Goal: Communication & Community: Answer question/provide support

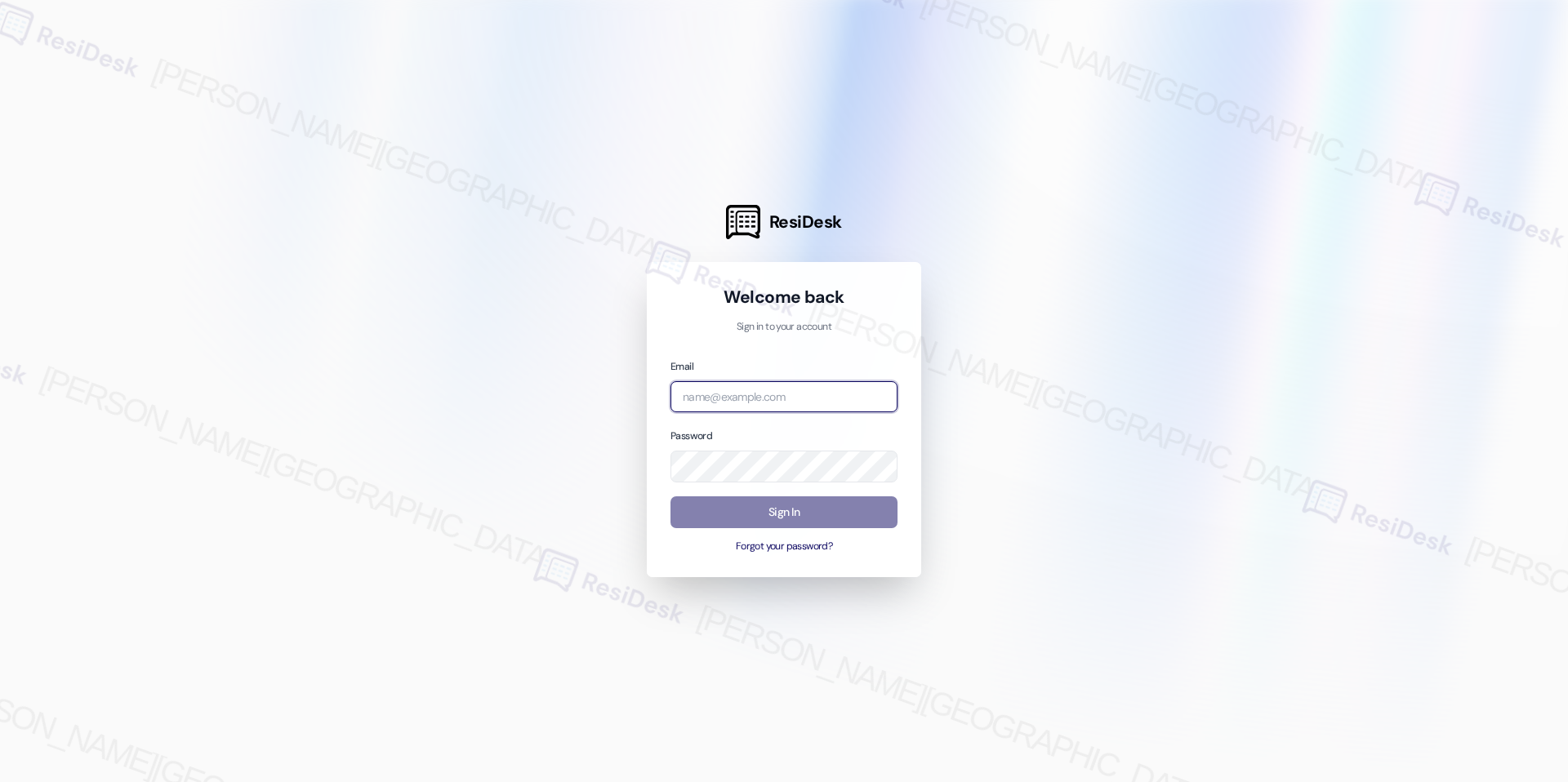
click at [798, 403] on input "email" at bounding box center [784, 397] width 227 height 32
type input "[EMAIL_ADDRESS][DOMAIN_NAME]"
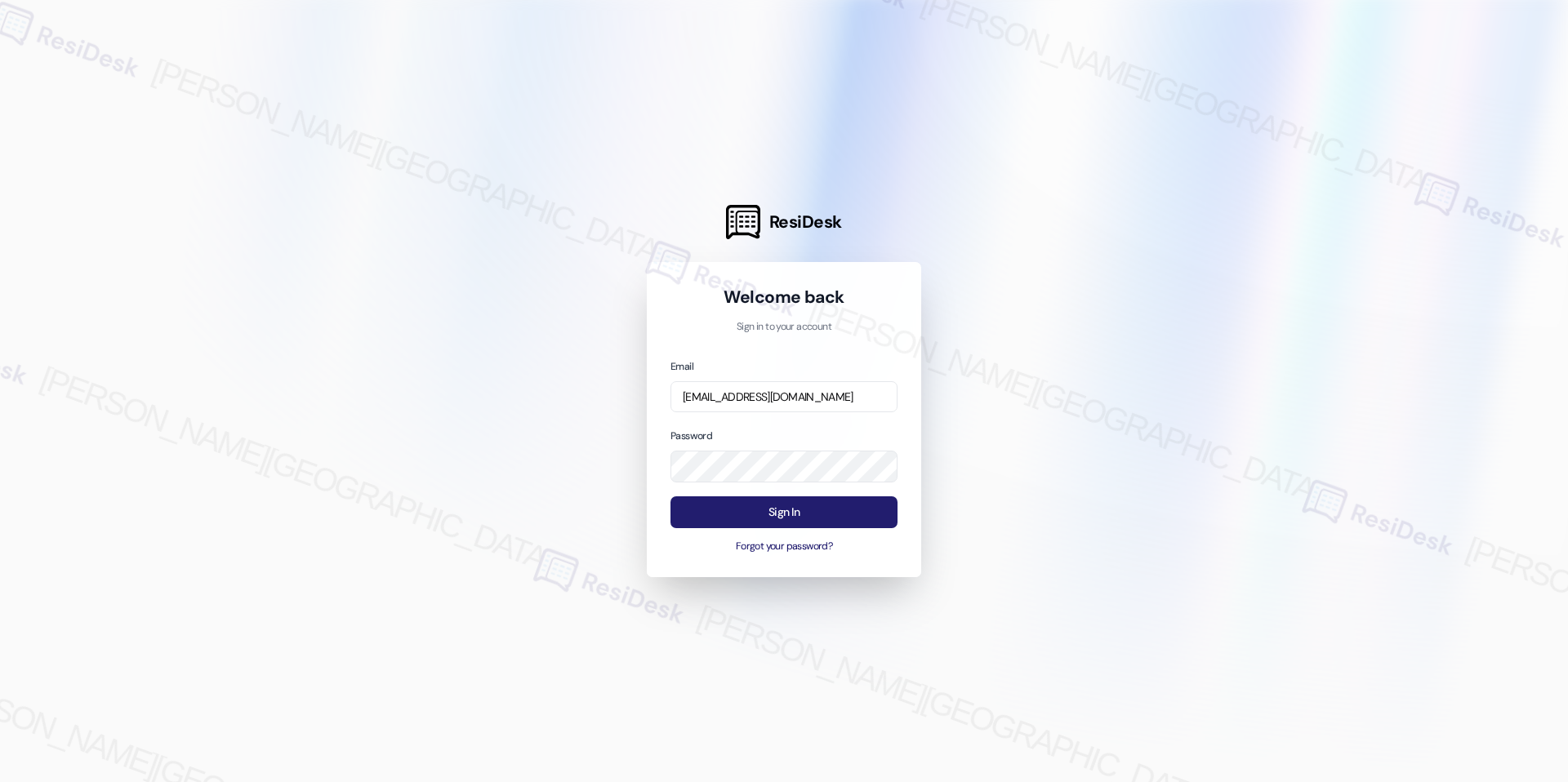
click at [806, 515] on button "Sign In" at bounding box center [784, 512] width 227 height 32
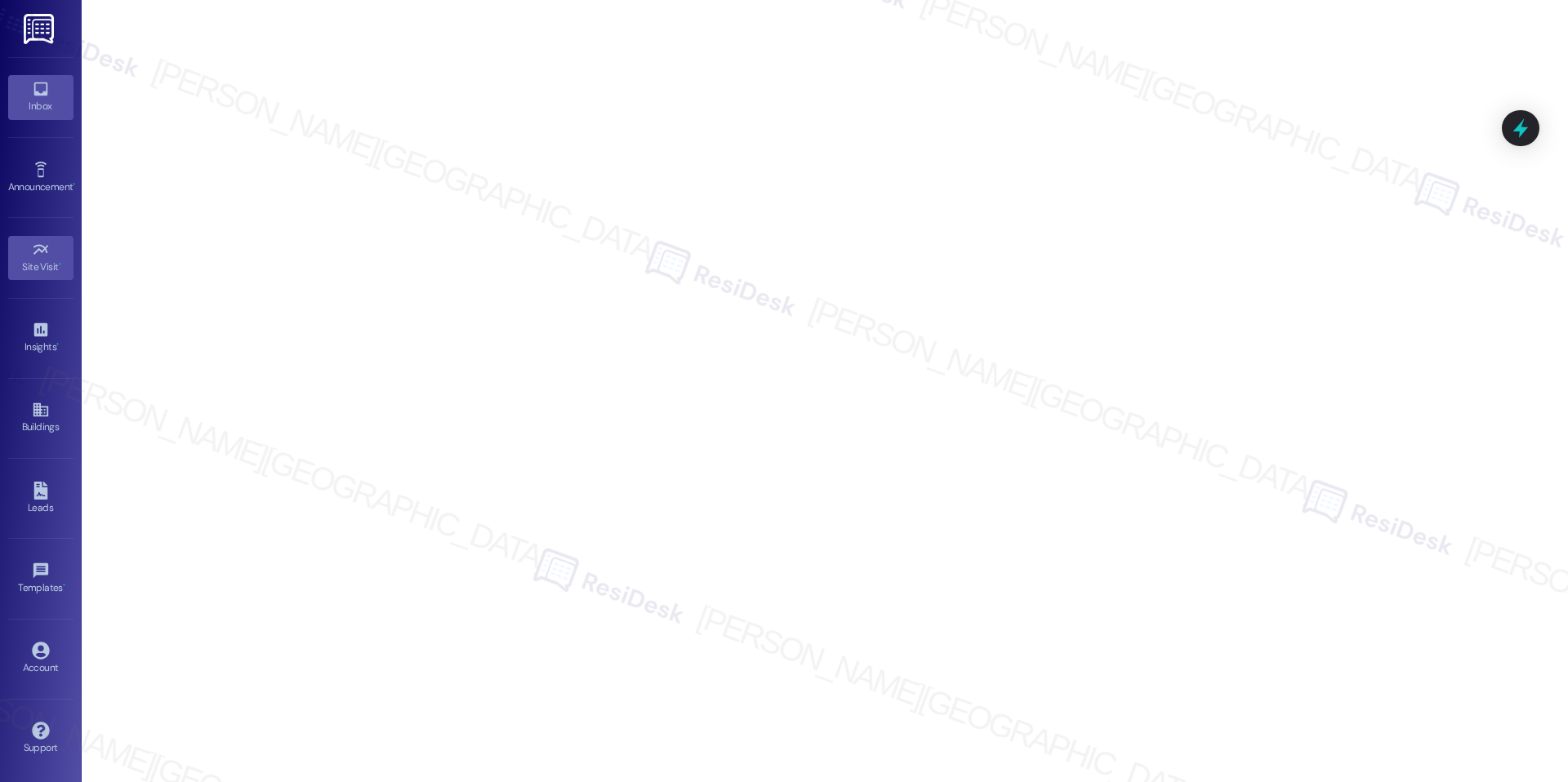
click at [48, 116] on link "Inbox" at bounding box center [41, 97] width 65 height 44
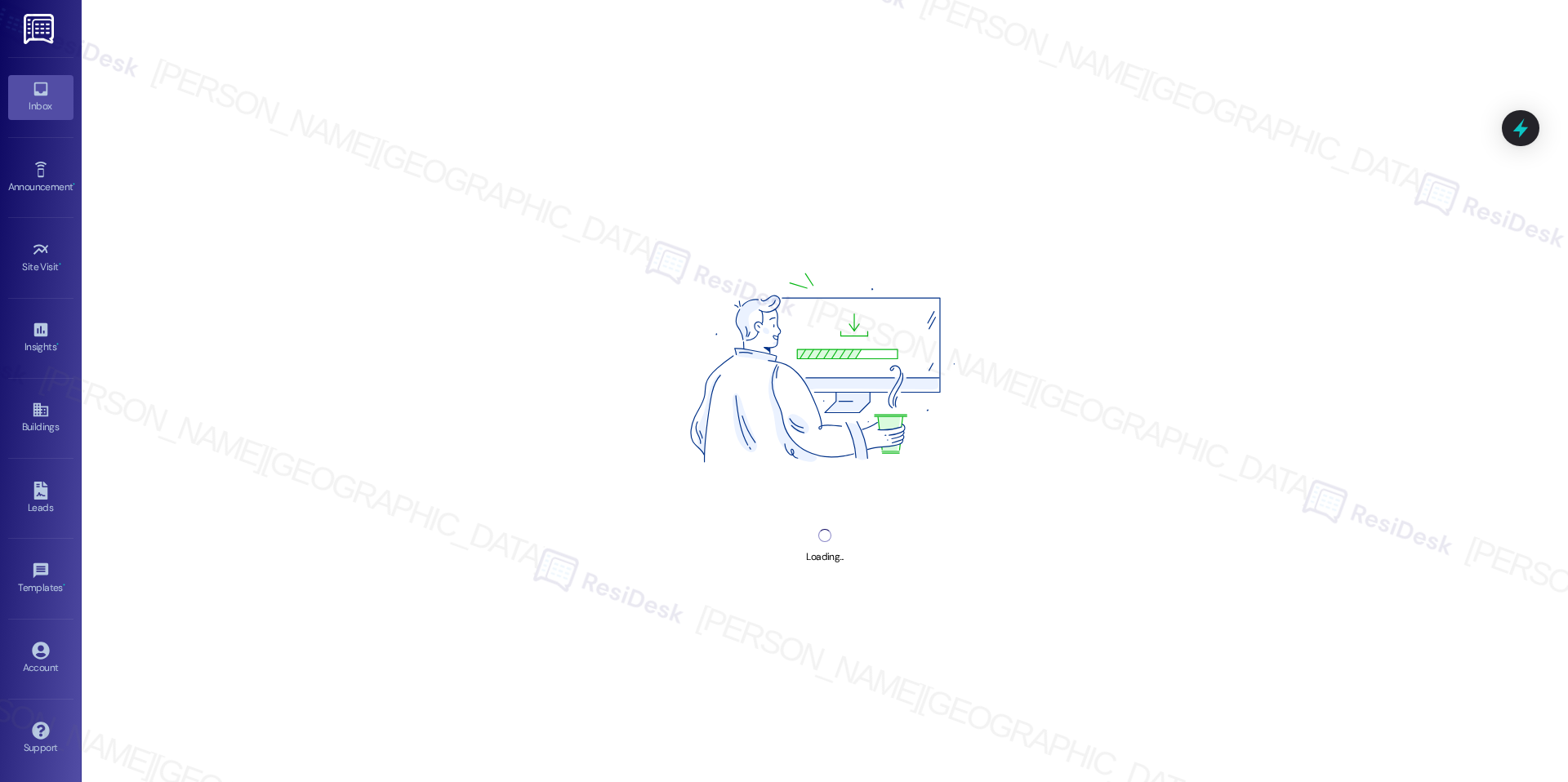
click at [48, 116] on link "Inbox" at bounding box center [41, 97] width 65 height 44
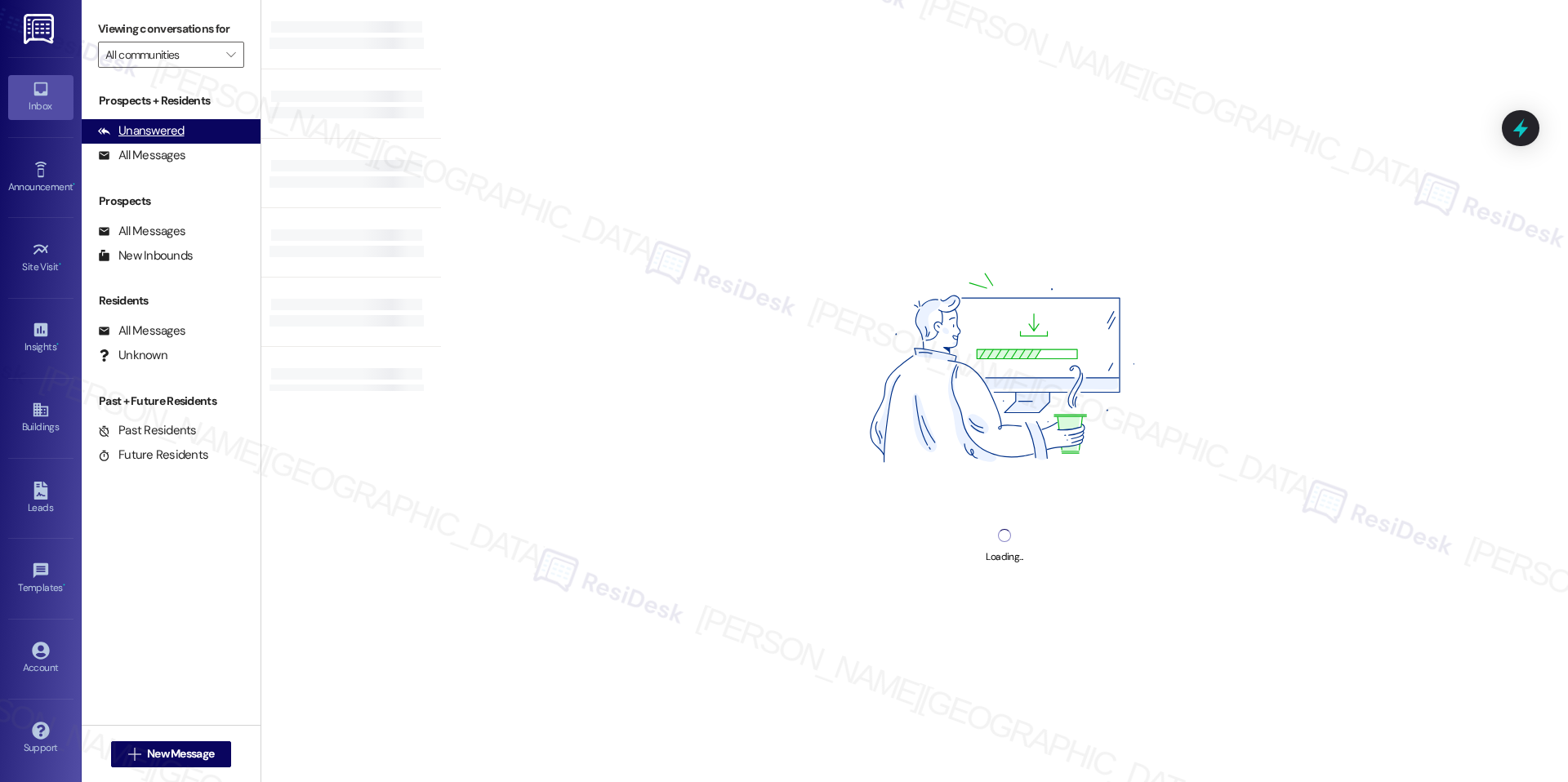
click at [183, 124] on div "Unanswered (0)" at bounding box center [172, 131] width 179 height 25
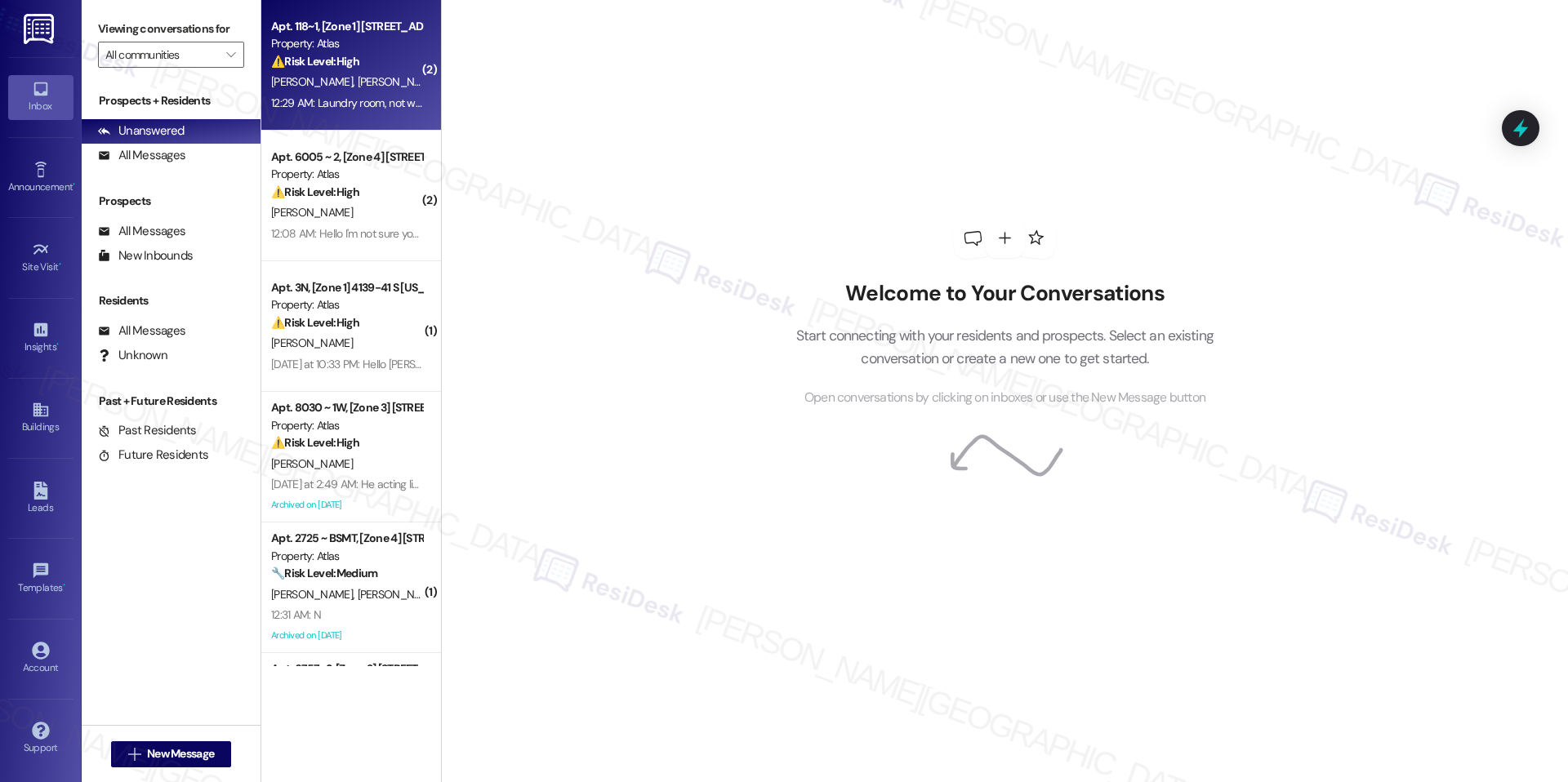
click at [354, 119] on div "Apt. 118~1, [Zone 1] 4352-58 S Indiana Ave Property: Atlas ⚠️ Risk Level: High …" at bounding box center [351, 65] width 180 height 131
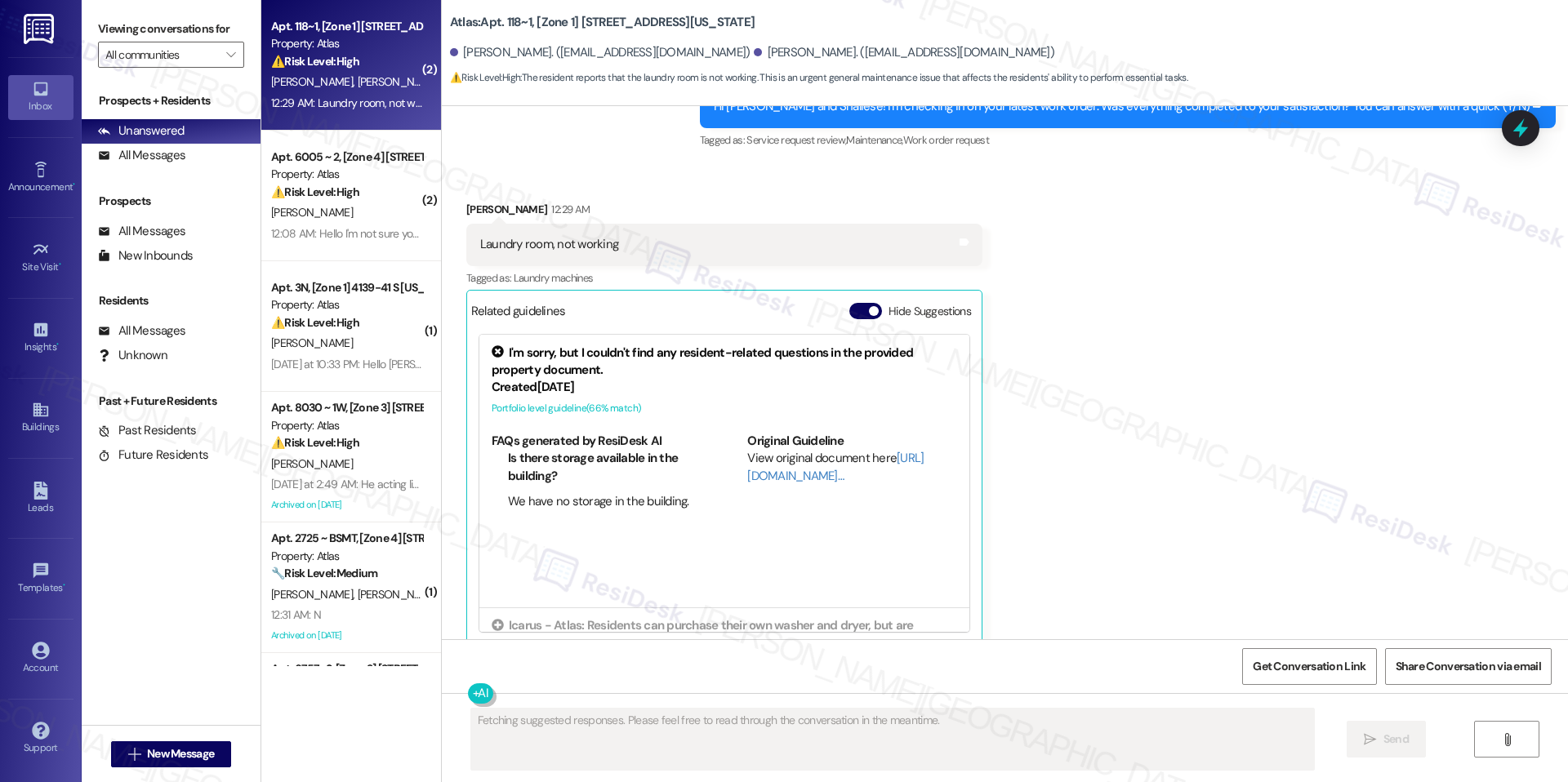
scroll to position [68, 0]
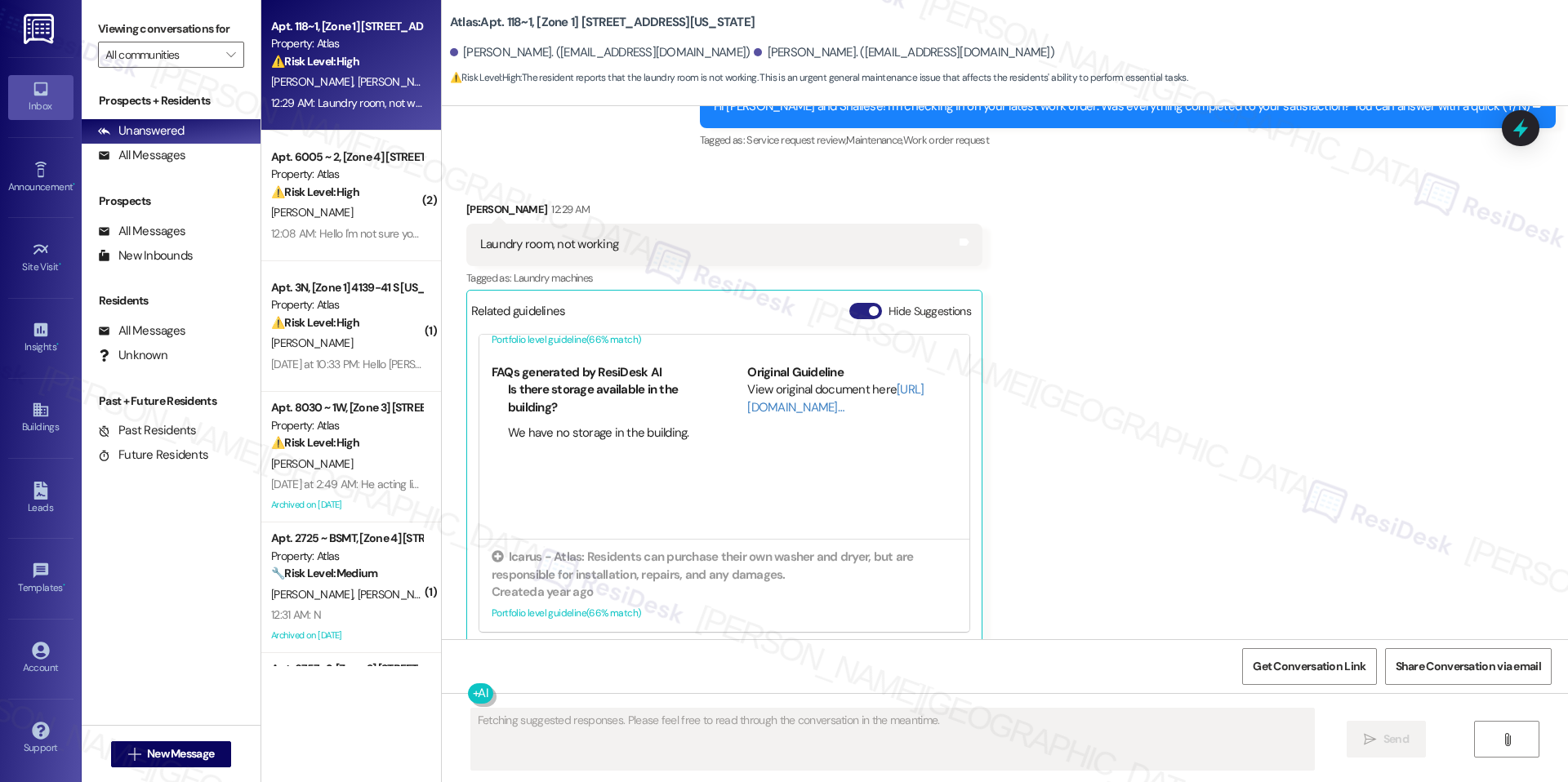
click at [869, 306] on span "button" at bounding box center [874, 311] width 10 height 10
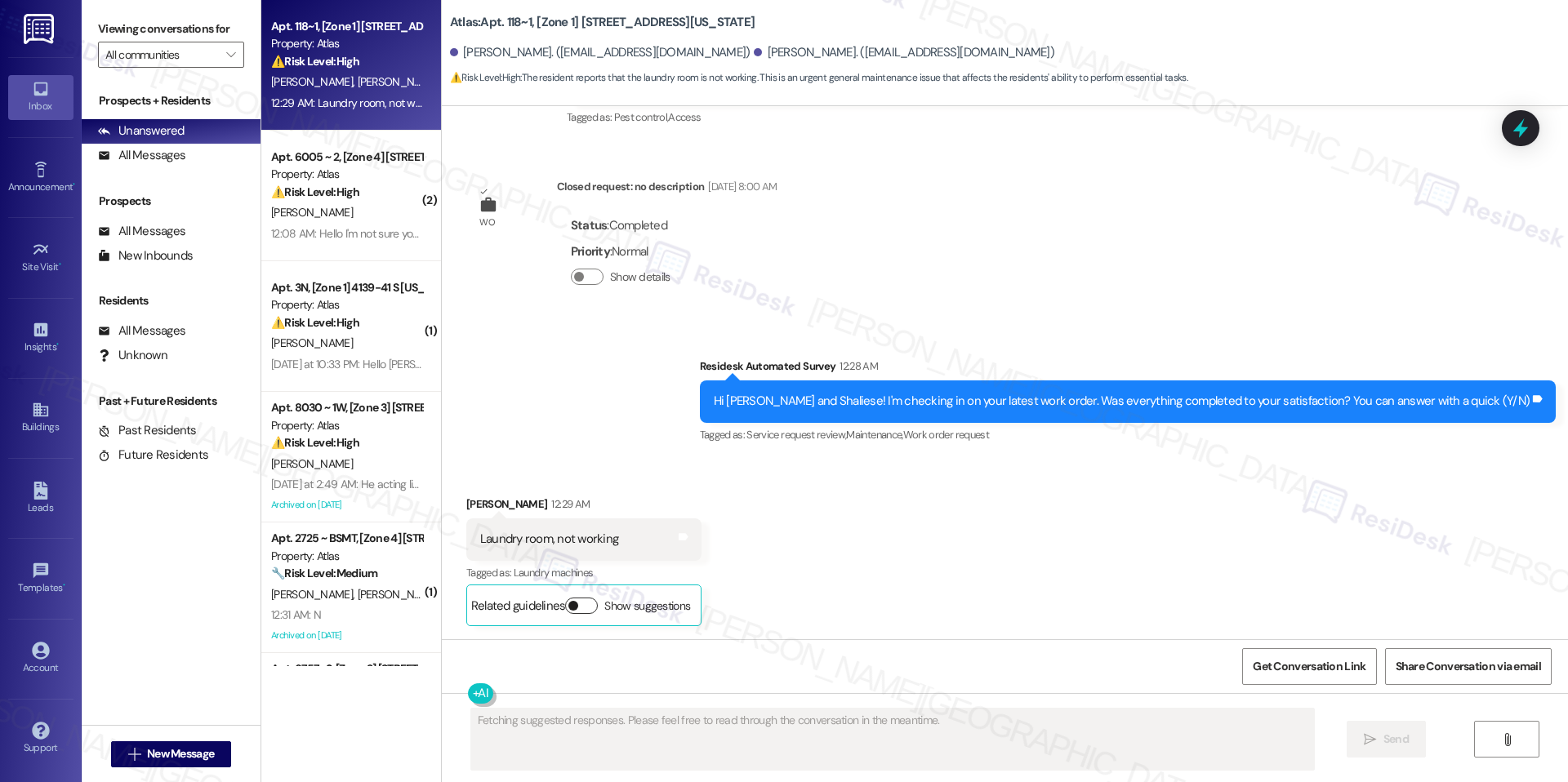
scroll to position [5892, 0]
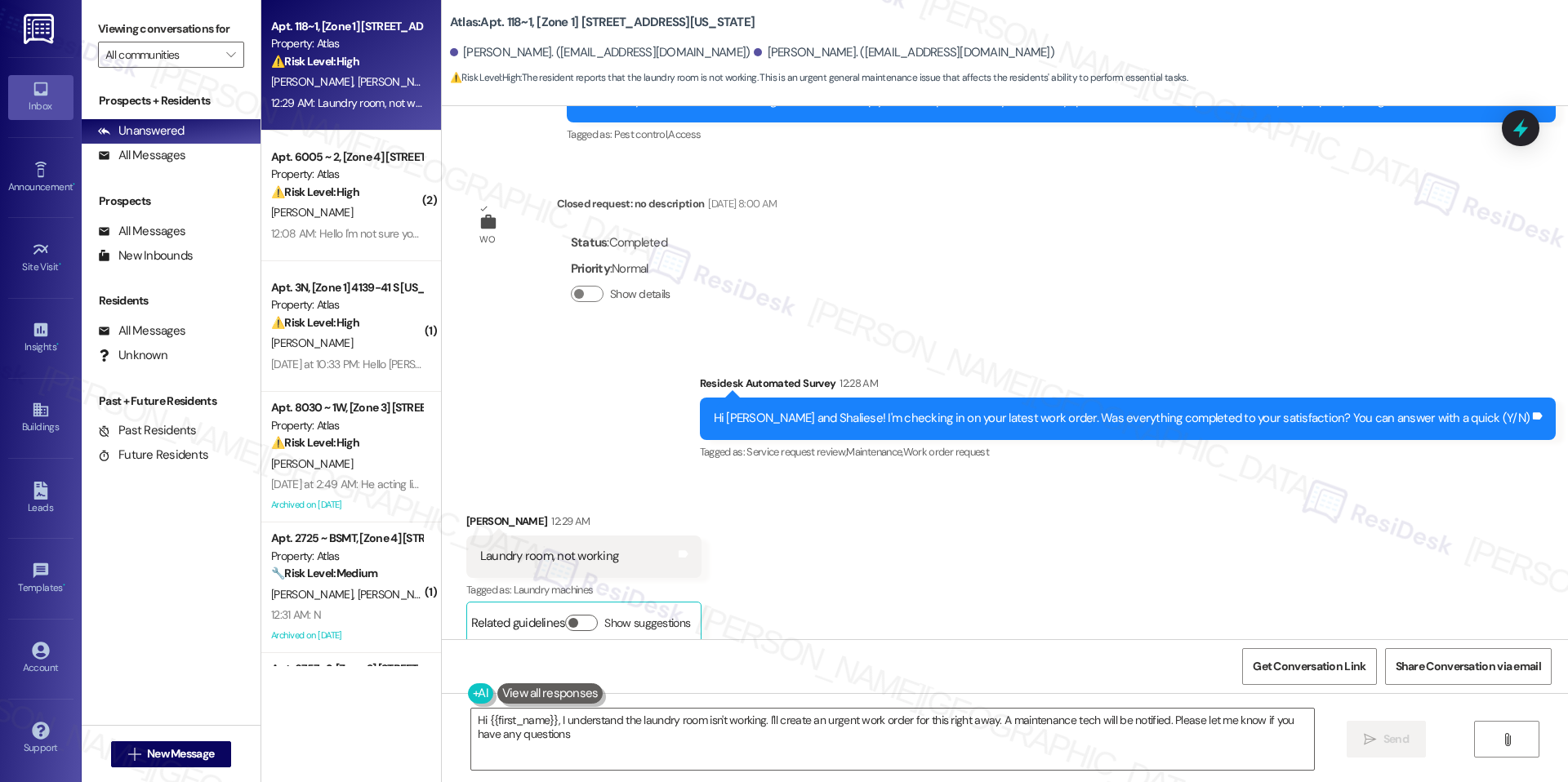
type textarea "Hi {{first_name}}, I understand the laundry room isn't working. I'll create an …"
click at [706, 721] on textarea "Hi {{first_name}}, I understand the laundry room isn't working. I'll create an …" at bounding box center [892, 739] width 843 height 61
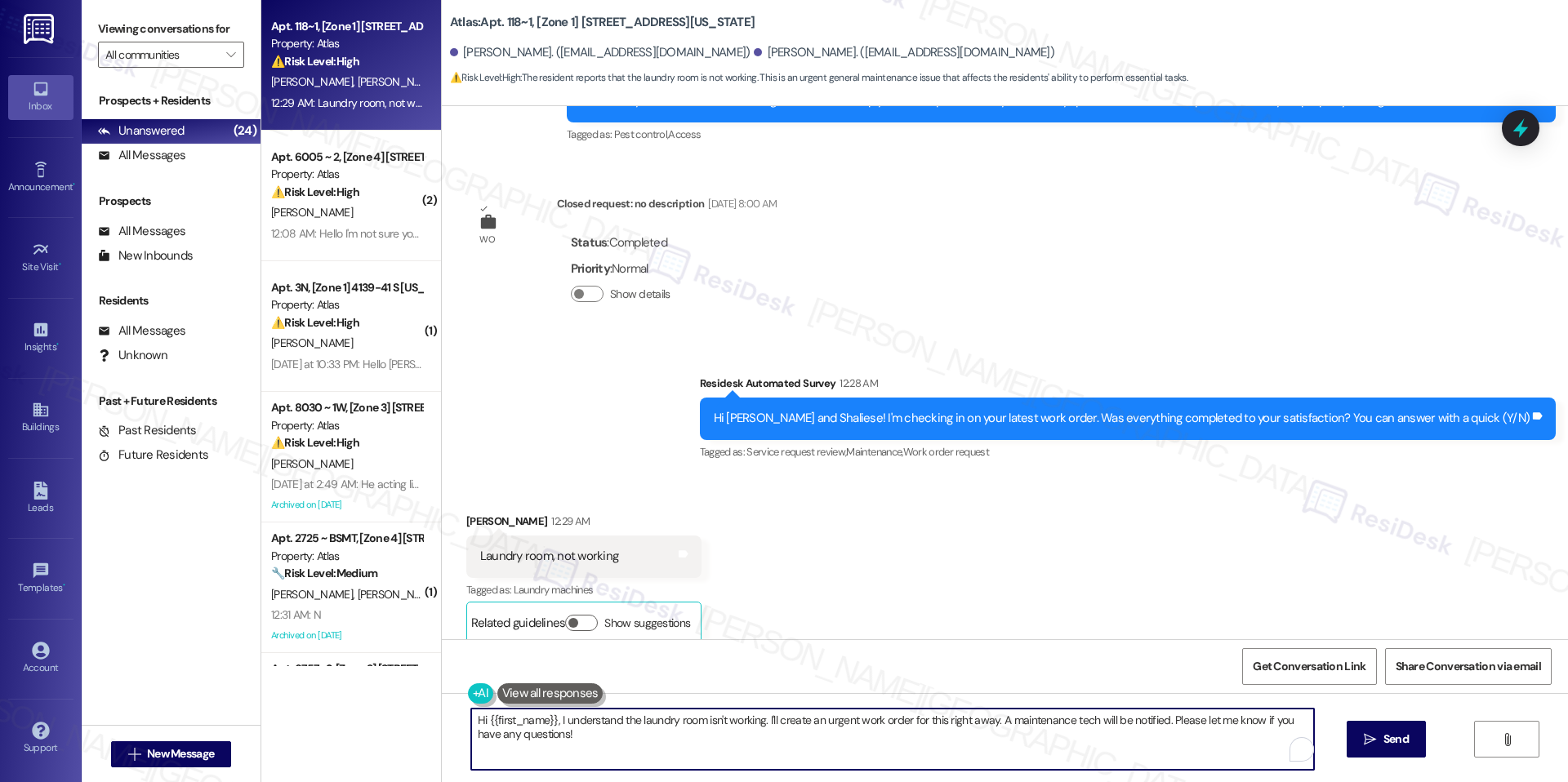
click at [706, 721] on textarea "Hi {{first_name}}, I understand the laundry room isn't working. I'll create an …" at bounding box center [892, 739] width 843 height 61
paste textarea "Shaliese, thank you for letting us know. Could you share a little more detail a…"
click at [860, 720] on textarea "Hi Shaliese, thank you for letting us know. Could you share a little more detai…" at bounding box center [892, 739] width 843 height 61
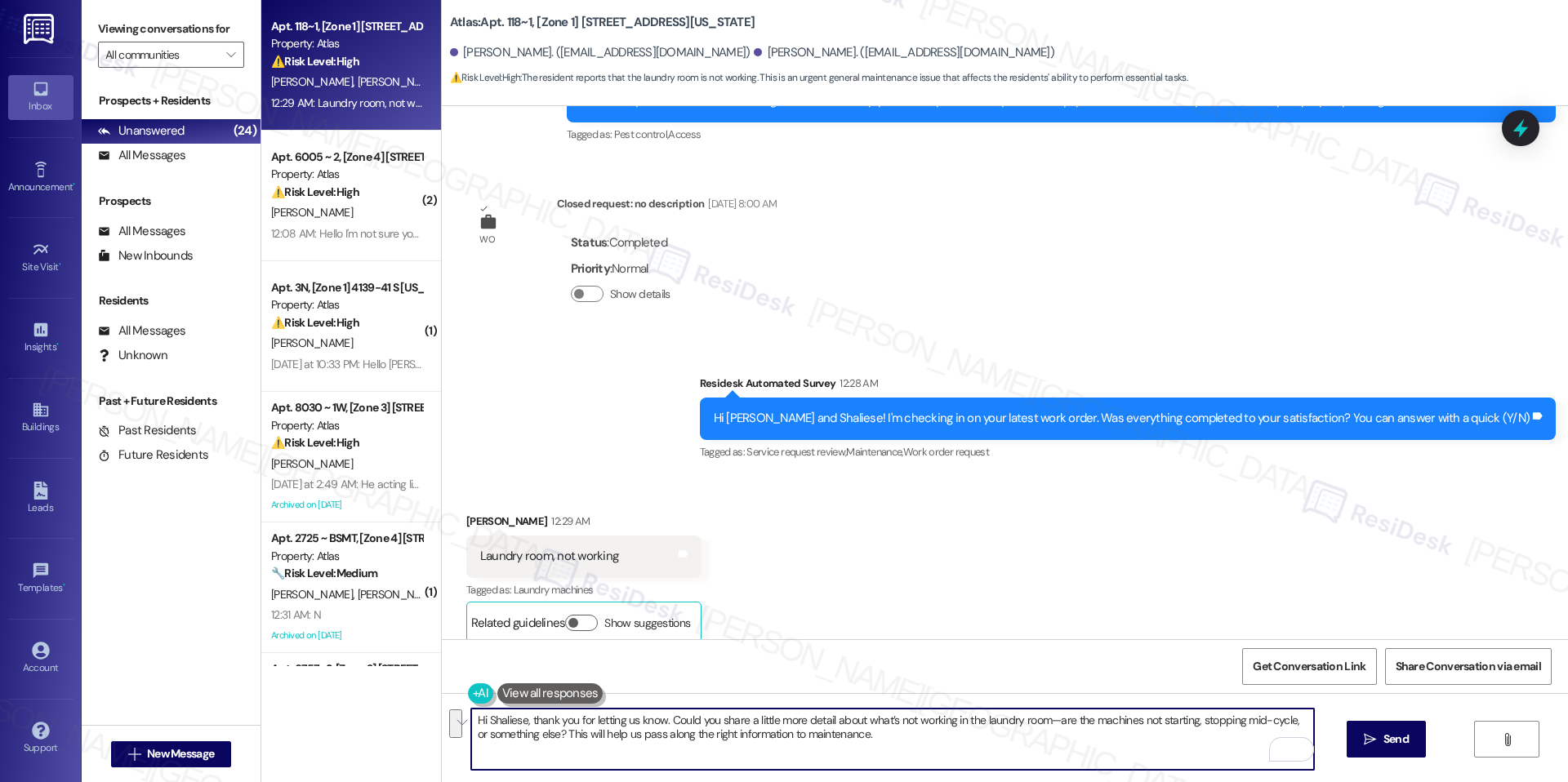
paste textarea "I’m sorry to hear the laundry room isn’t working. Could you share a little more…"
click at [839, 734] on textarea "Hi Shaliese, I’m sorry to hear the laundry room isn’t working. Could you share …" at bounding box center [892, 739] width 843 height 61
click at [910, 738] on textarea "Hi Shaliese, I’m sorry to hear the laundry room isn’t working. Could you share …" at bounding box center [892, 739] width 843 height 61
click at [961, 739] on textarea "Hi Shaliese, I’m sorry to hear the laundry room isn’t working. Could you share …" at bounding box center [892, 739] width 843 height 61
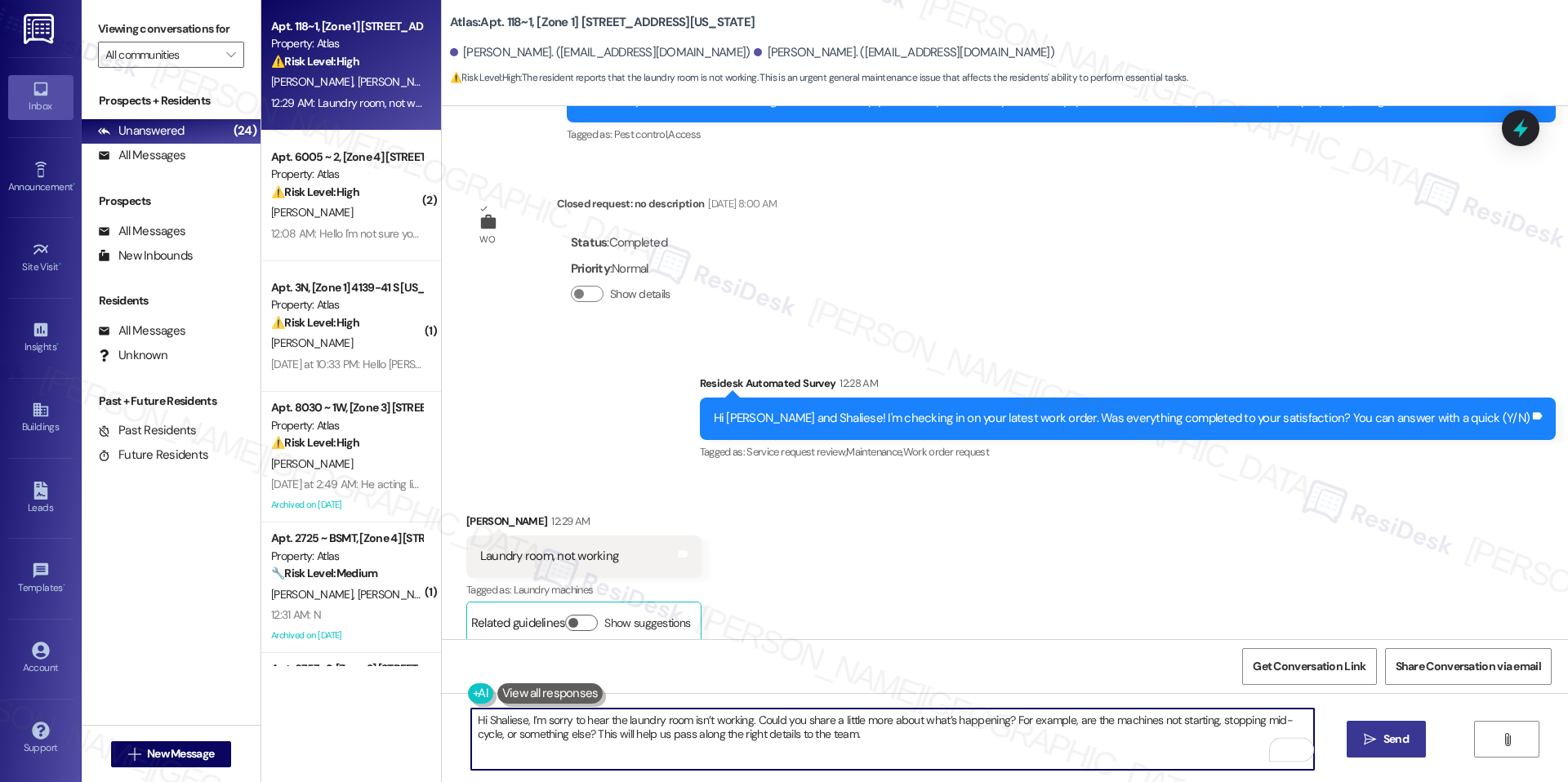
type textarea "Hi Shaliese, I’m sorry to hear the laundry room isn’t working. Could you share …"
click at [1401, 746] on span "Send" at bounding box center [1396, 740] width 25 height 17
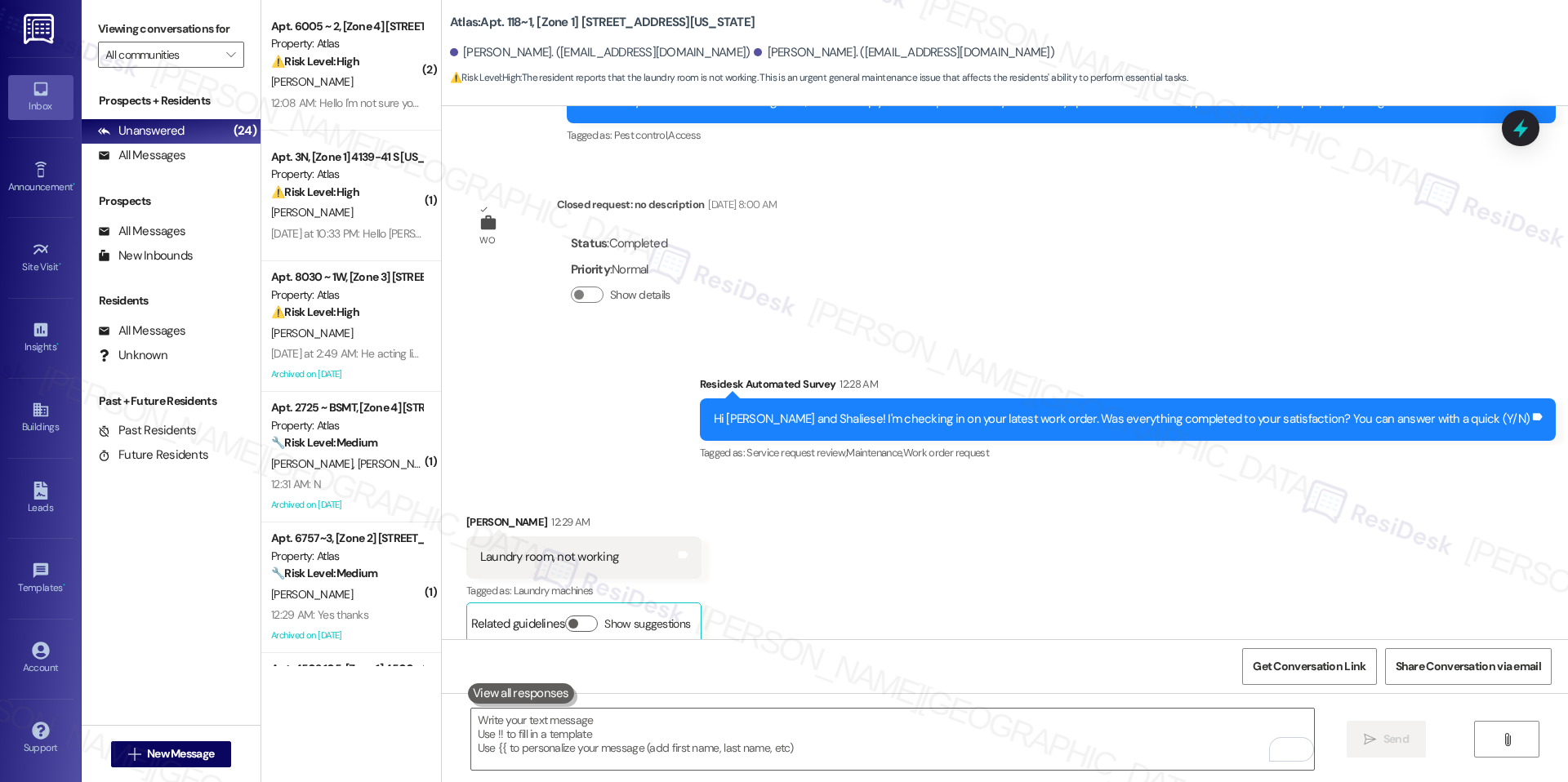
scroll to position [6024, 0]
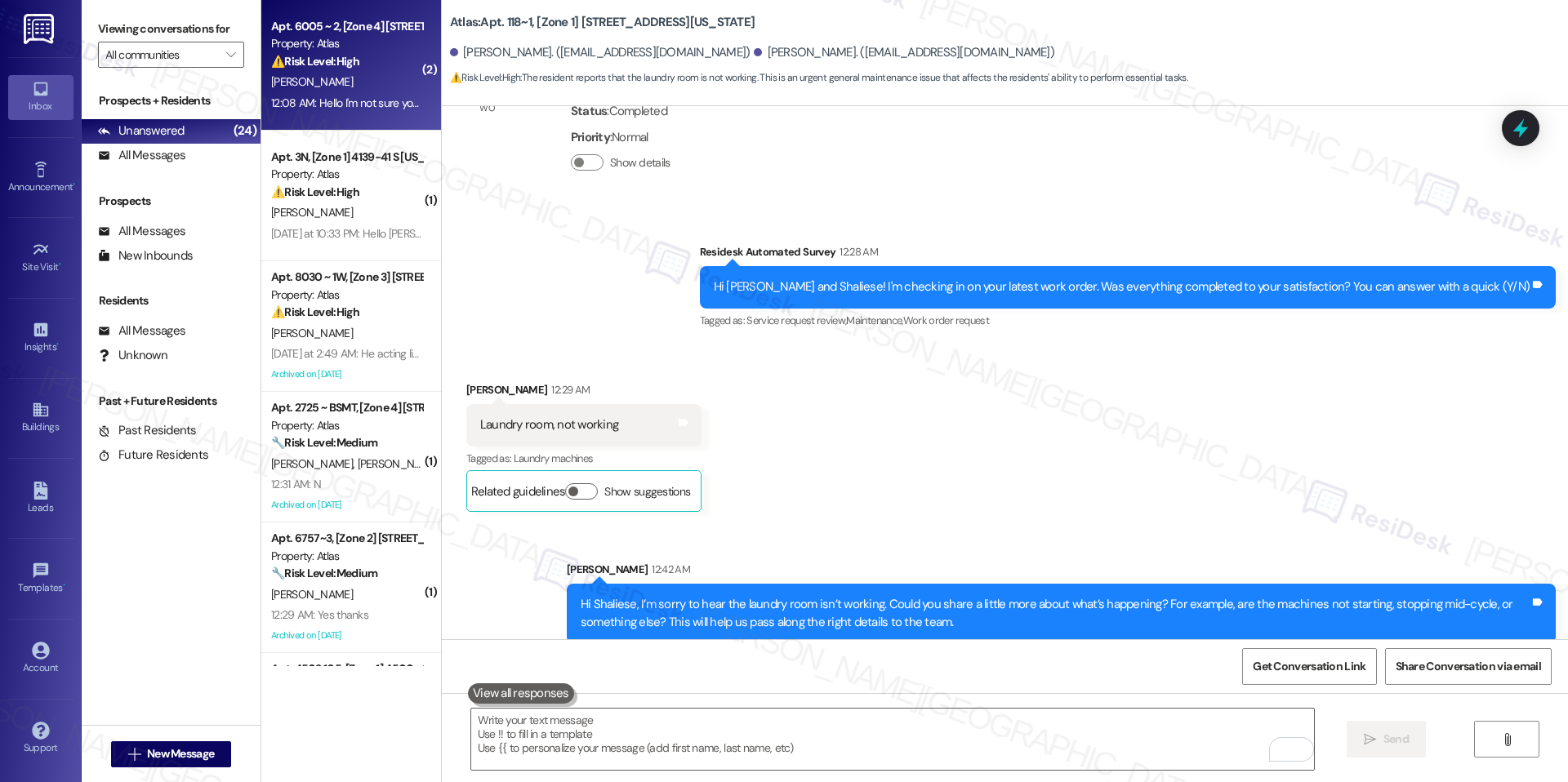
click at [325, 47] on div "Property: Atlas" at bounding box center [347, 44] width 151 height 17
type textarea "Fetching suggested responses. Please feel free to read through the conversation…"
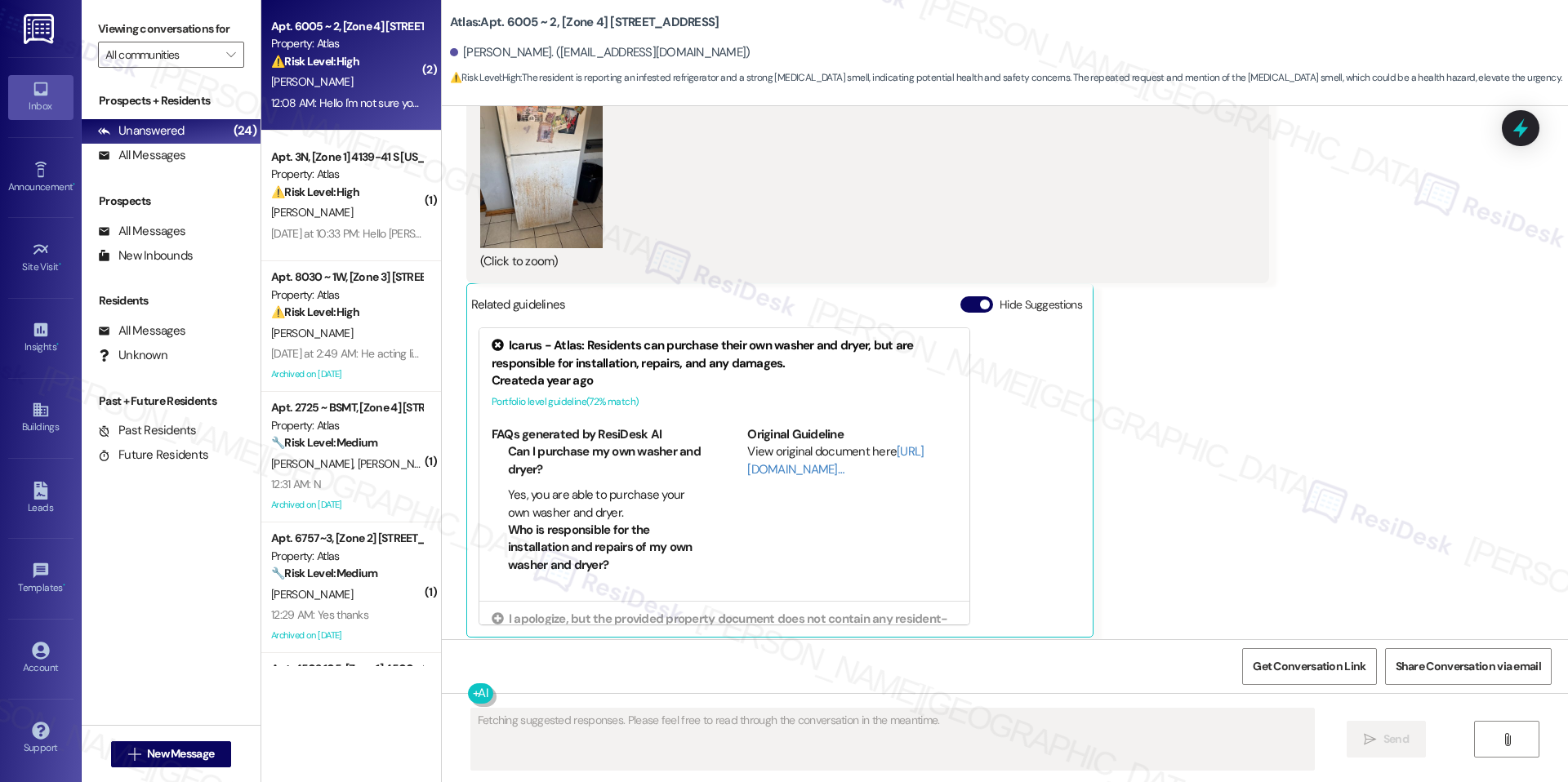
scroll to position [17444, 0]
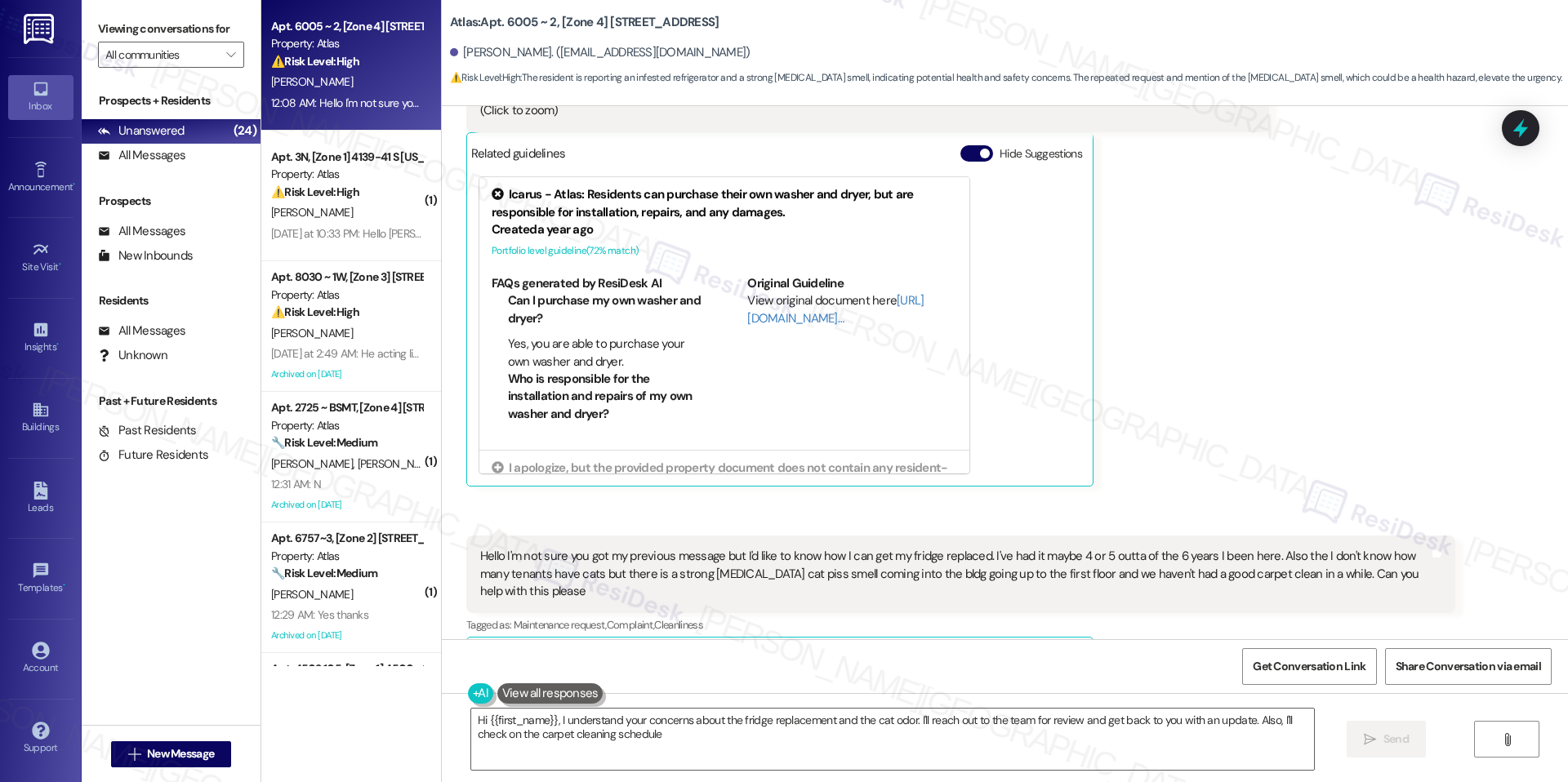
type textarea "Hi {{first_name}}, I understand your concerns about the fridge replacement and …"
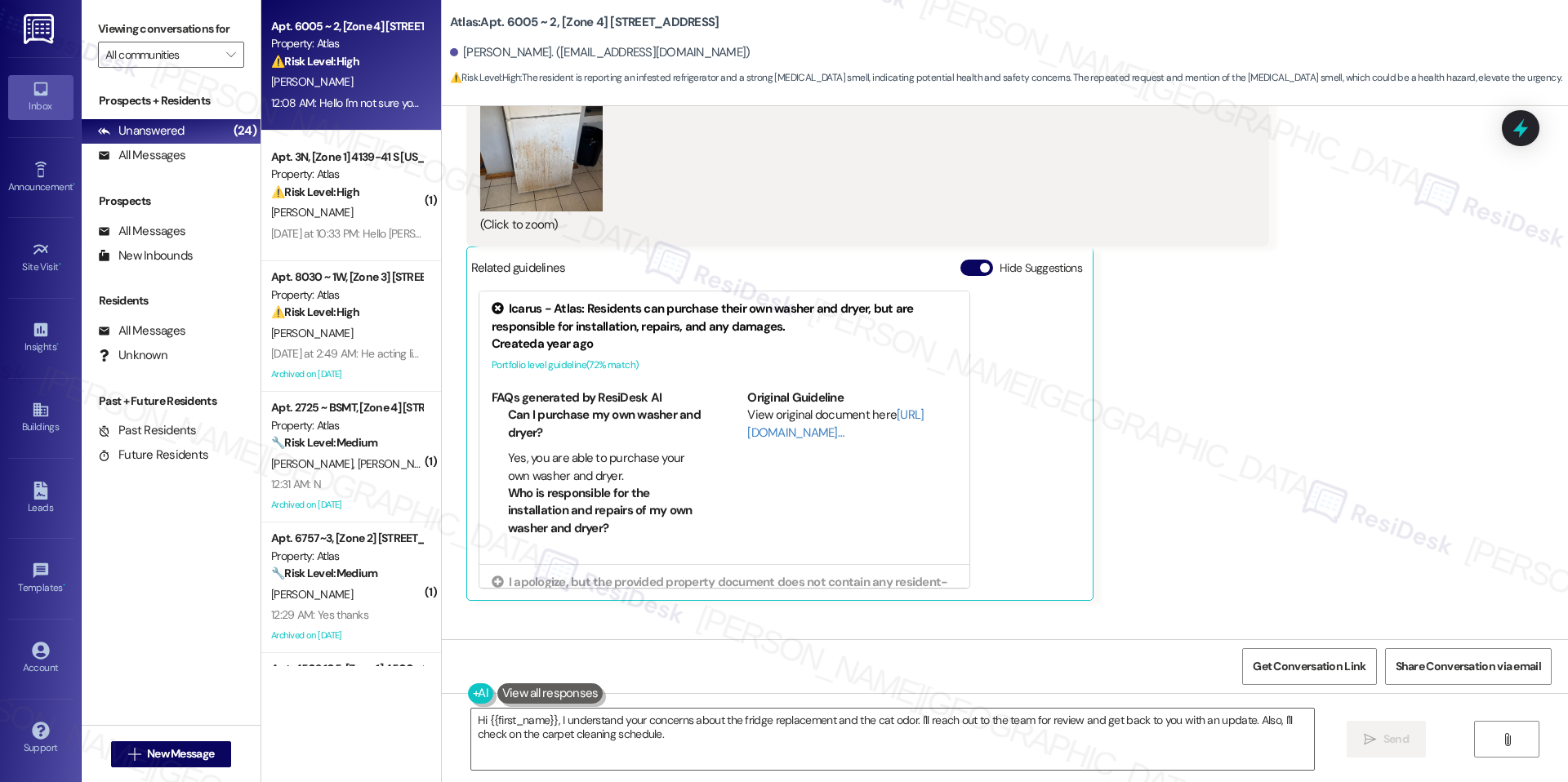
scroll to position [17316, 0]
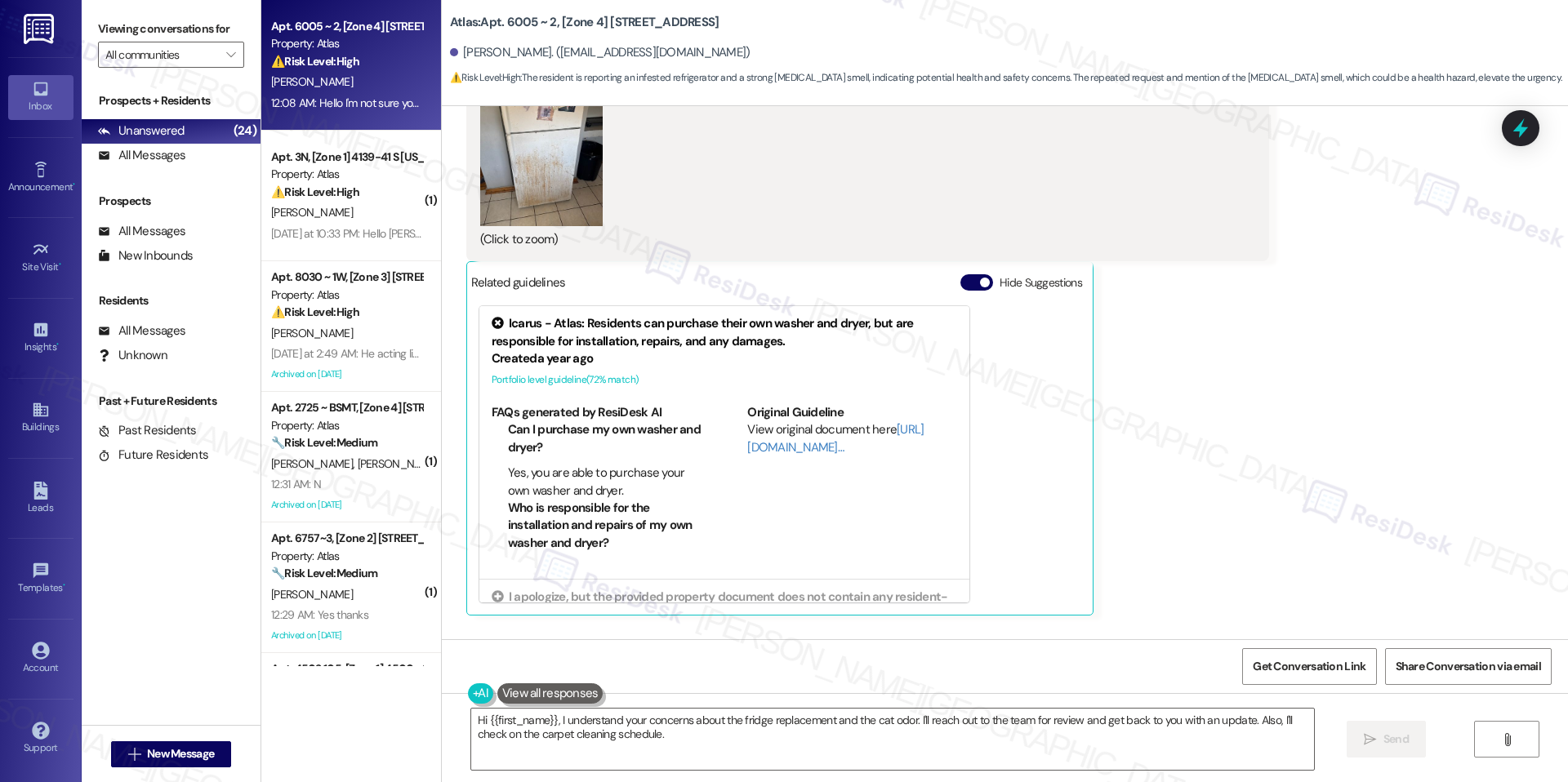
click at [967, 266] on div "Related guidelines Hide Suggestions" at bounding box center [779, 282] width 617 height 32
click at [967, 275] on button "Hide Suggestions" at bounding box center [976, 282] width 33 height 16
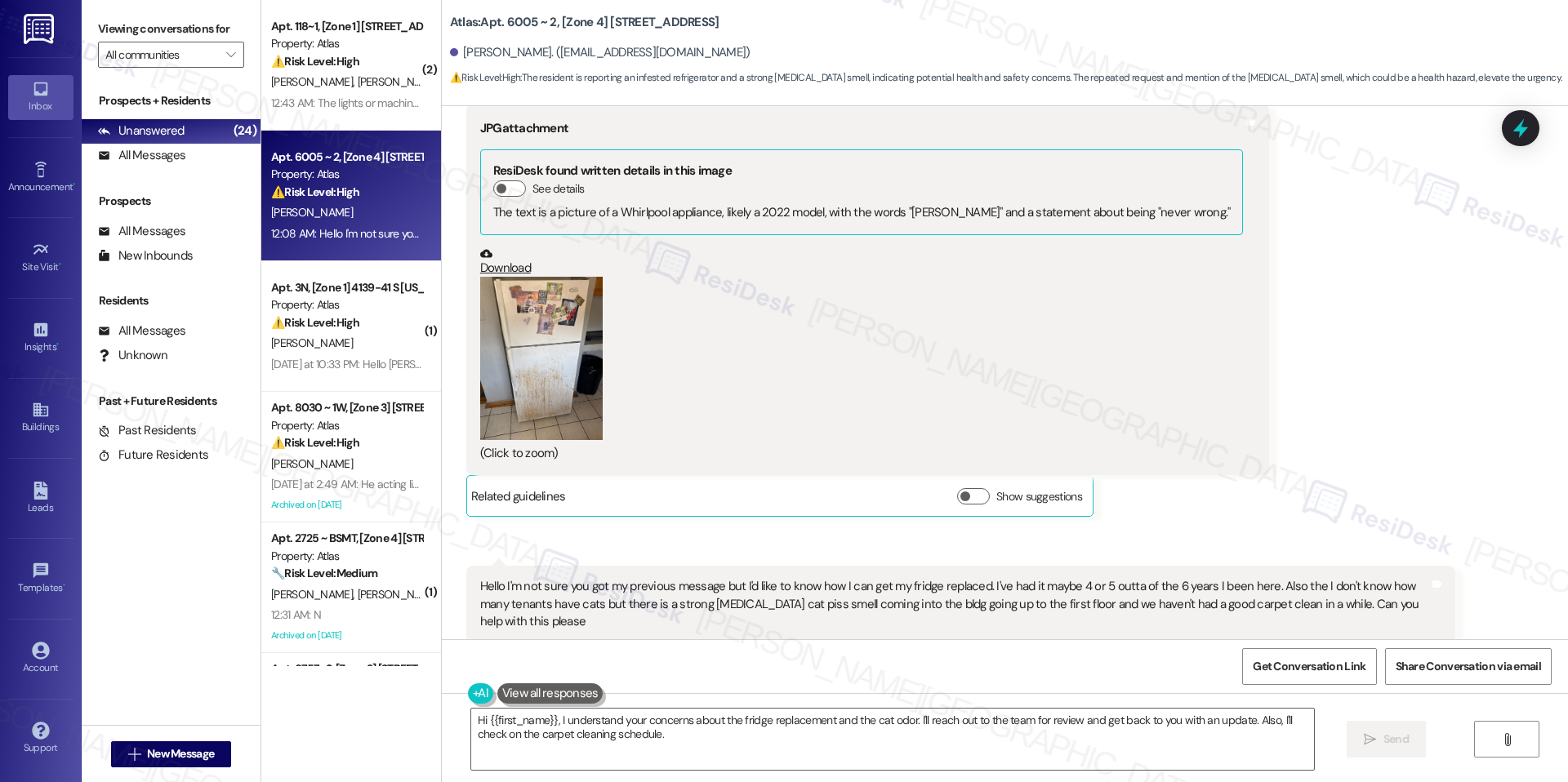
scroll to position [17131, 0]
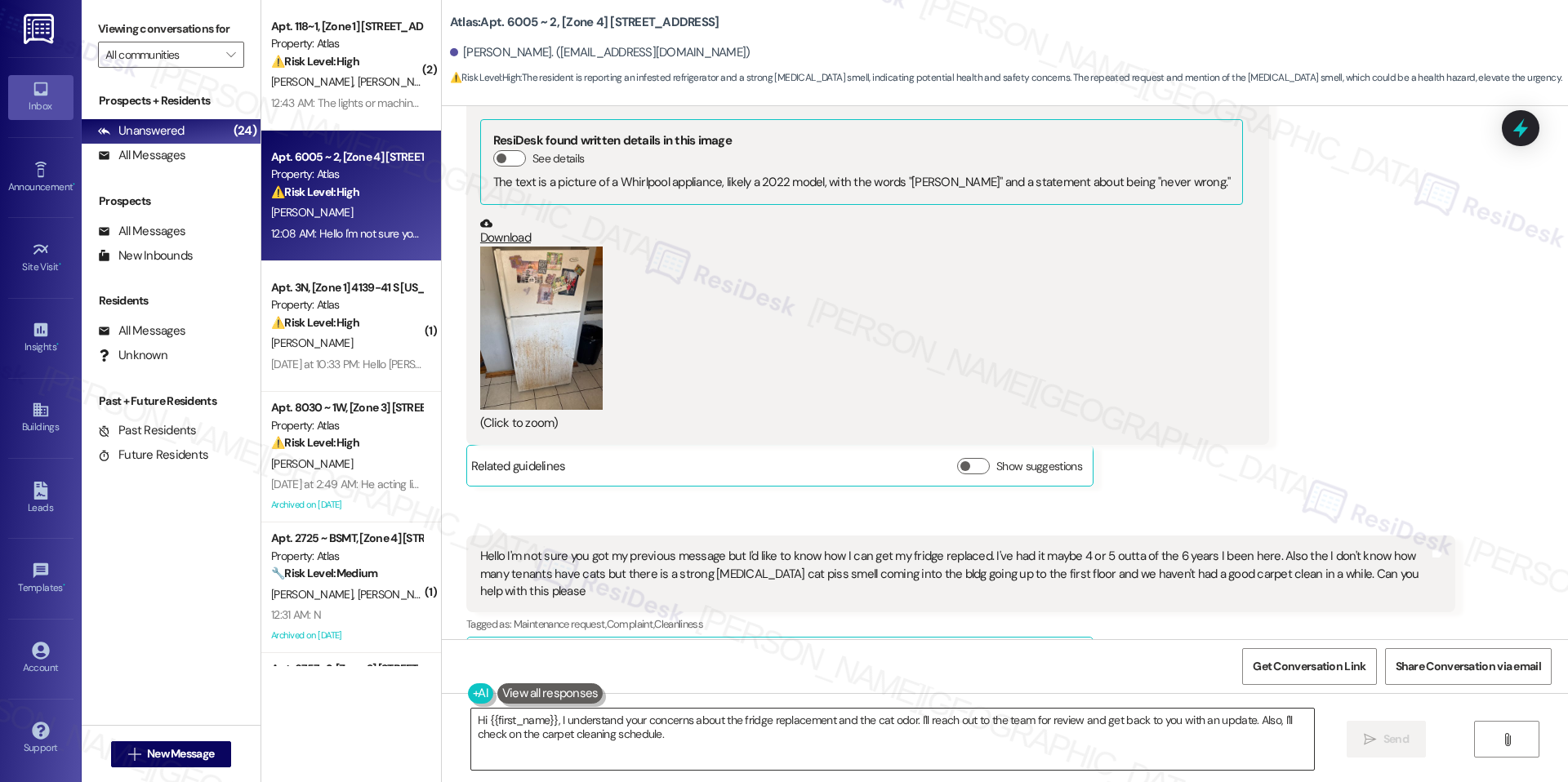
click at [706, 721] on textarea "Hi {{first_name}}, I understand your concerns about the fridge replacement and …" at bounding box center [892, 739] width 843 height 61
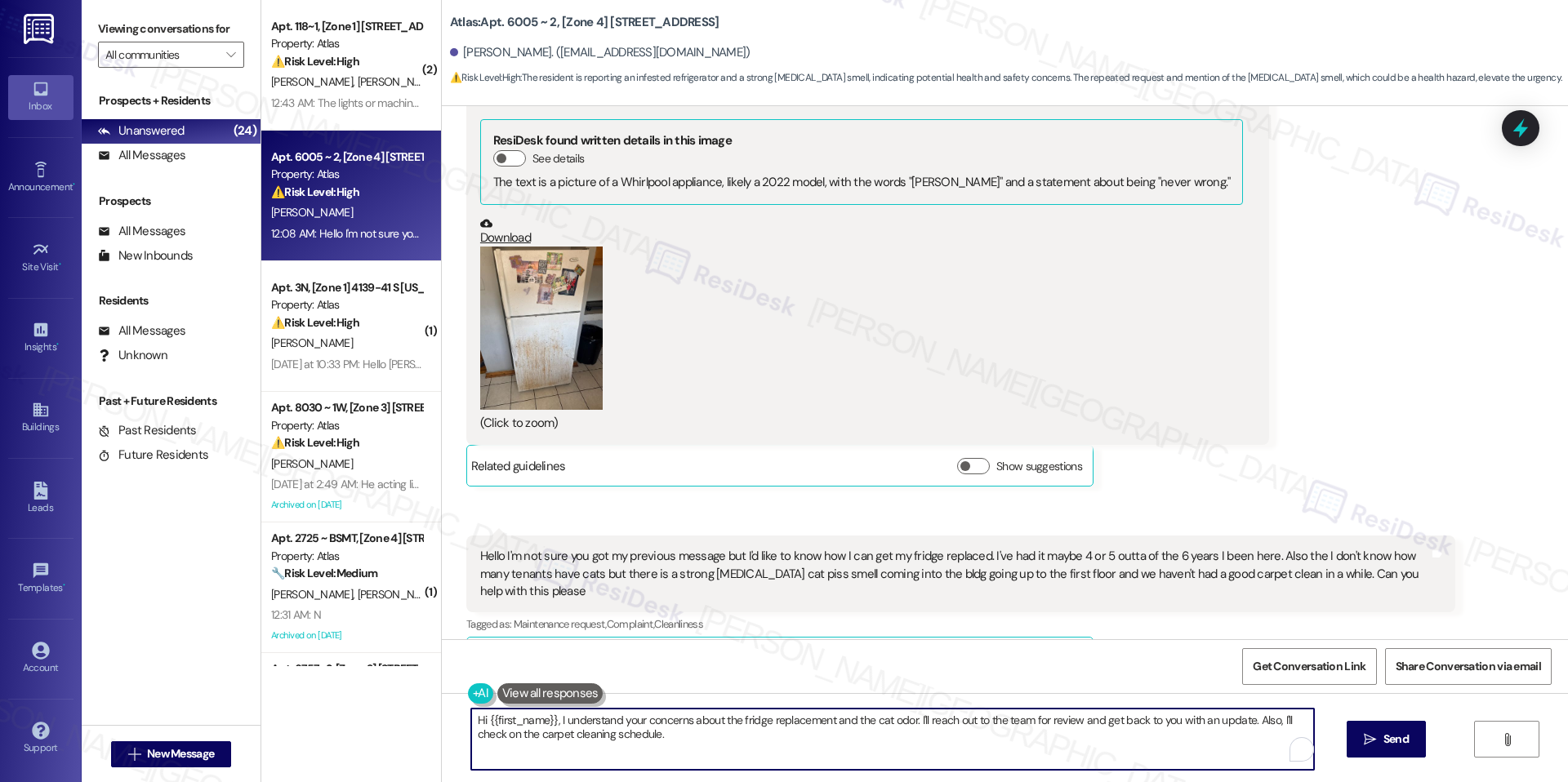
click at [706, 721] on textarea "Hi {{first_name}}, I understand your concerns about the fridge replacement and …" at bounding box center [892, 739] width 843 height 61
paste textarea "Elise, thank you for following up and for sharing those details. I’ll escalate …"
type textarea "Hi [PERSON_NAME], thank you for following up and for sharing those details. I’l…"
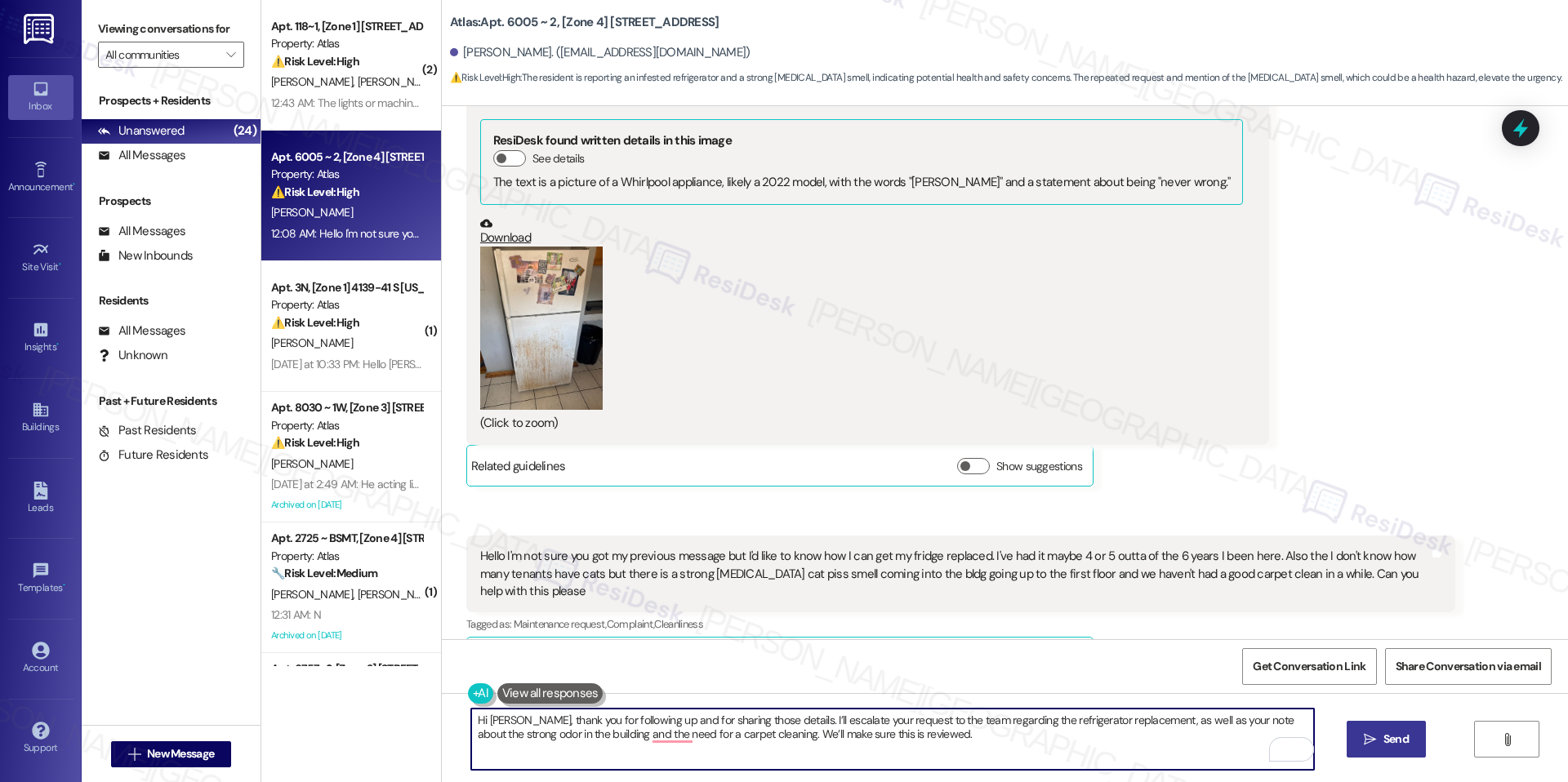
click at [1406, 735] on span "Send" at bounding box center [1396, 740] width 25 height 17
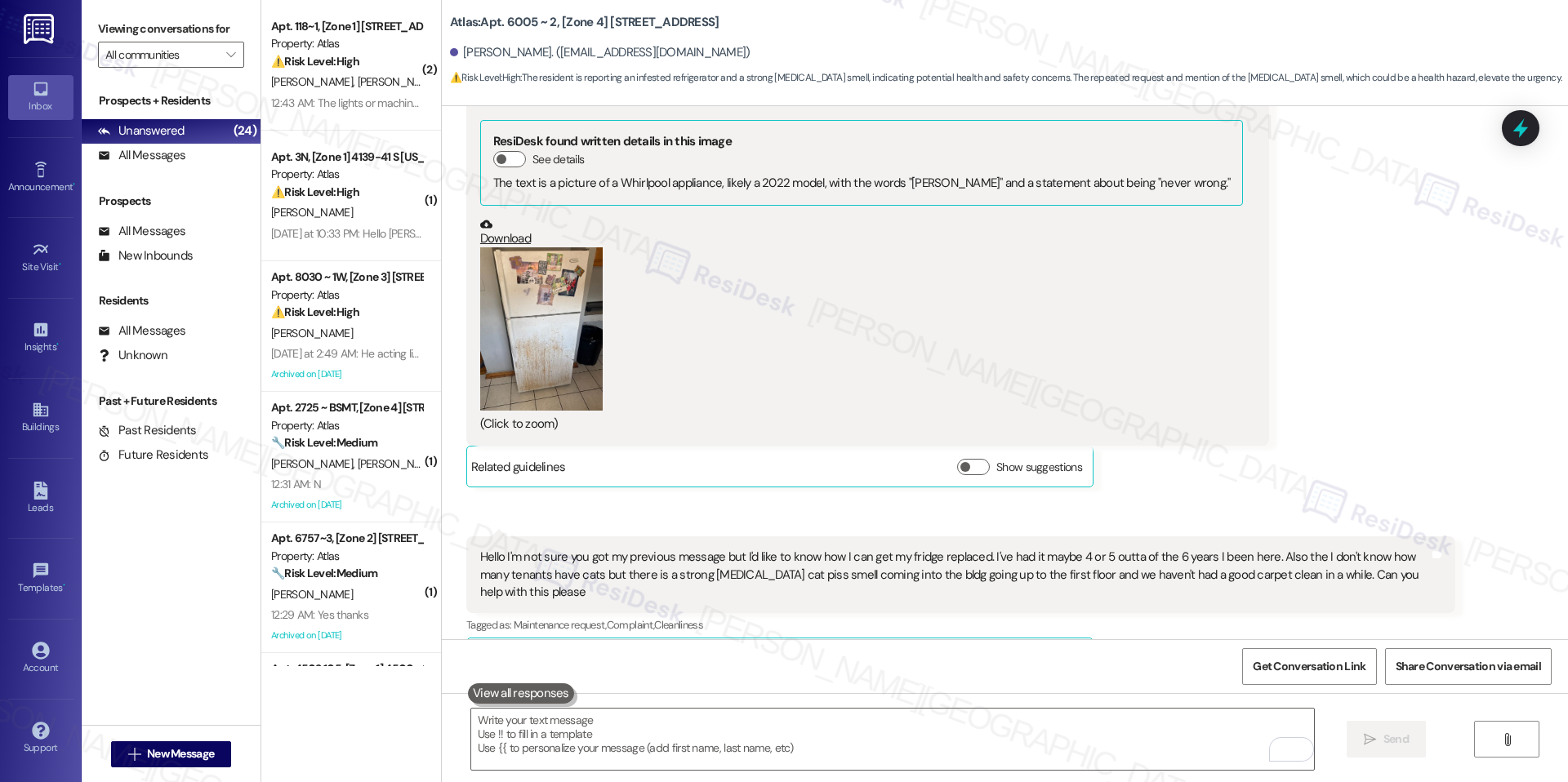
scroll to position [17263, 0]
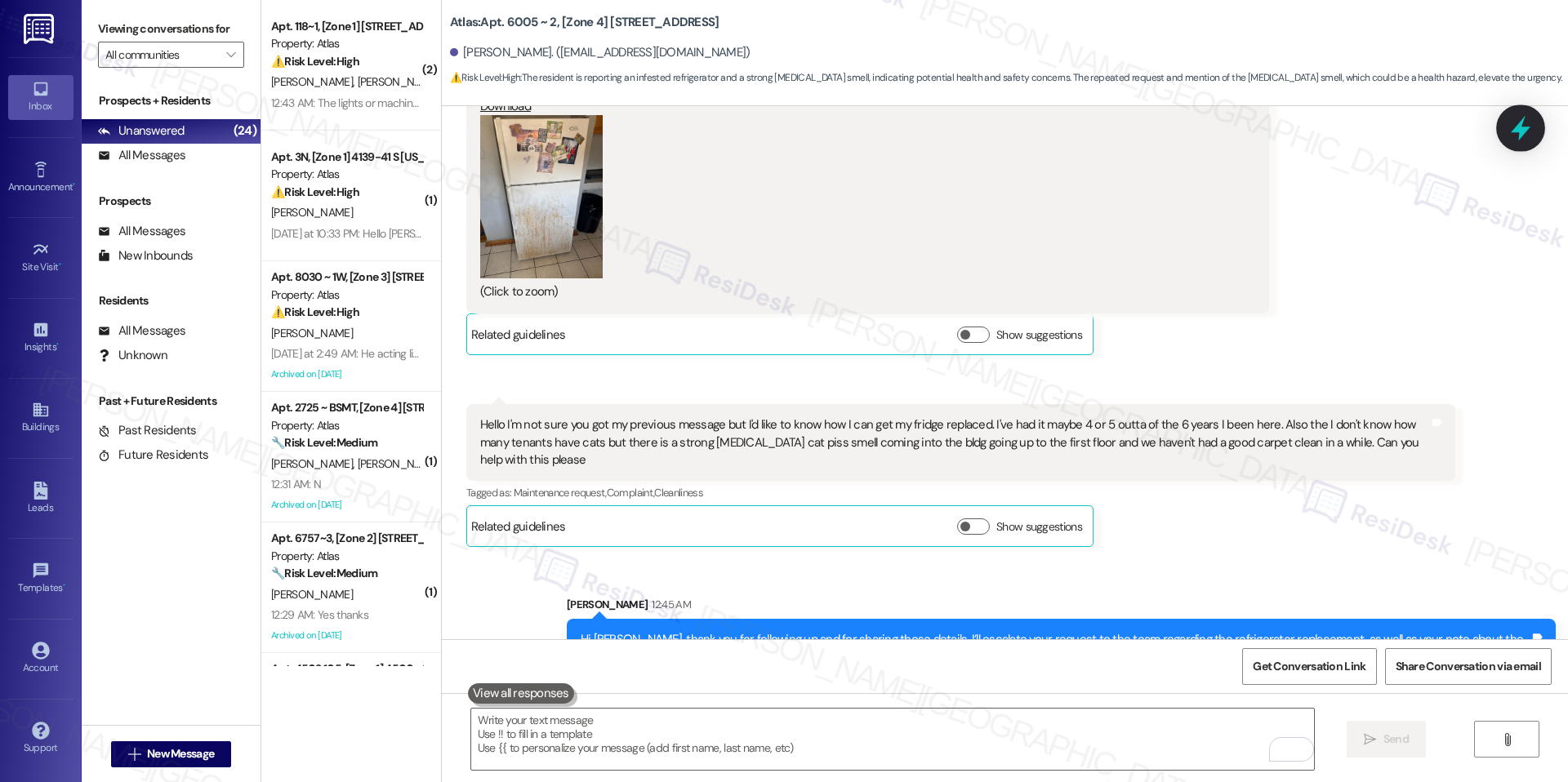
click at [1532, 132] on icon at bounding box center [1520, 128] width 28 height 28
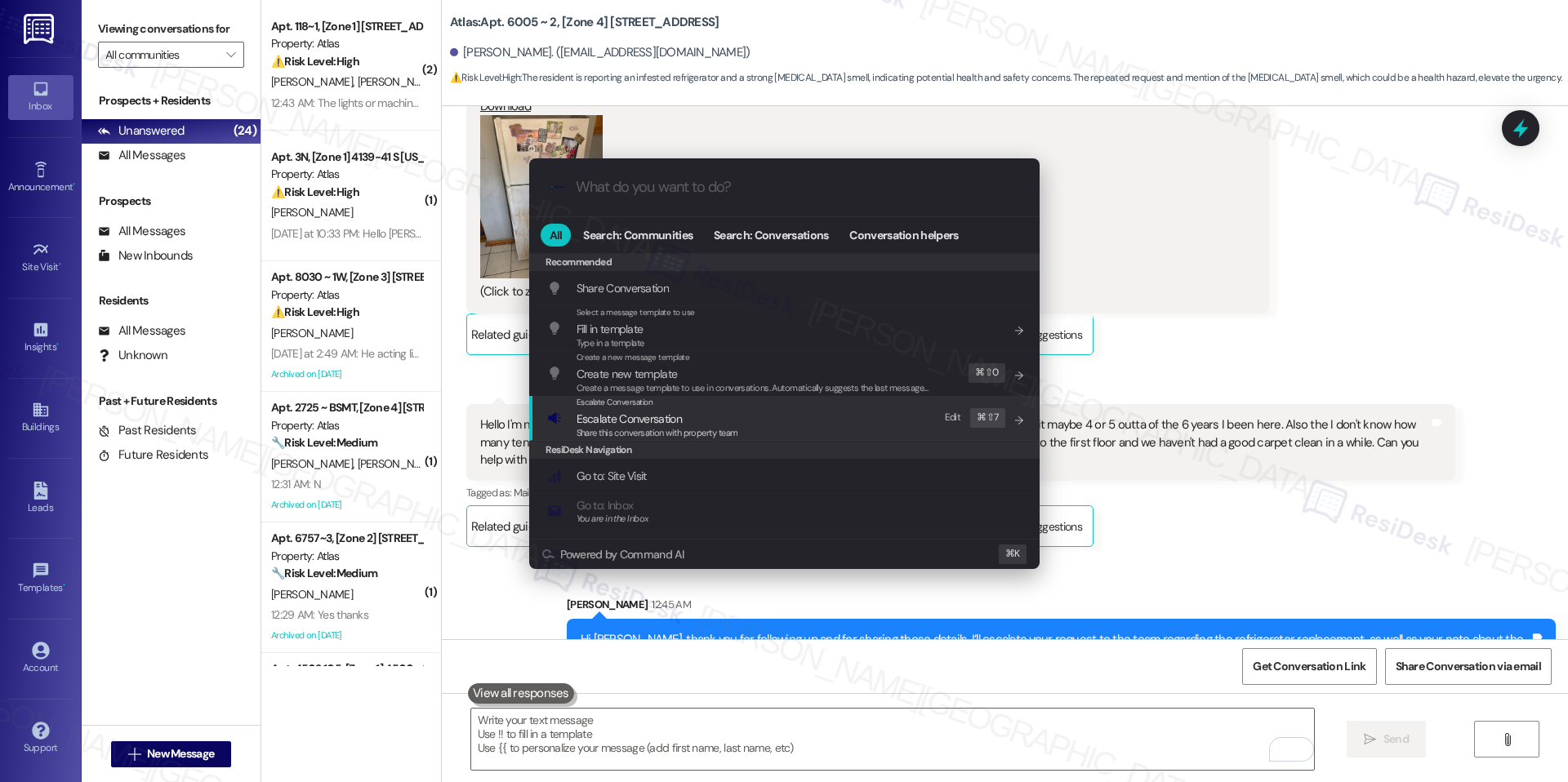
click at [701, 434] on span "Share this conversation with property team" at bounding box center [657, 433] width 161 height 12
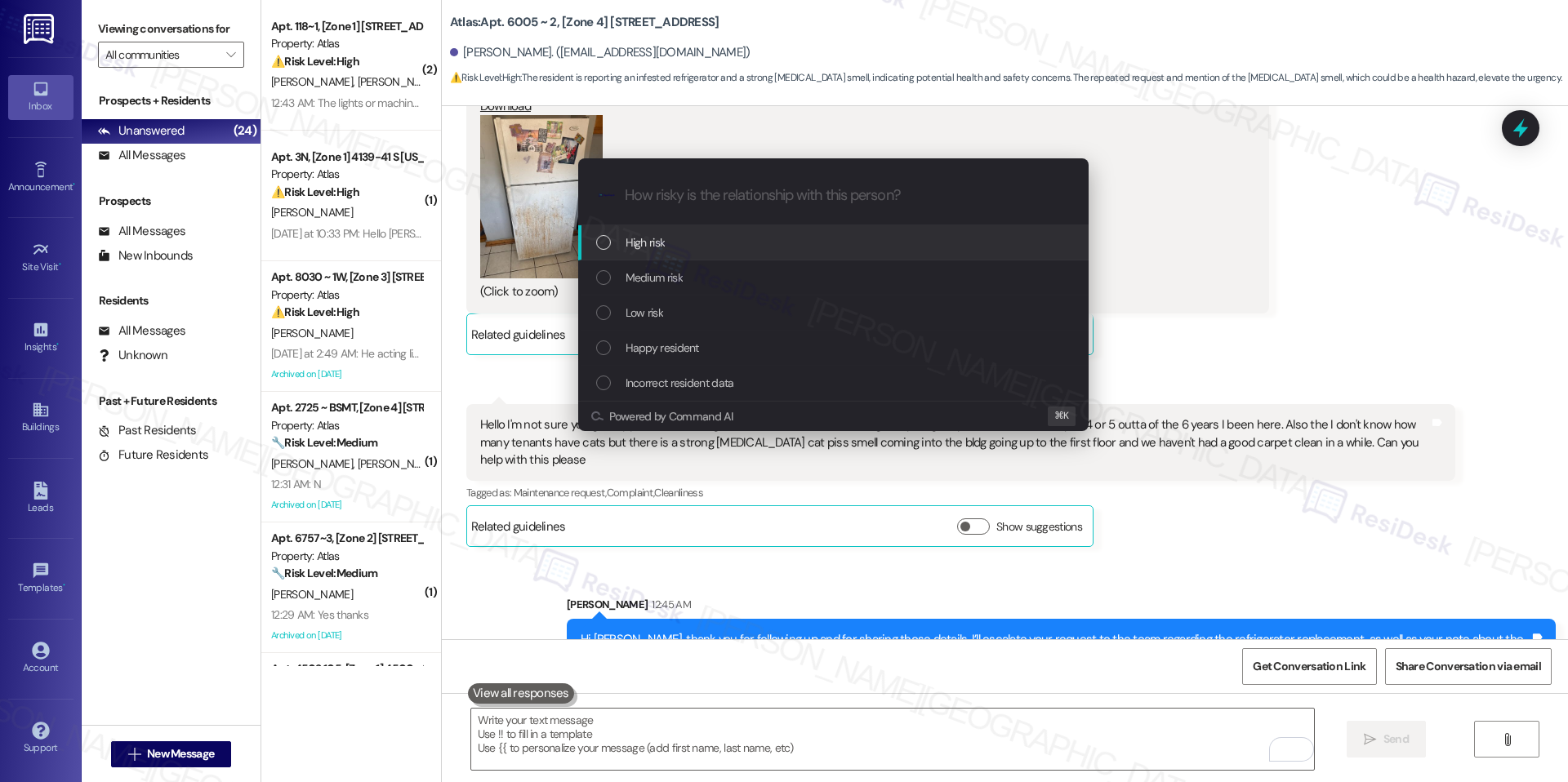
paste input "Refrigerator Replacement & Building Cleanliness"
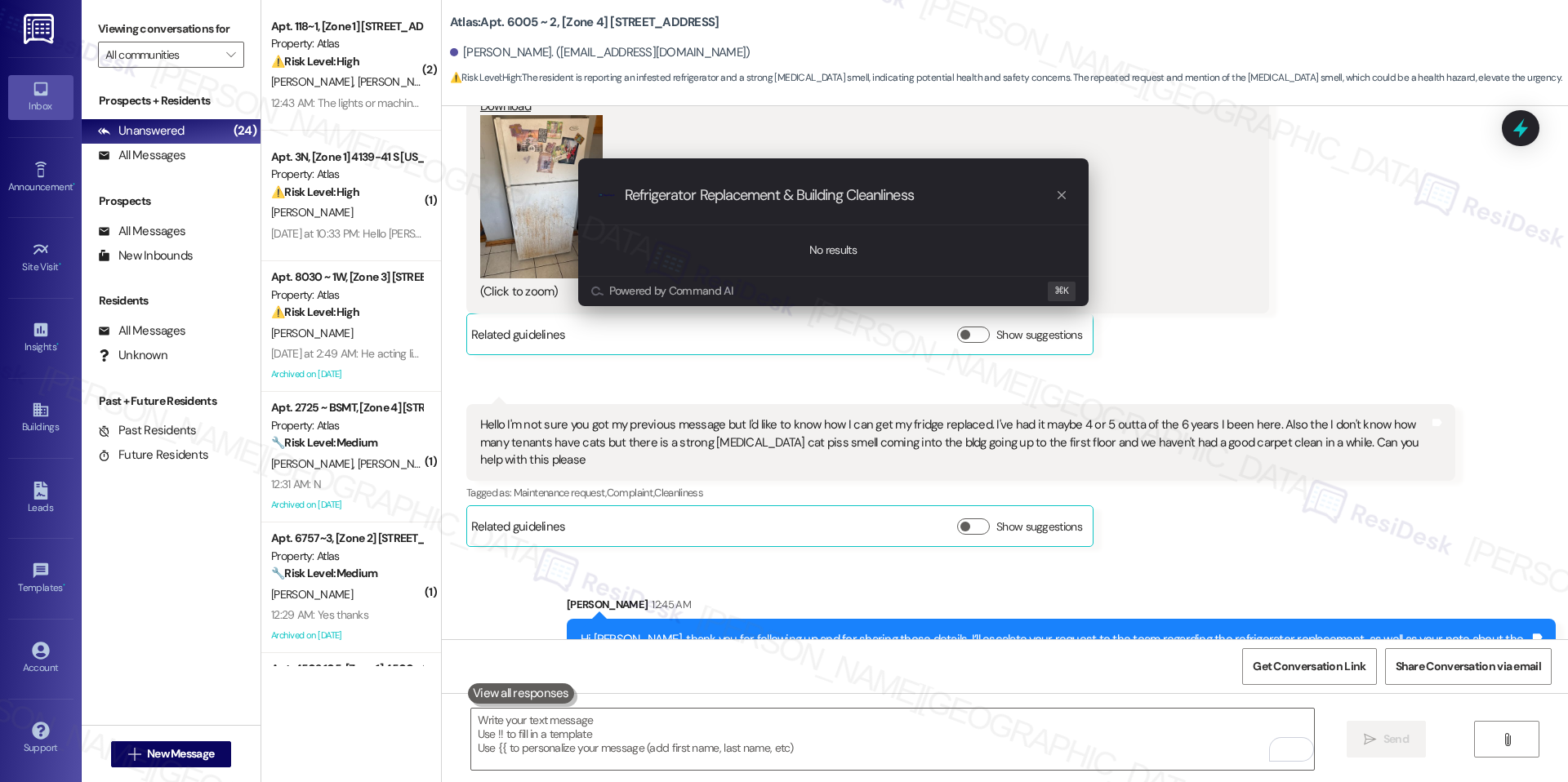
type input "Refrigerator Replacement & Building Cleanliness"
click at [1064, 200] on icon "progress bar" at bounding box center [1061, 194] width 13 height 13
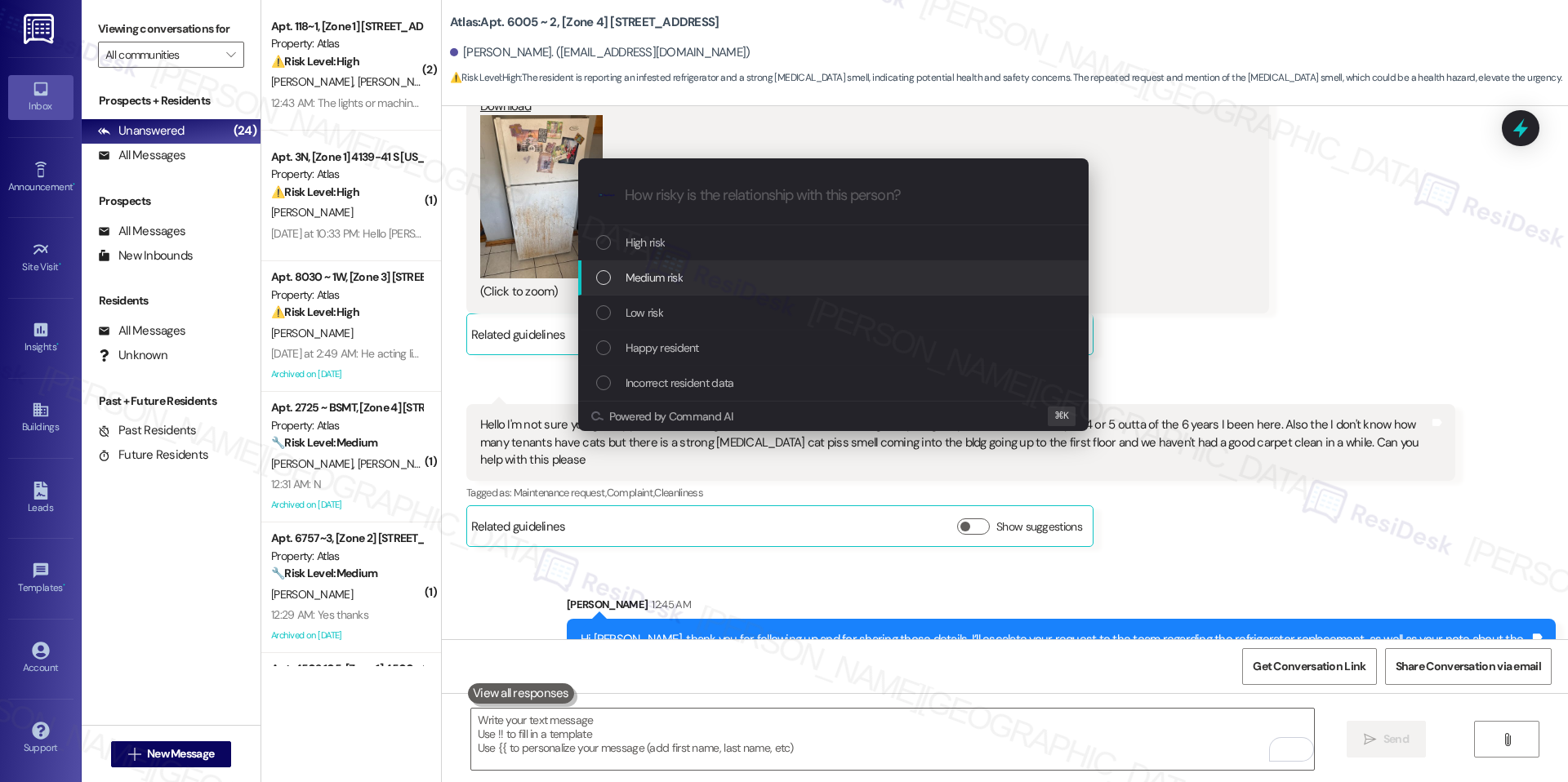
click at [780, 282] on div "Medium risk" at bounding box center [834, 277] width 478 height 18
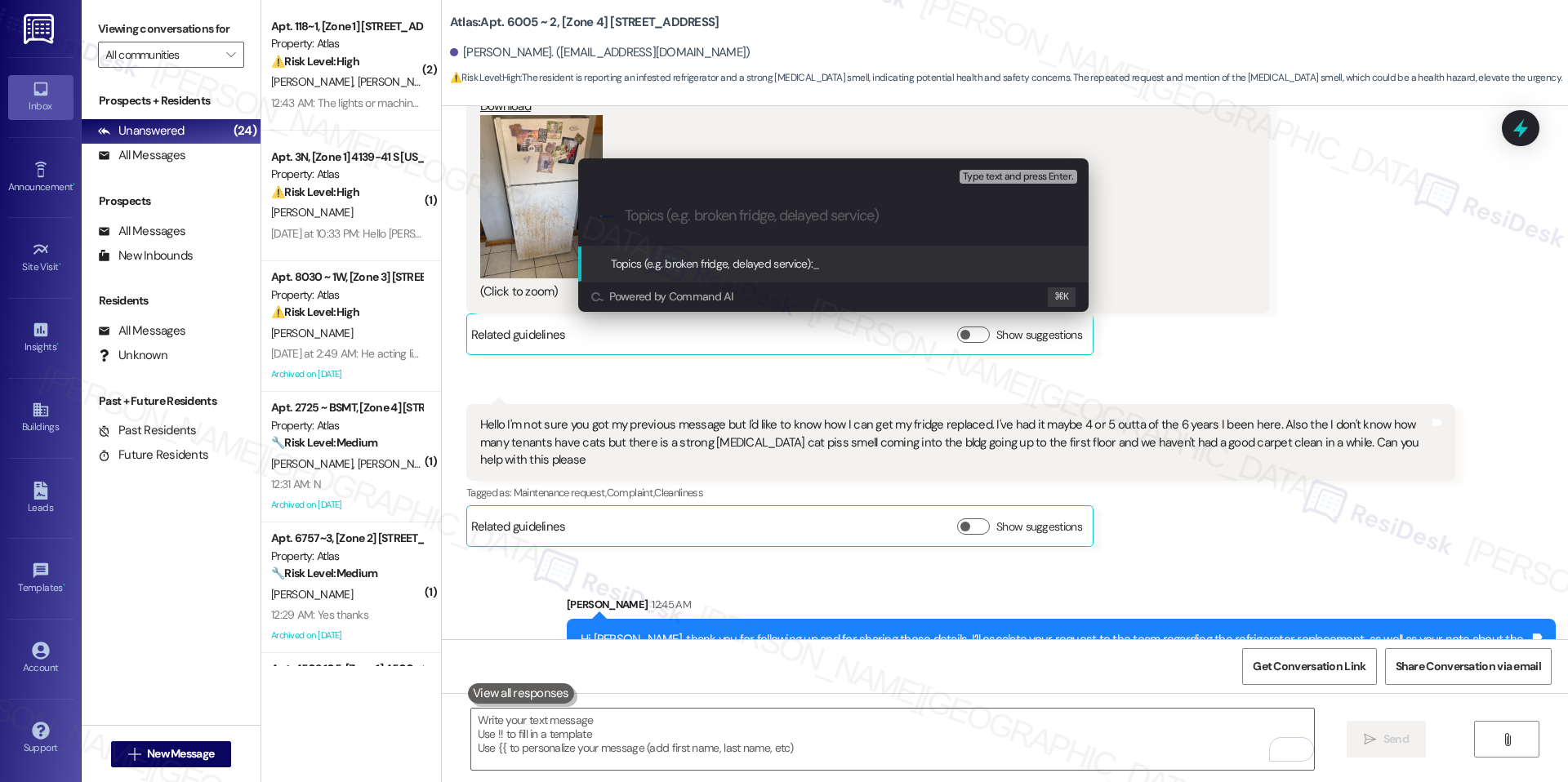
paste input "Refrigerator Replacement & Building Cleanliness"
type input "Refrigerator Replacement & Building Cleanliness"
click at [927, 268] on span "Refrigerator Replacement & Building Cleanliness" at bounding box center [926, 263] width 227 height 14
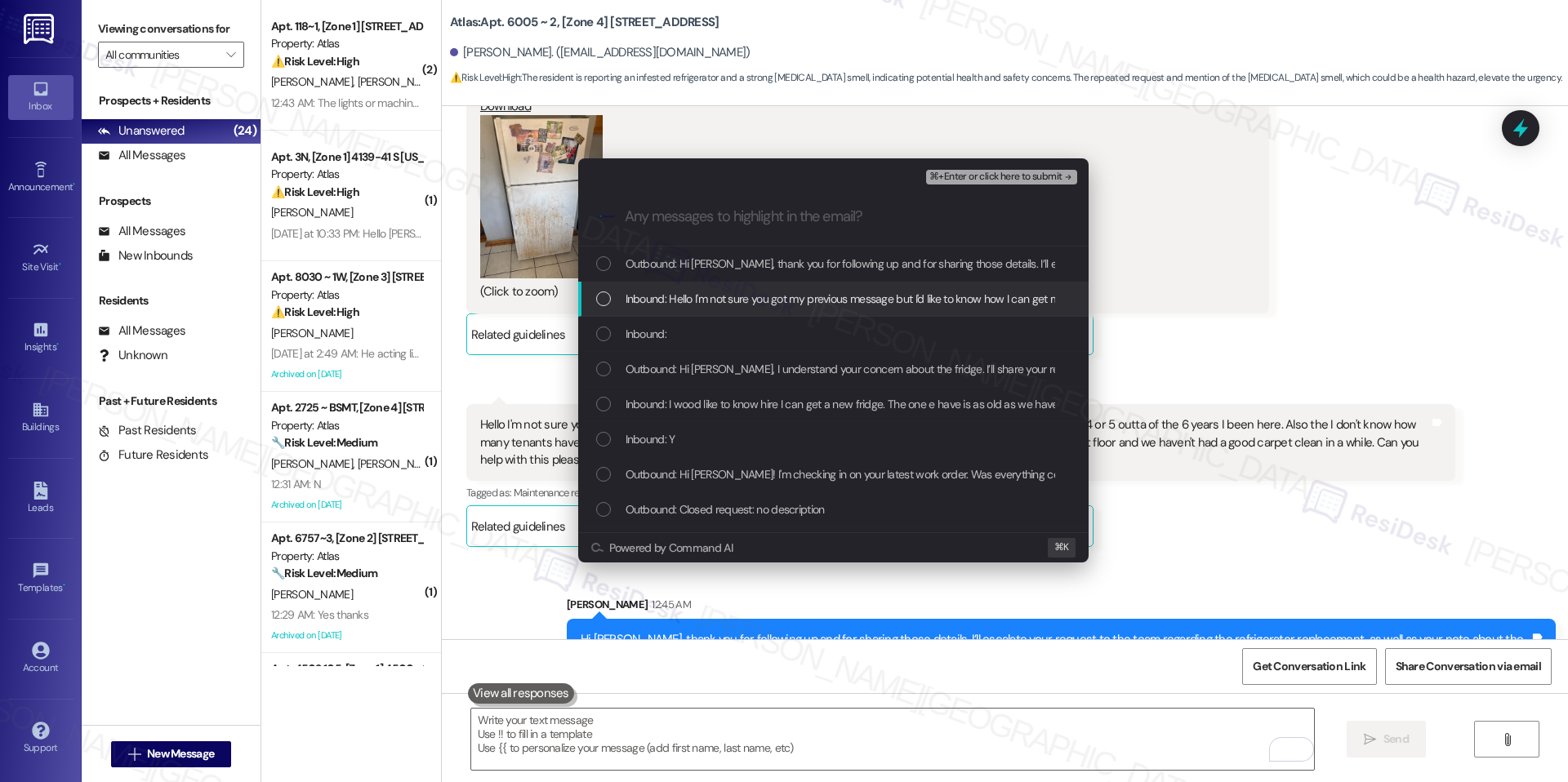
click at [895, 293] on span "Inbound: Hello I'm not sure you got my previous message but I'd like to know ho…" at bounding box center [1562, 298] width 1873 height 18
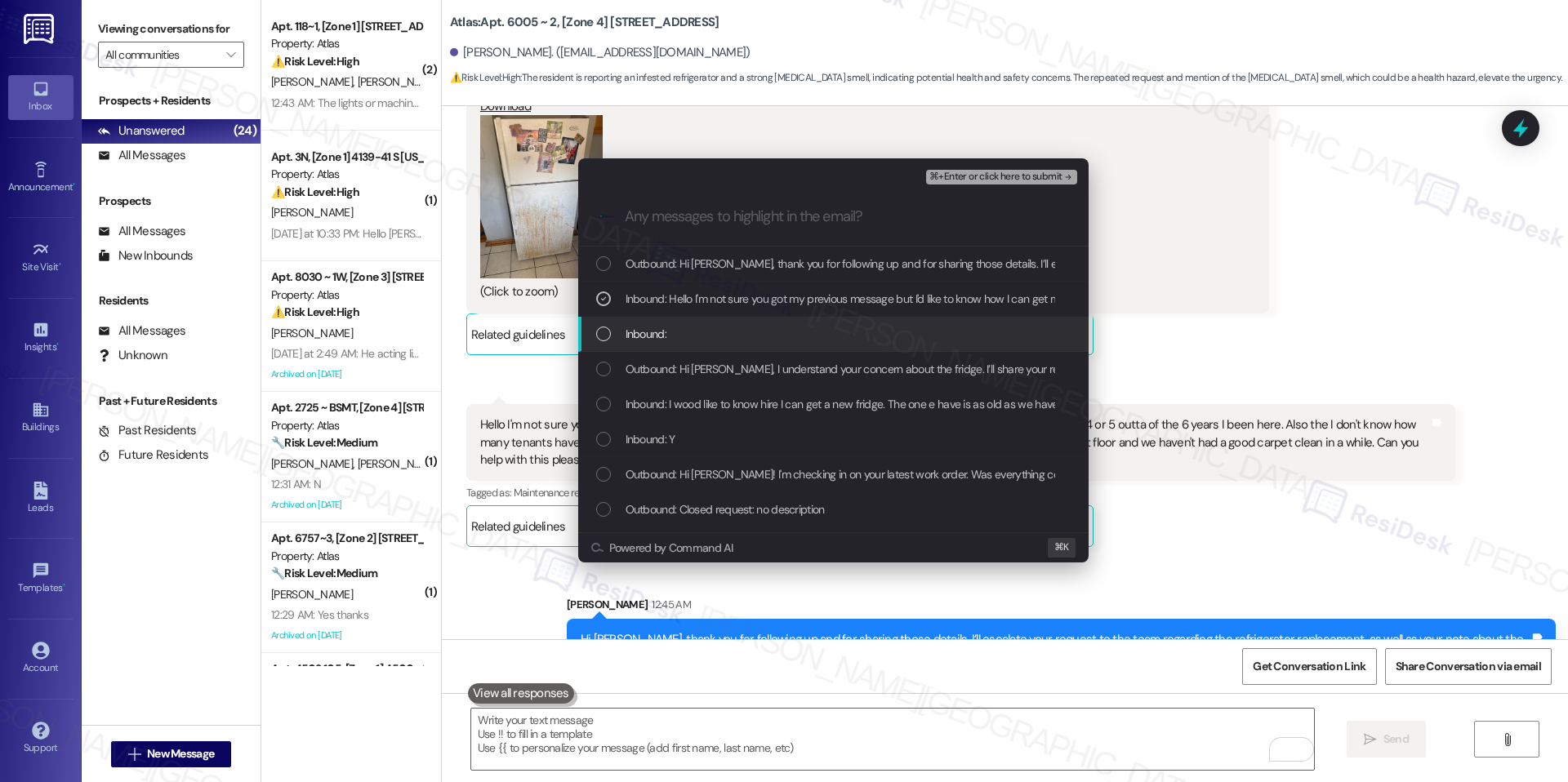
click at [827, 326] on div "Inbound:" at bounding box center [834, 333] width 478 height 18
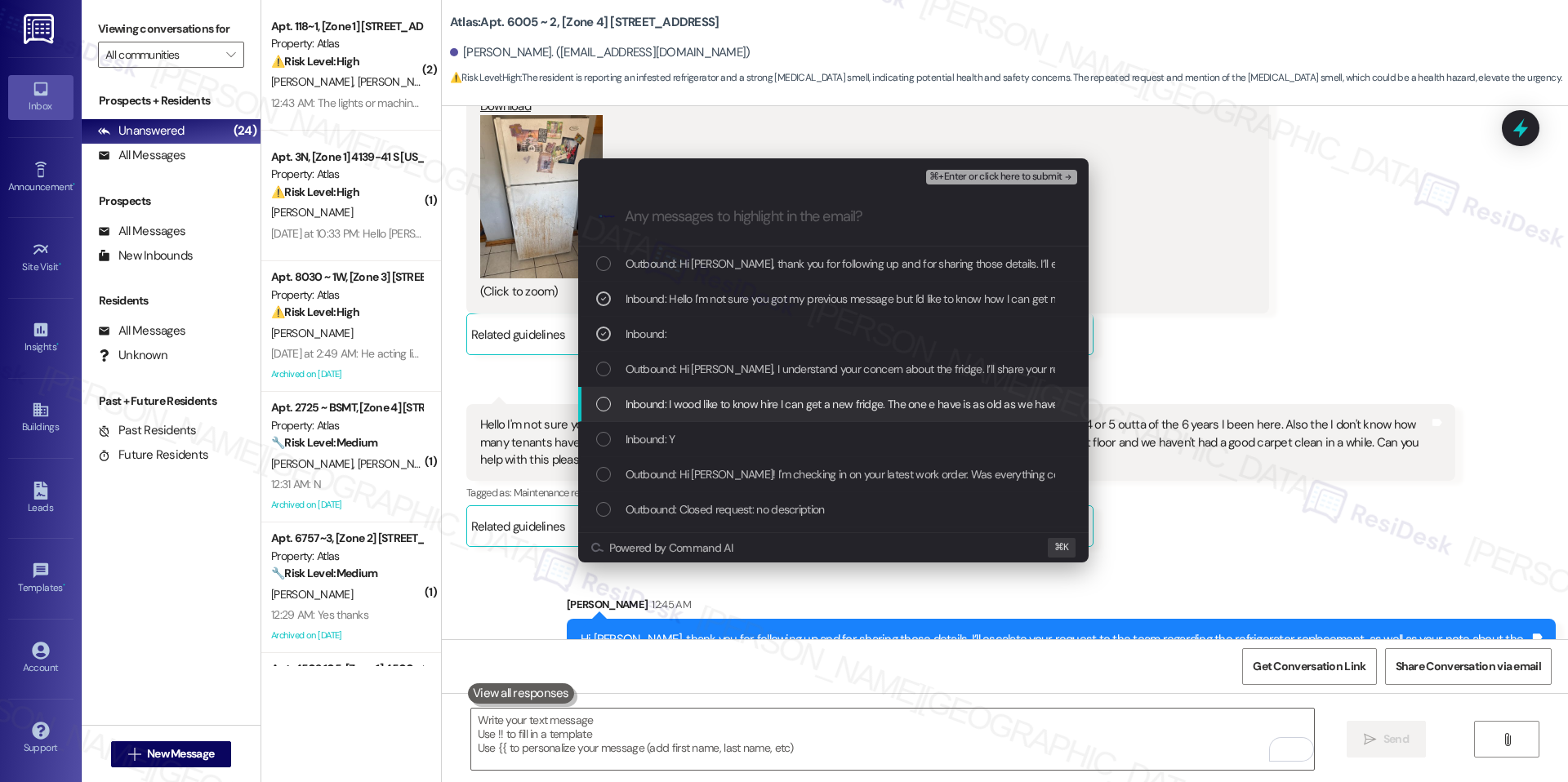
click at [739, 410] on span "Inbound: I wood like to know hire I can get a new fridge. The one e have is as …" at bounding box center [1239, 404] width 1227 height 18
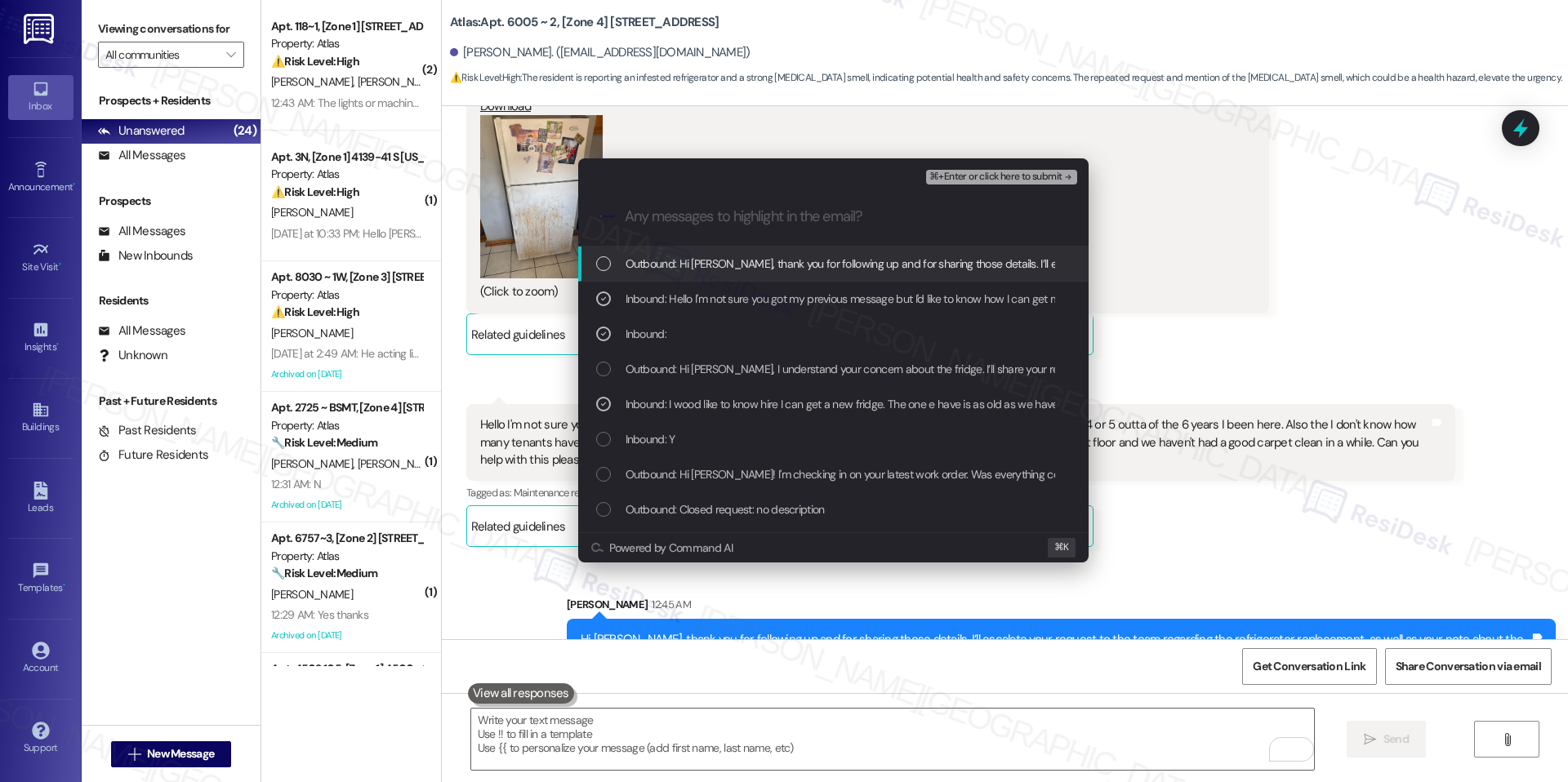
click at [974, 179] on span "⌘+Enter or click here to submit" at bounding box center [995, 178] width 132 height 12
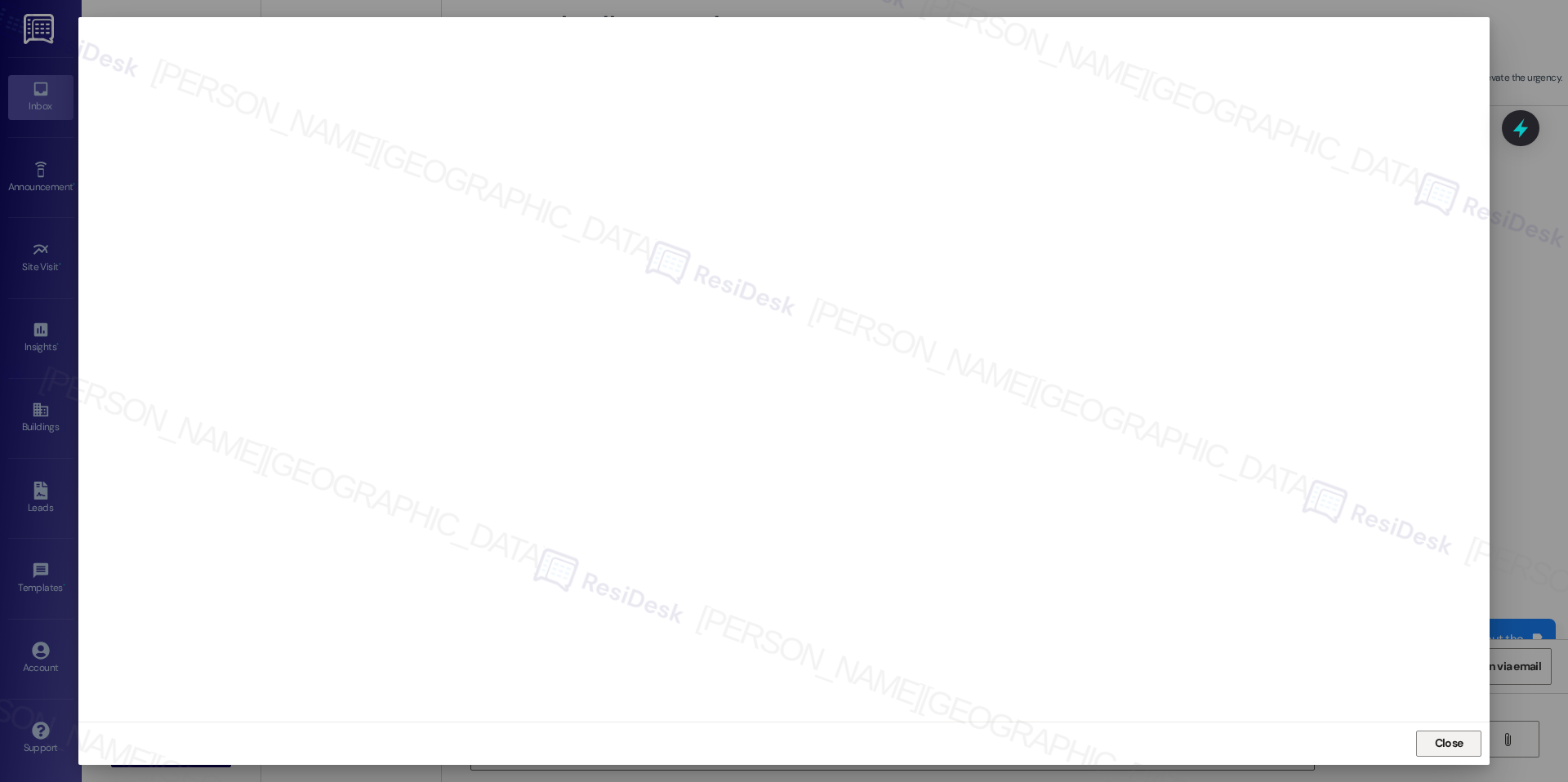
click at [1434, 736] on span "Close" at bounding box center [1449, 743] width 29 height 17
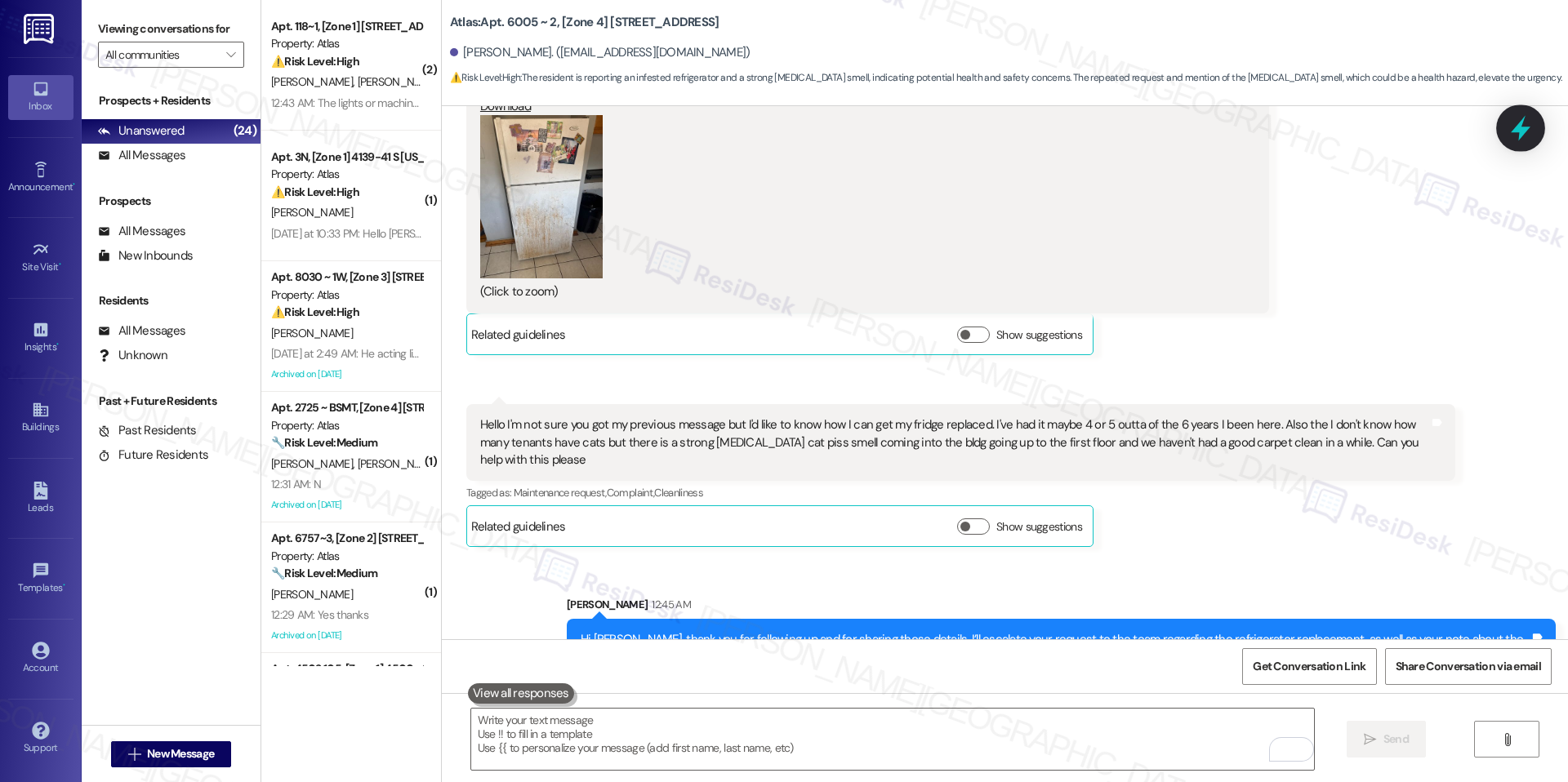
click at [1524, 143] on div at bounding box center [1521, 128] width 49 height 46
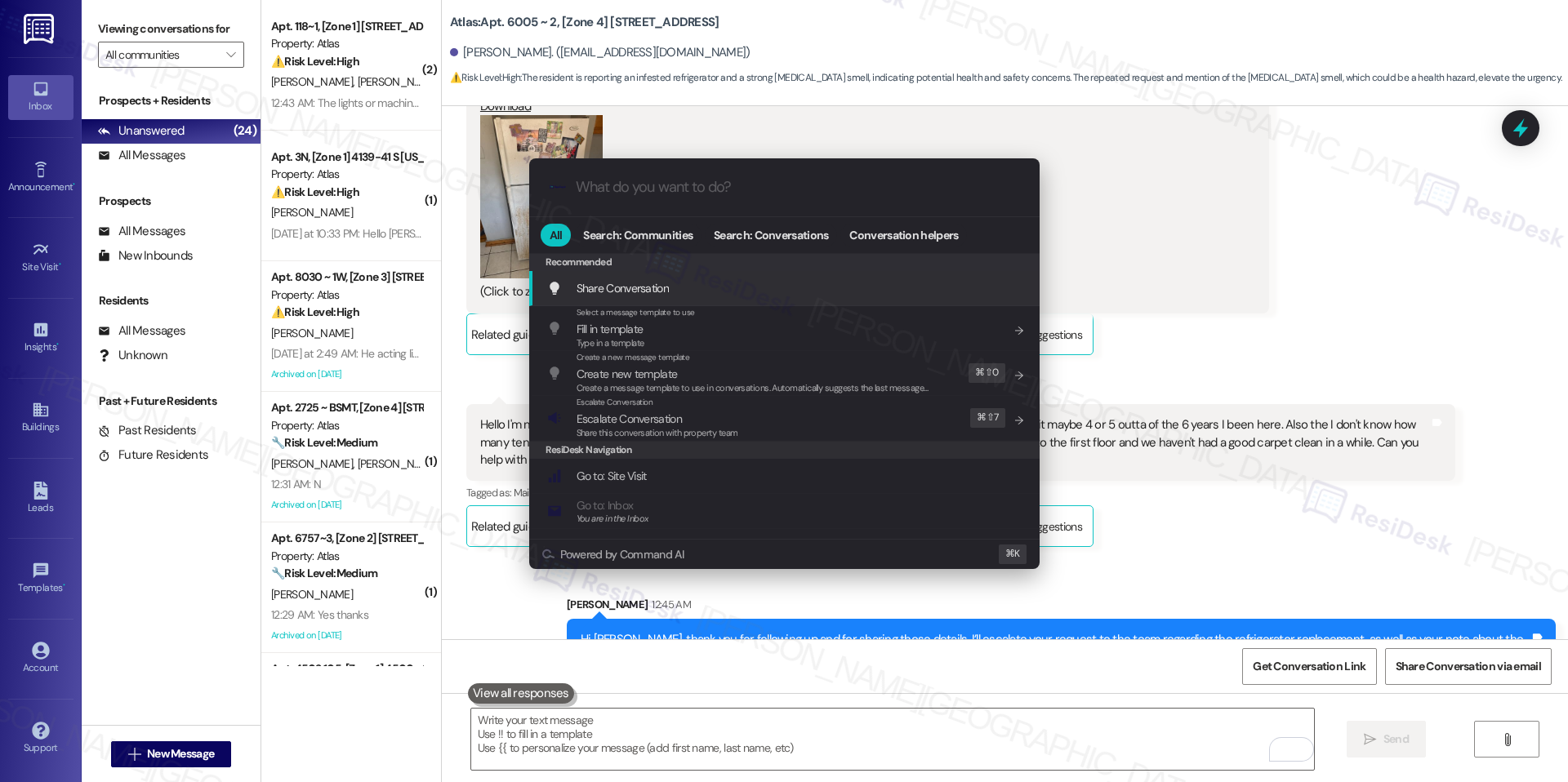
paste input "Refrigerator Replacement & Building Cleanliness"
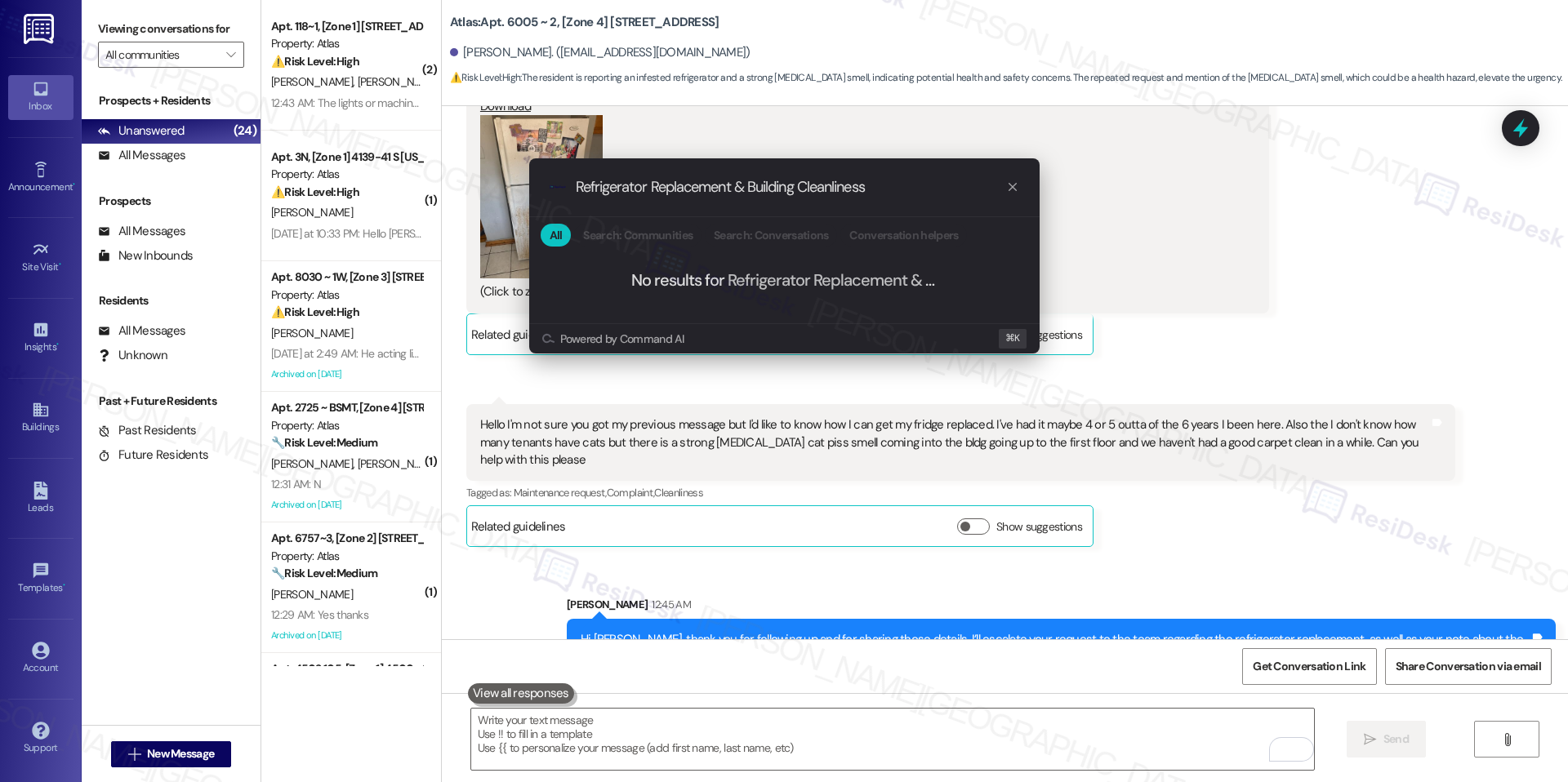
type input "Refrigerator Replacement & Building Cleanliness"
click at [1013, 184] on icon "progress bar" at bounding box center [1013, 187] width 8 height 8
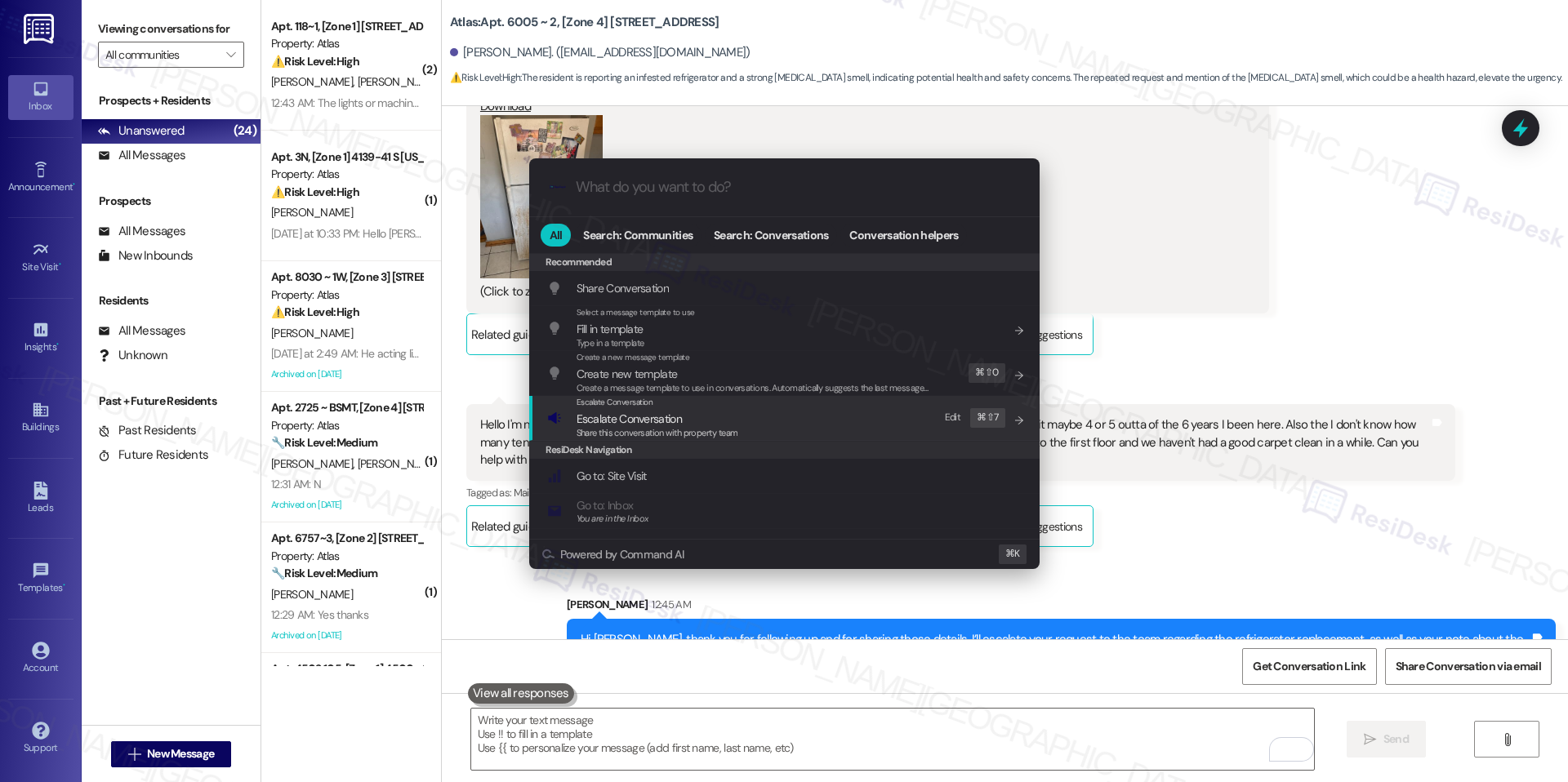
click at [679, 441] on div "ResiDesk Navigation" at bounding box center [784, 450] width 511 height 18
click at [686, 439] on div "Share this conversation with property team" at bounding box center [657, 433] width 161 height 14
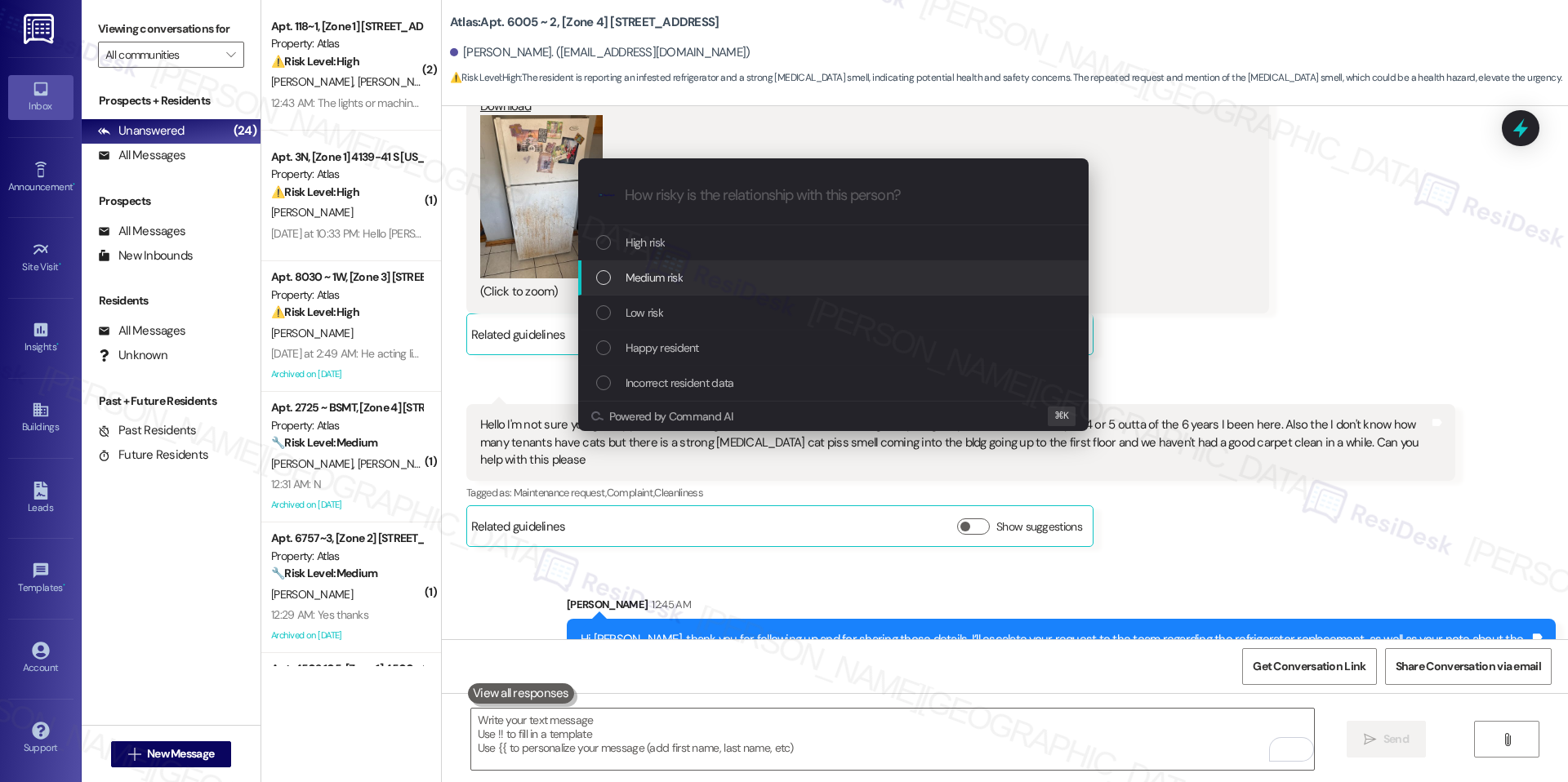
click at [746, 287] on div "Medium risk" at bounding box center [833, 278] width 511 height 36
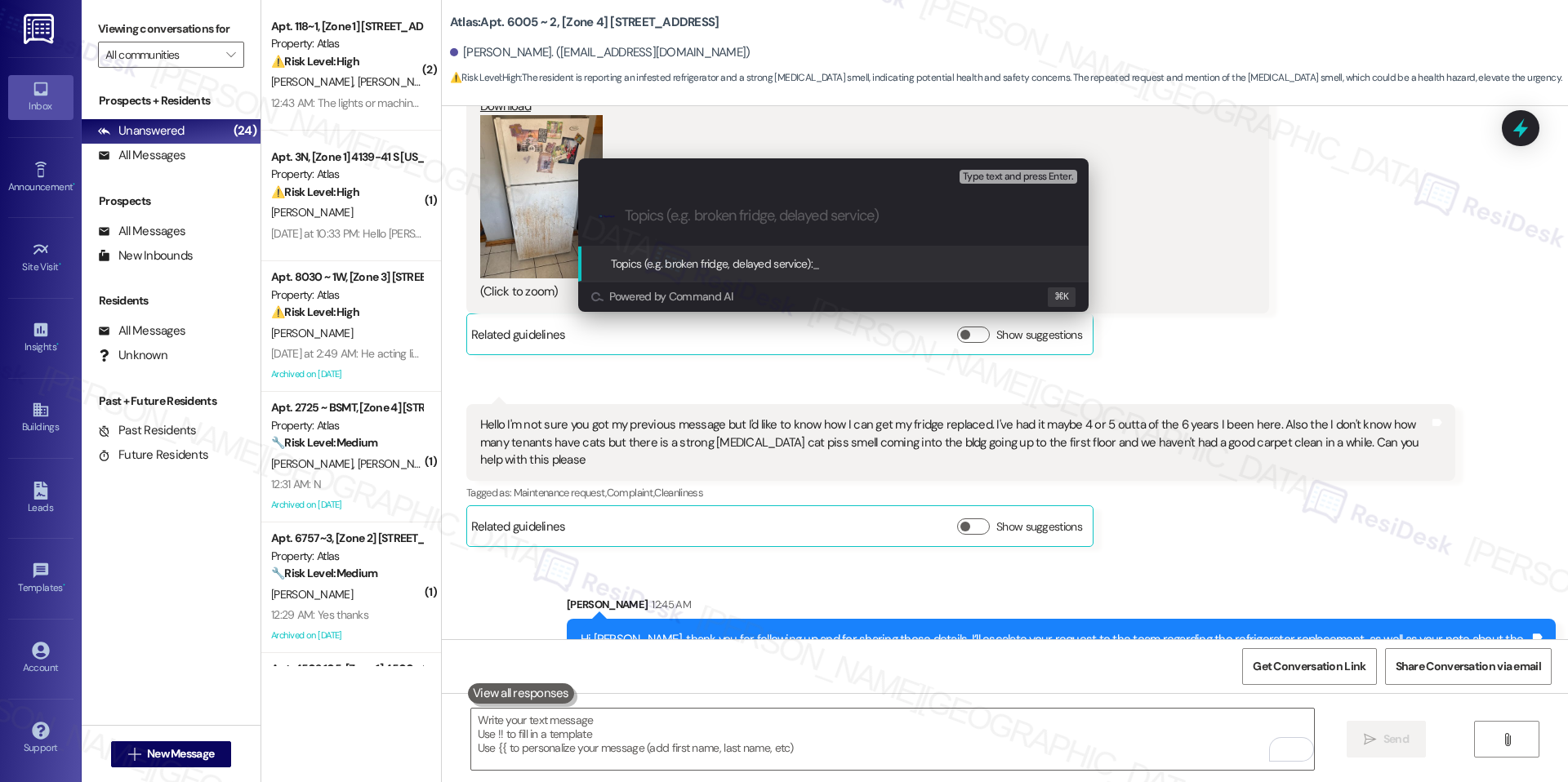
paste input "Refrigerator Replacement & Building Cleanliness"
type input "Refrigerator Replacement & Building Cleanliness"
click at [844, 265] on span "Refrigerator Replacement & Building Cleanliness" at bounding box center [926, 263] width 227 height 14
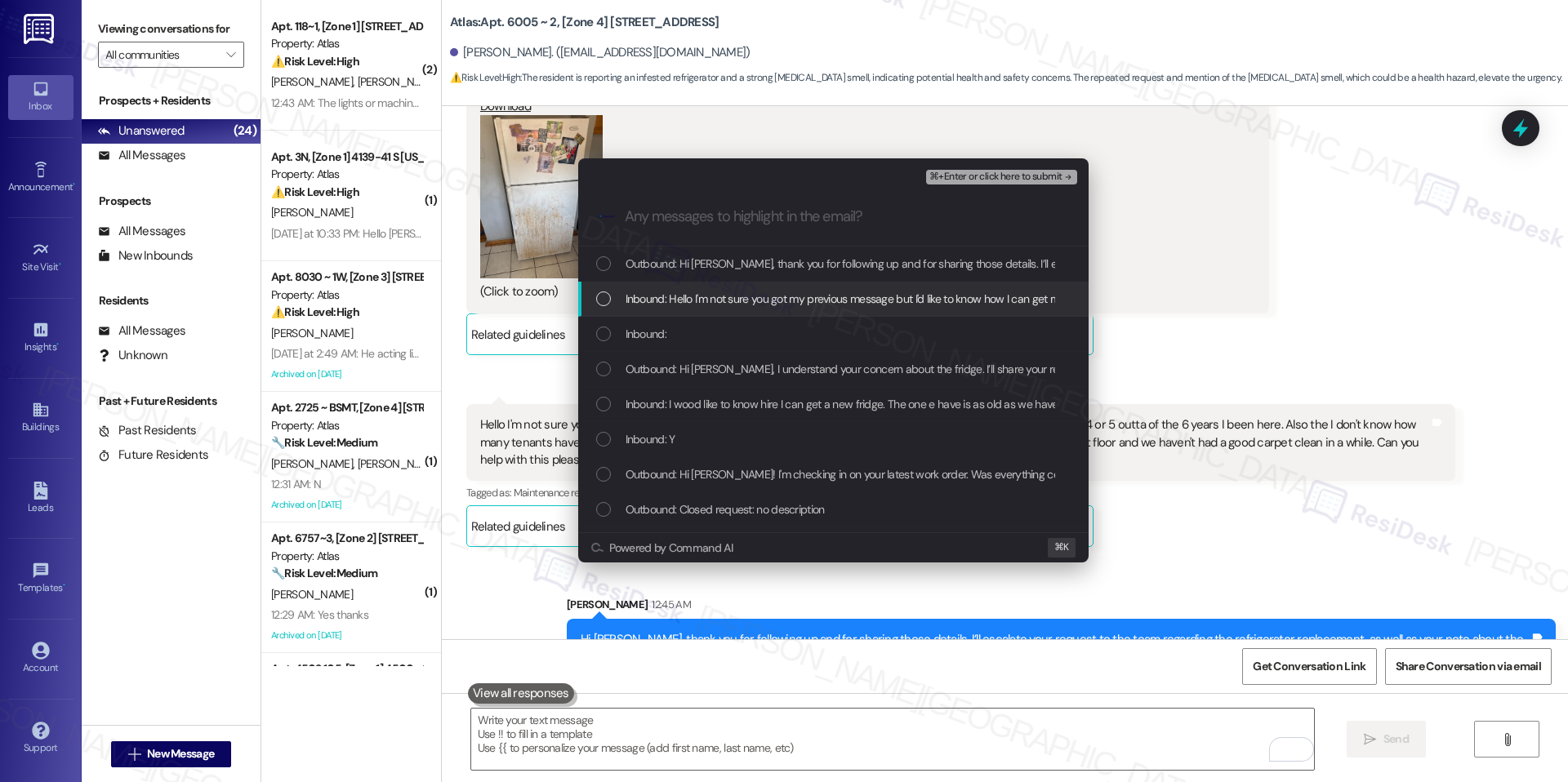
click at [760, 292] on span "Inbound: Hello I'm not sure you got my previous message but I'd like to know ho…" at bounding box center [1562, 298] width 1873 height 18
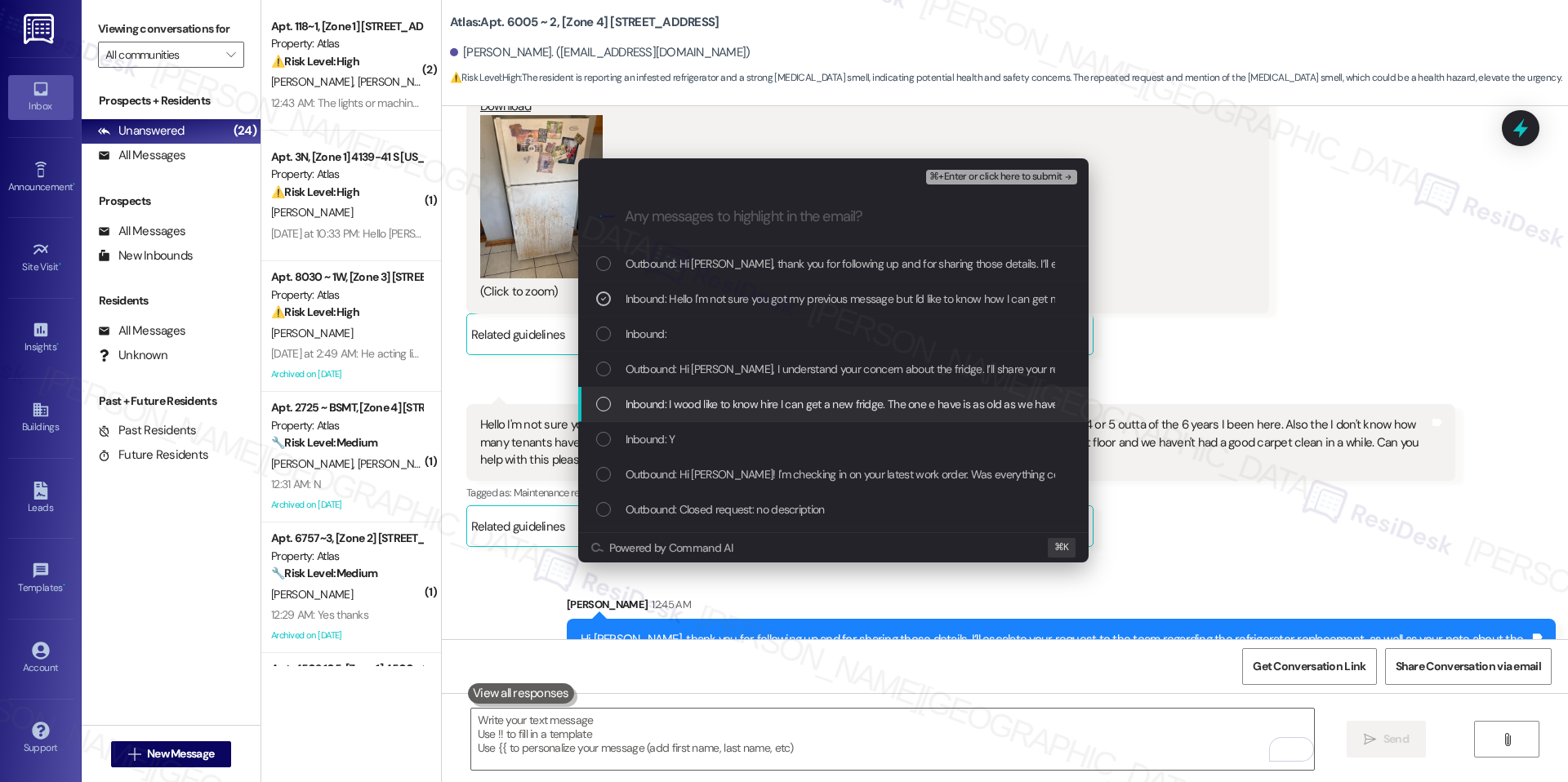
click at [747, 396] on span "Inbound: I wood like to know hire I can get a new fridge. The one e have is as …" at bounding box center [1239, 404] width 1227 height 18
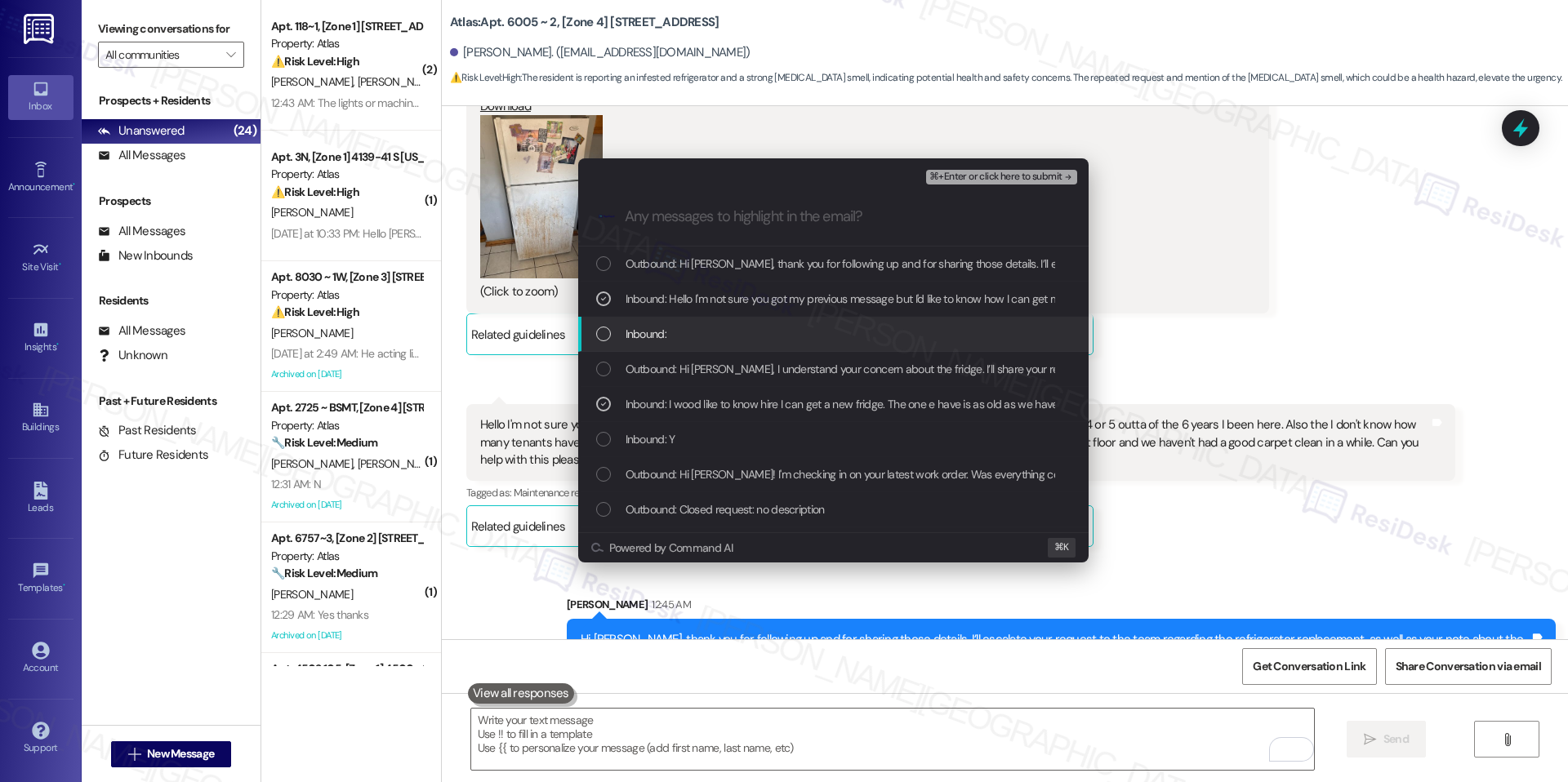
click at [772, 338] on div "Inbound:" at bounding box center [834, 333] width 478 height 18
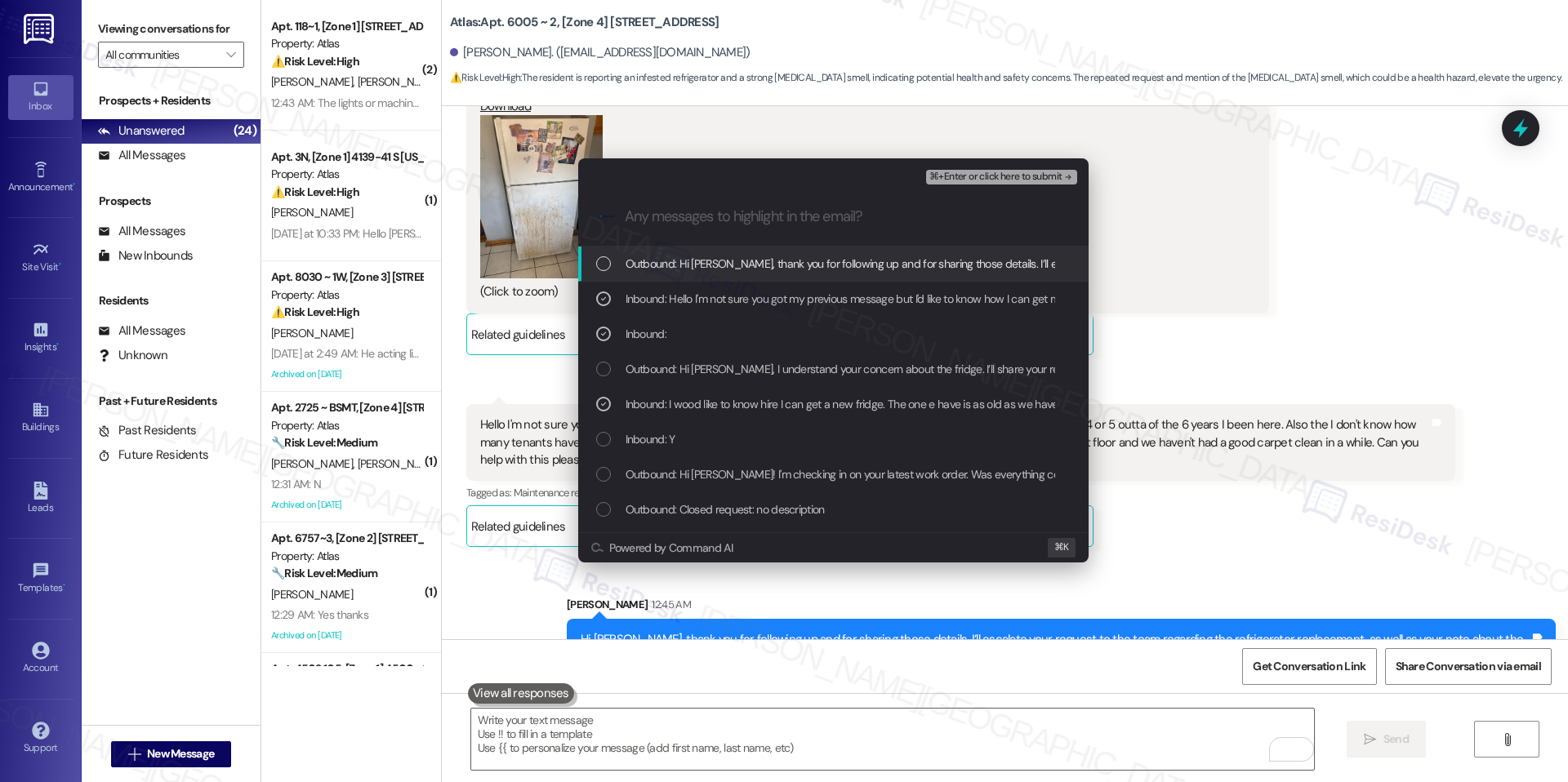
click at [1019, 172] on span "⌘+Enter or click here to submit" at bounding box center [995, 178] width 132 height 12
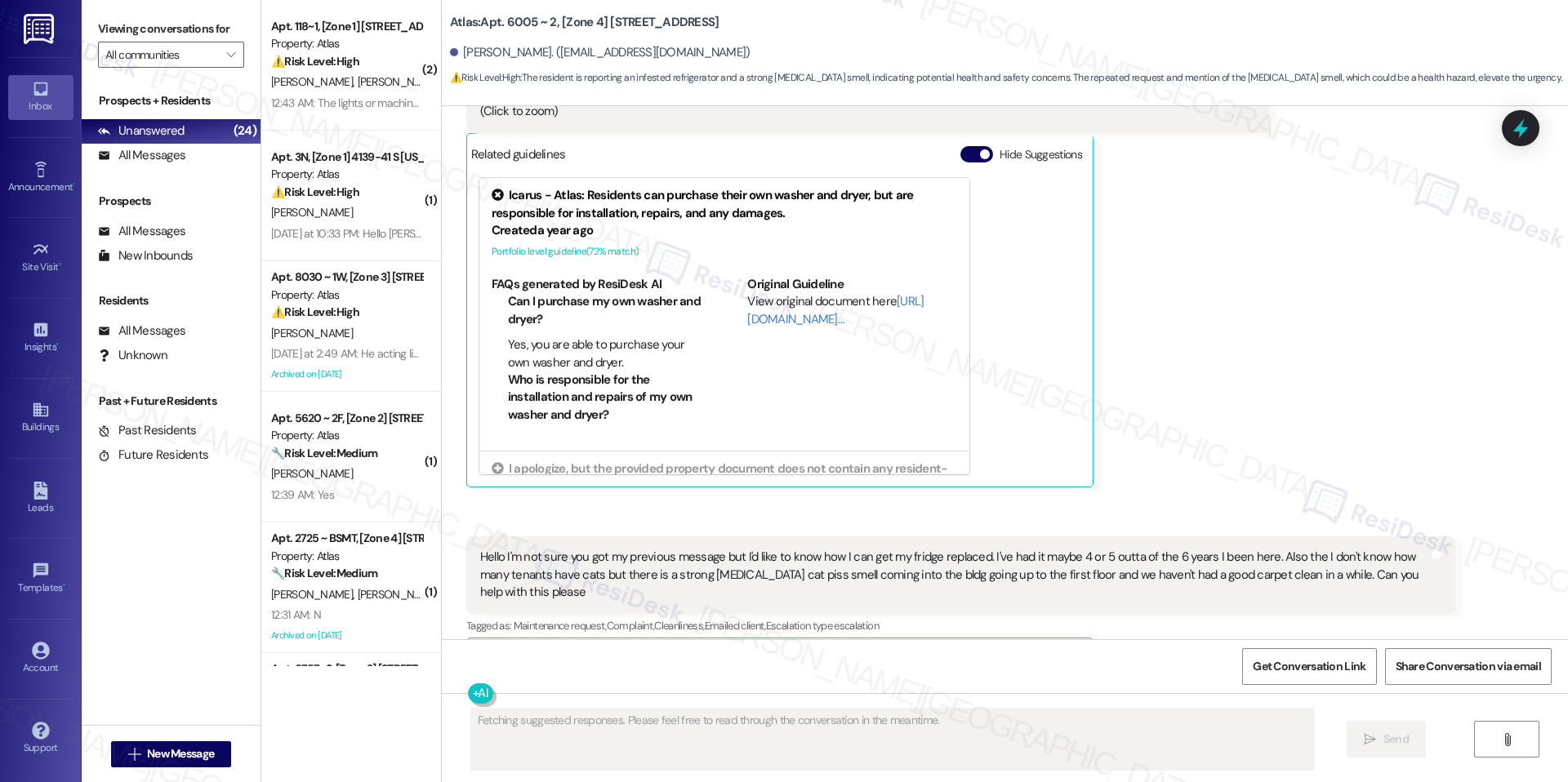
scroll to position [17600, 0]
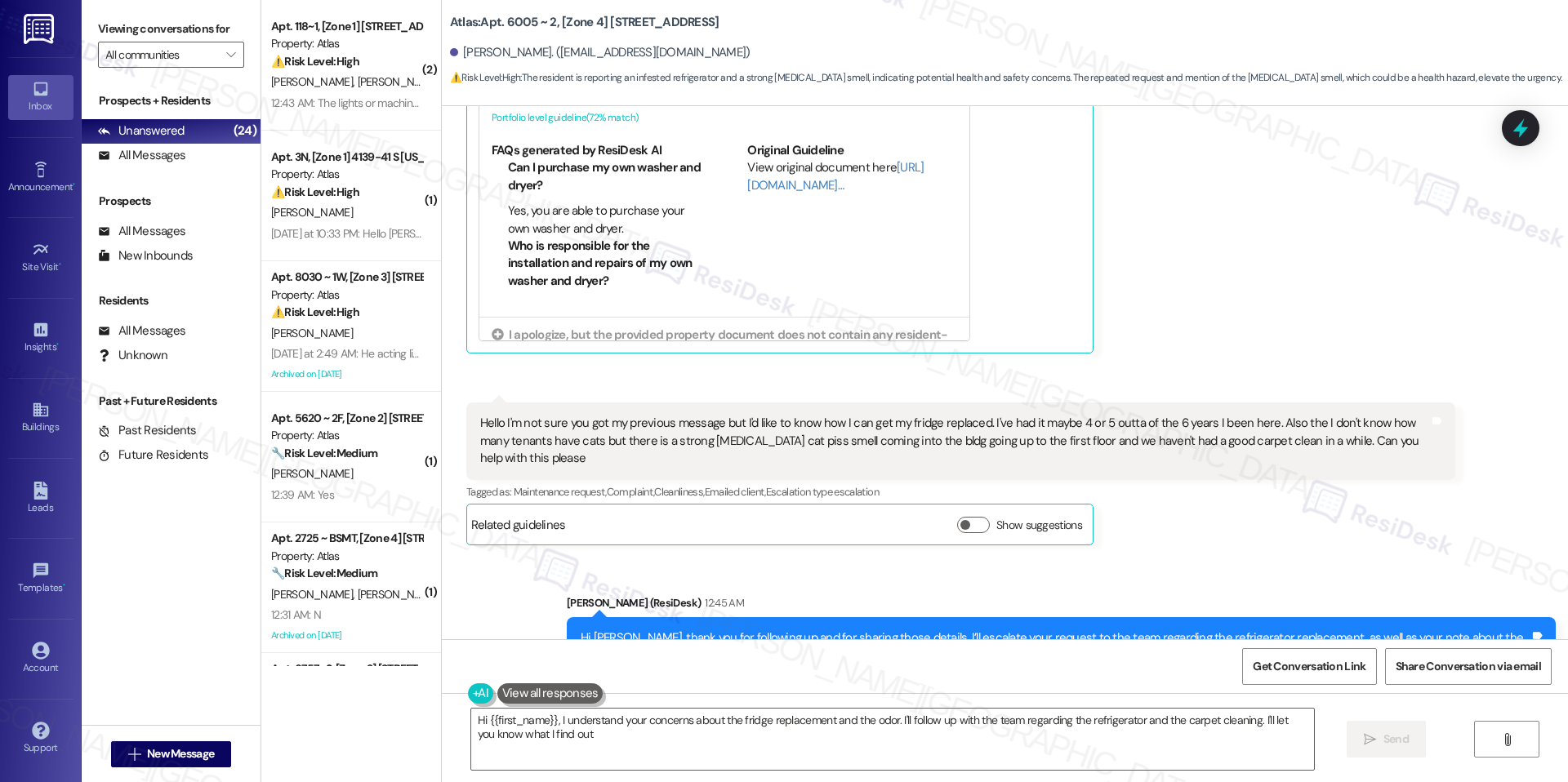
type textarea "Hi {{first_name}}, I understand your concerns about the fridge replacement and …"
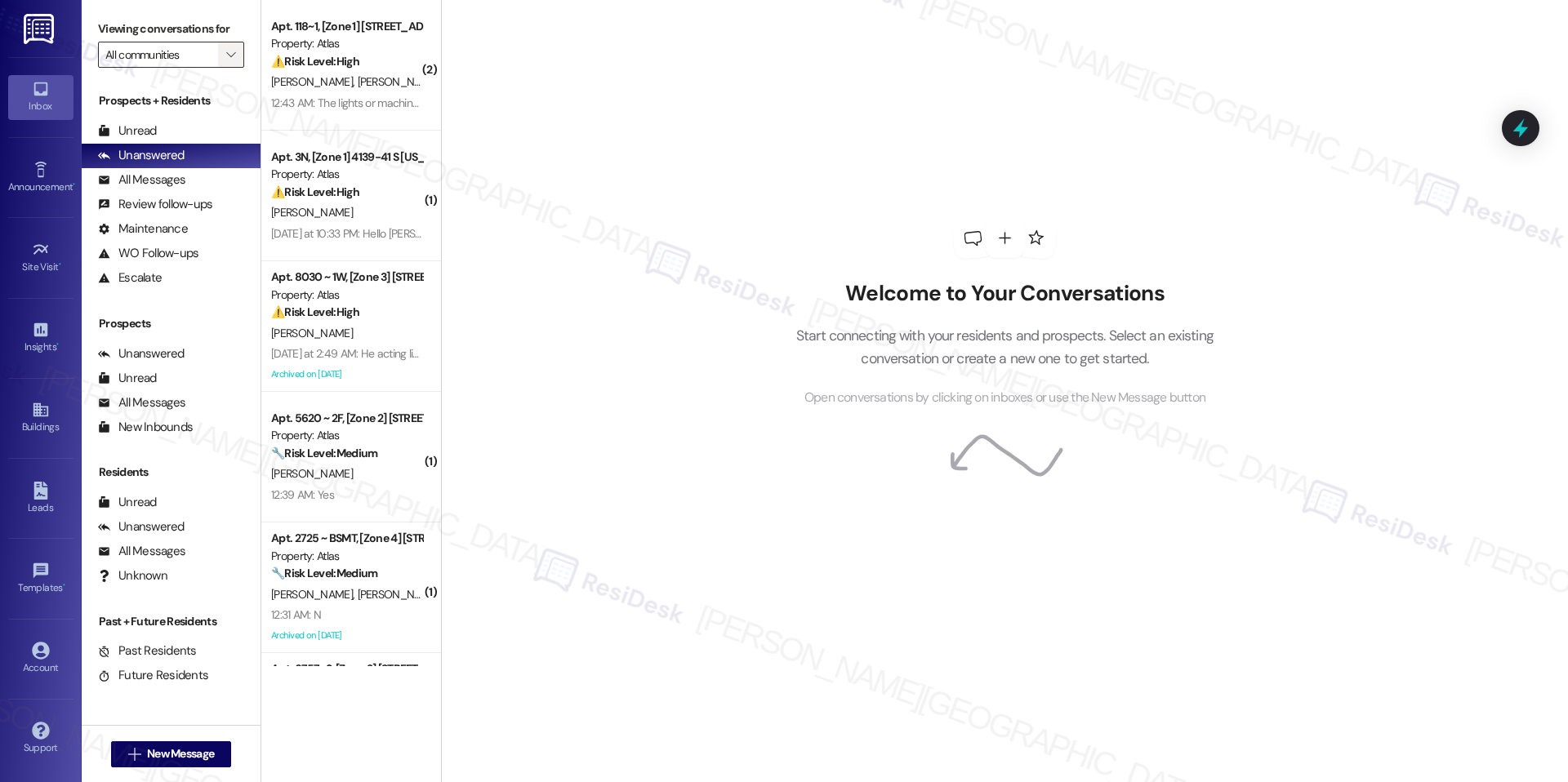
click at [227, 52] on icon "" at bounding box center [231, 54] width 9 height 13
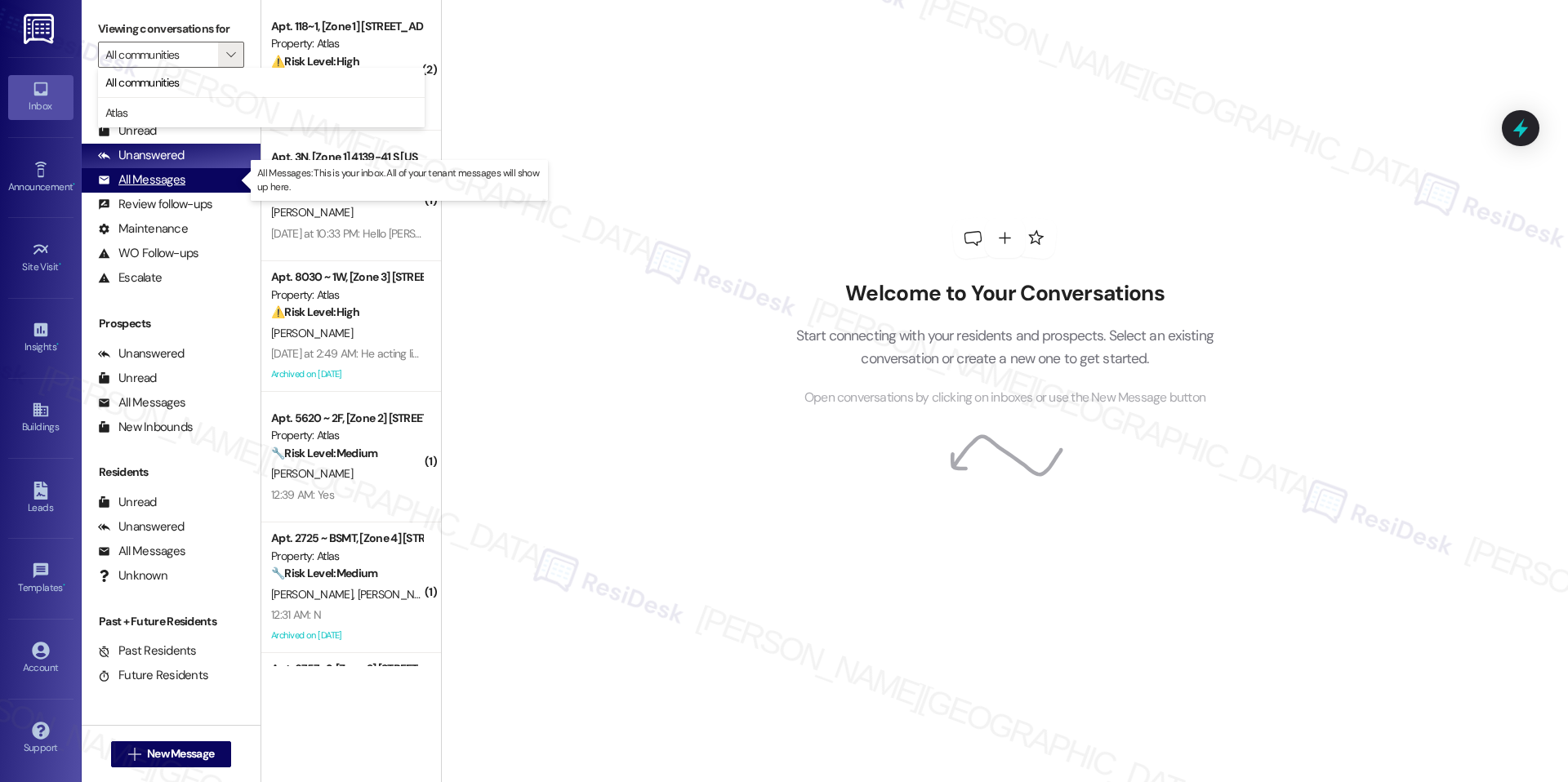
click at [165, 187] on div "All Messages" at bounding box center [141, 180] width 87 height 17
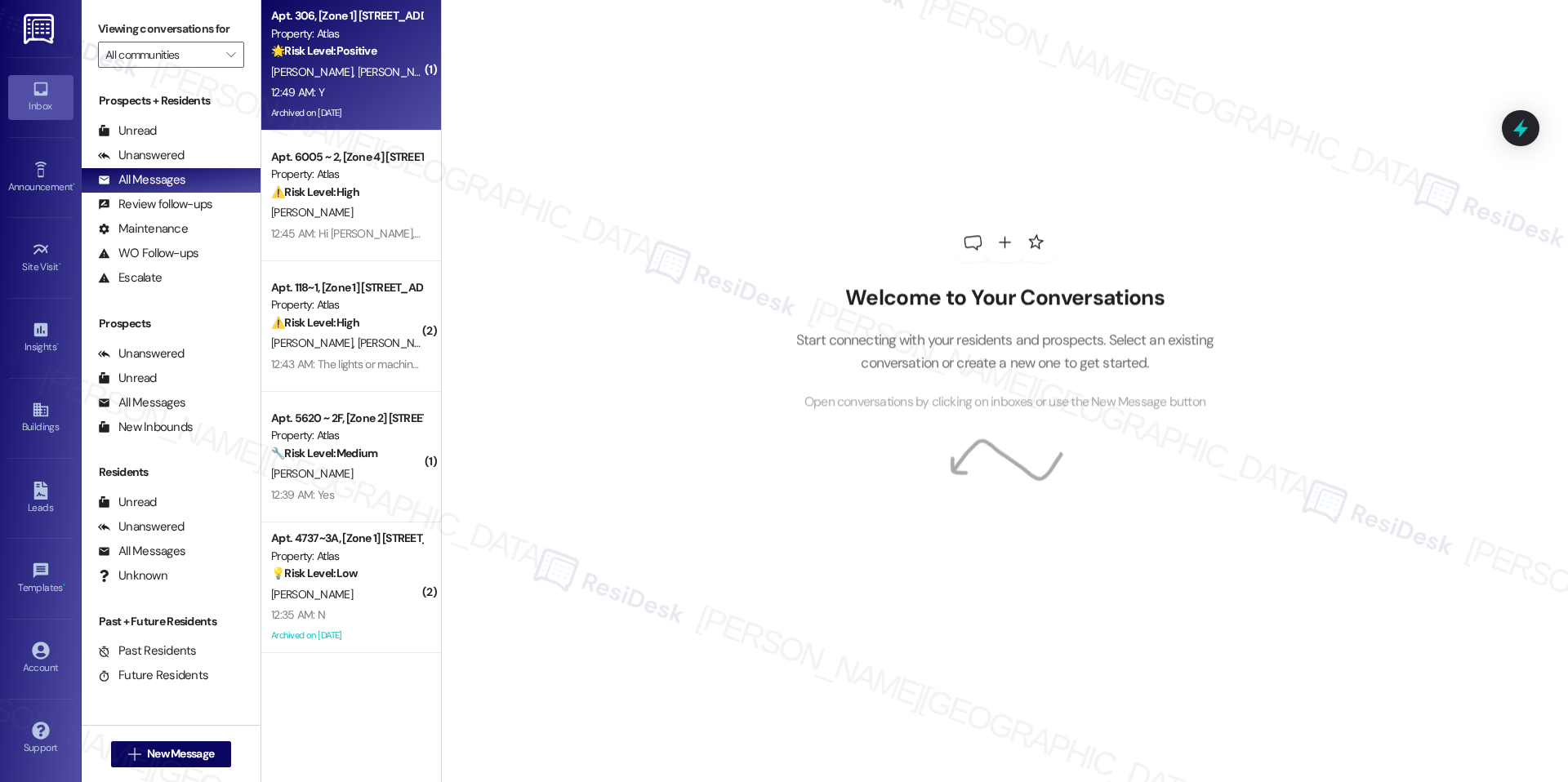
click at [354, 39] on div "Property: Atlas" at bounding box center [347, 34] width 151 height 17
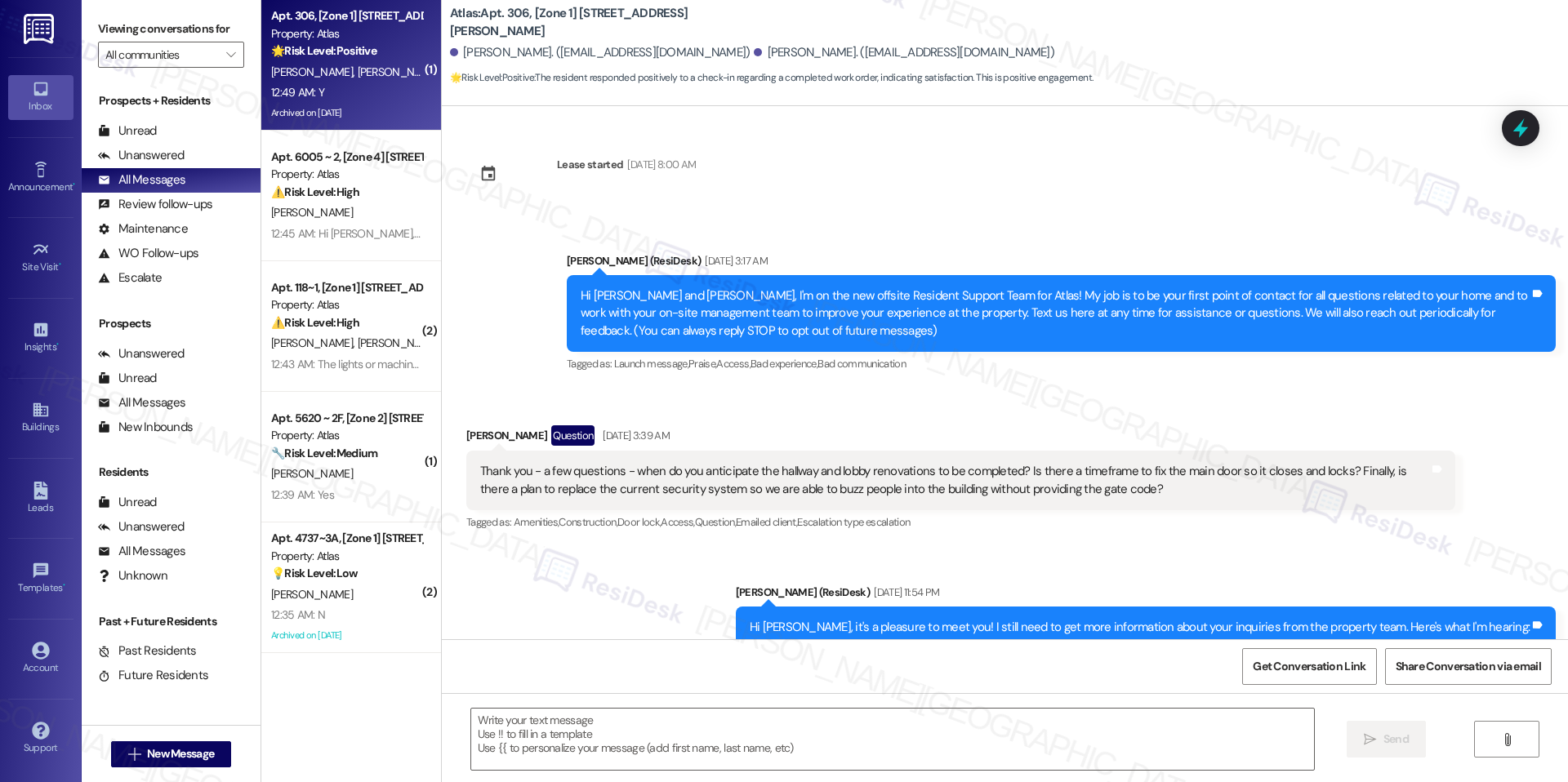
type textarea "Fetching suggested responses. Please feel free to read through the conversation…"
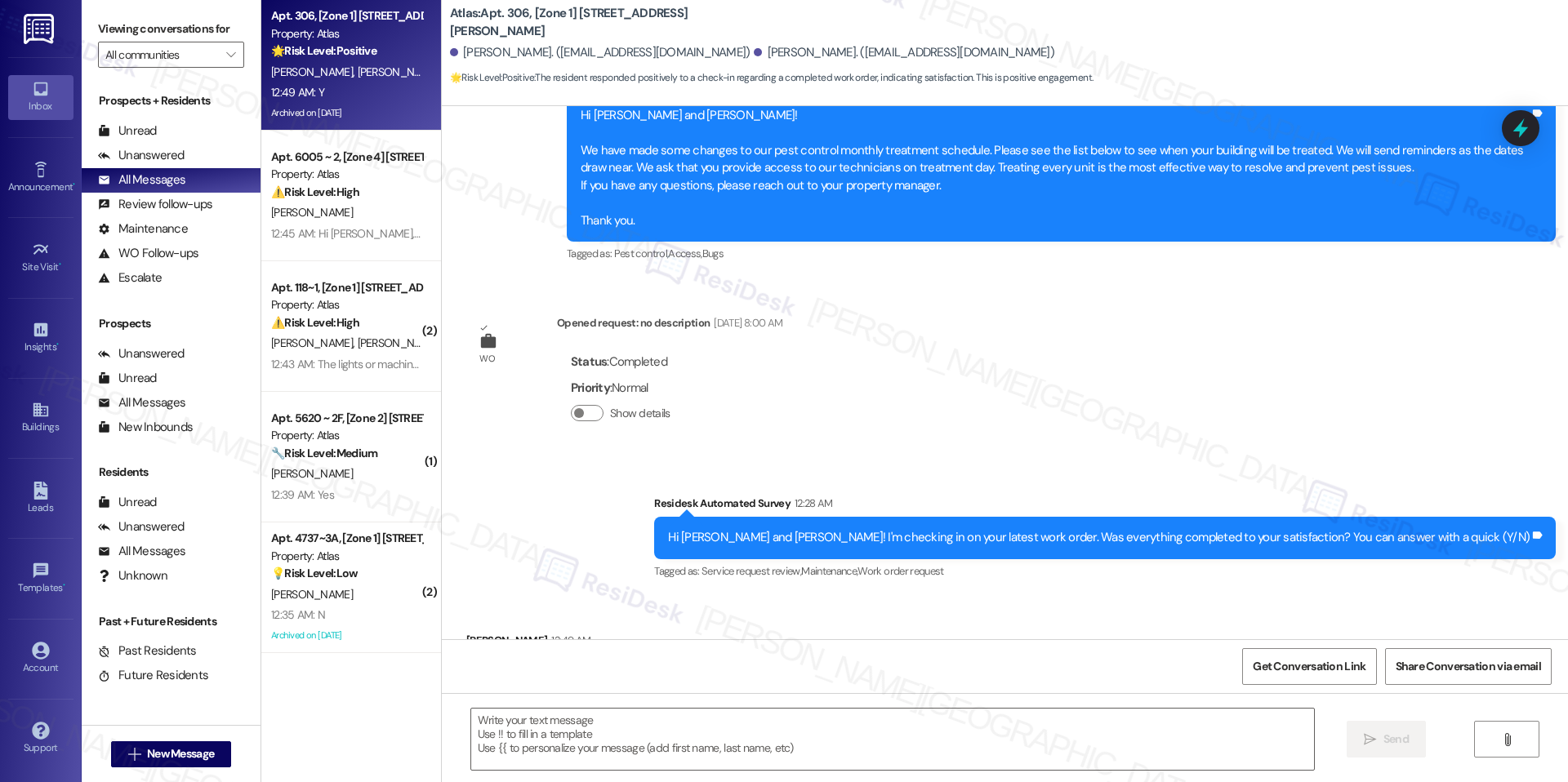
scroll to position [10907, 0]
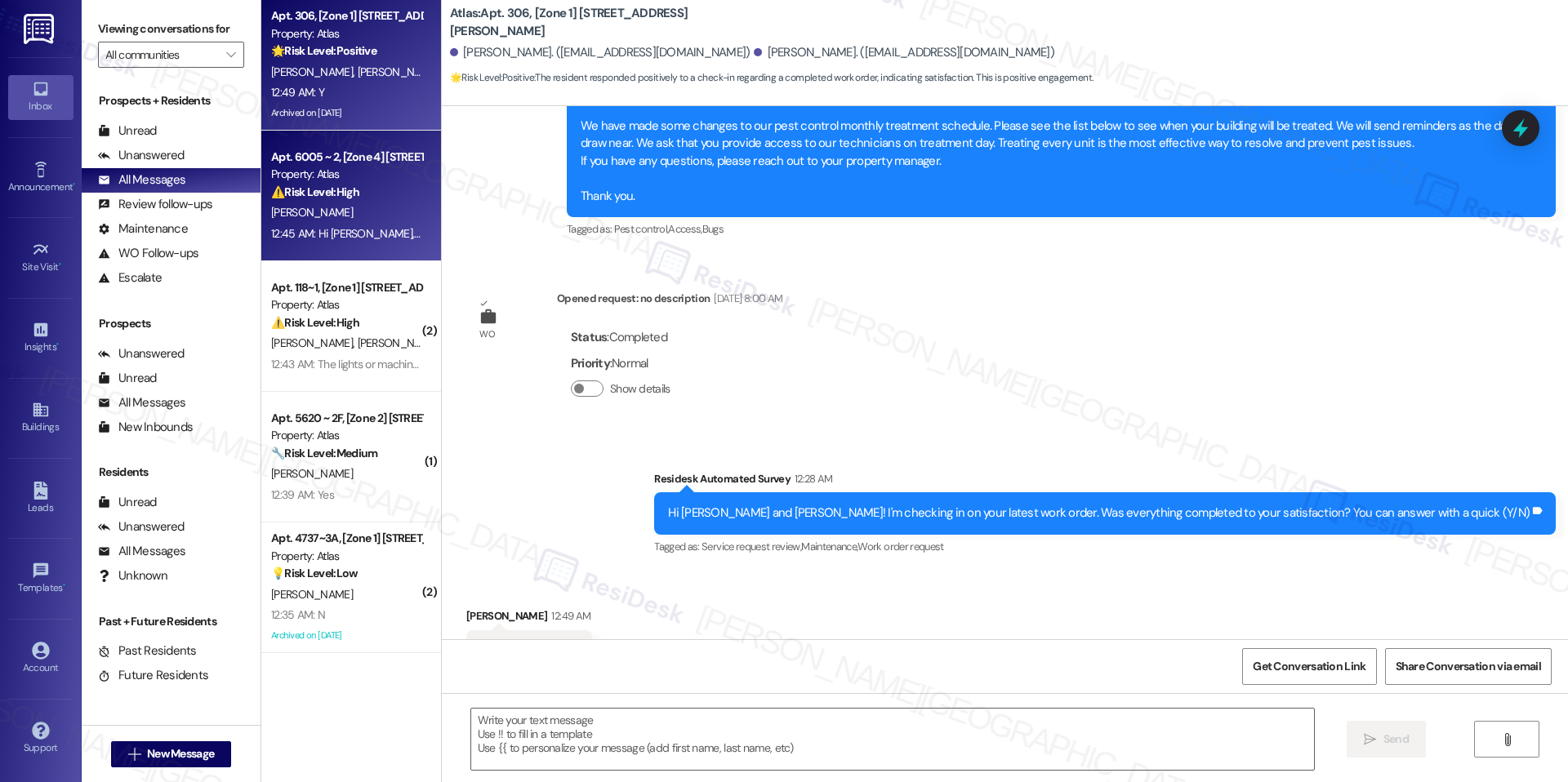
click at [369, 245] on div "Apt. 6005 ~ 2, [Zone 4] [STREET_ADDRESS] Property: Atlas ⚠️ Risk Level: High Th…" at bounding box center [351, 196] width 180 height 131
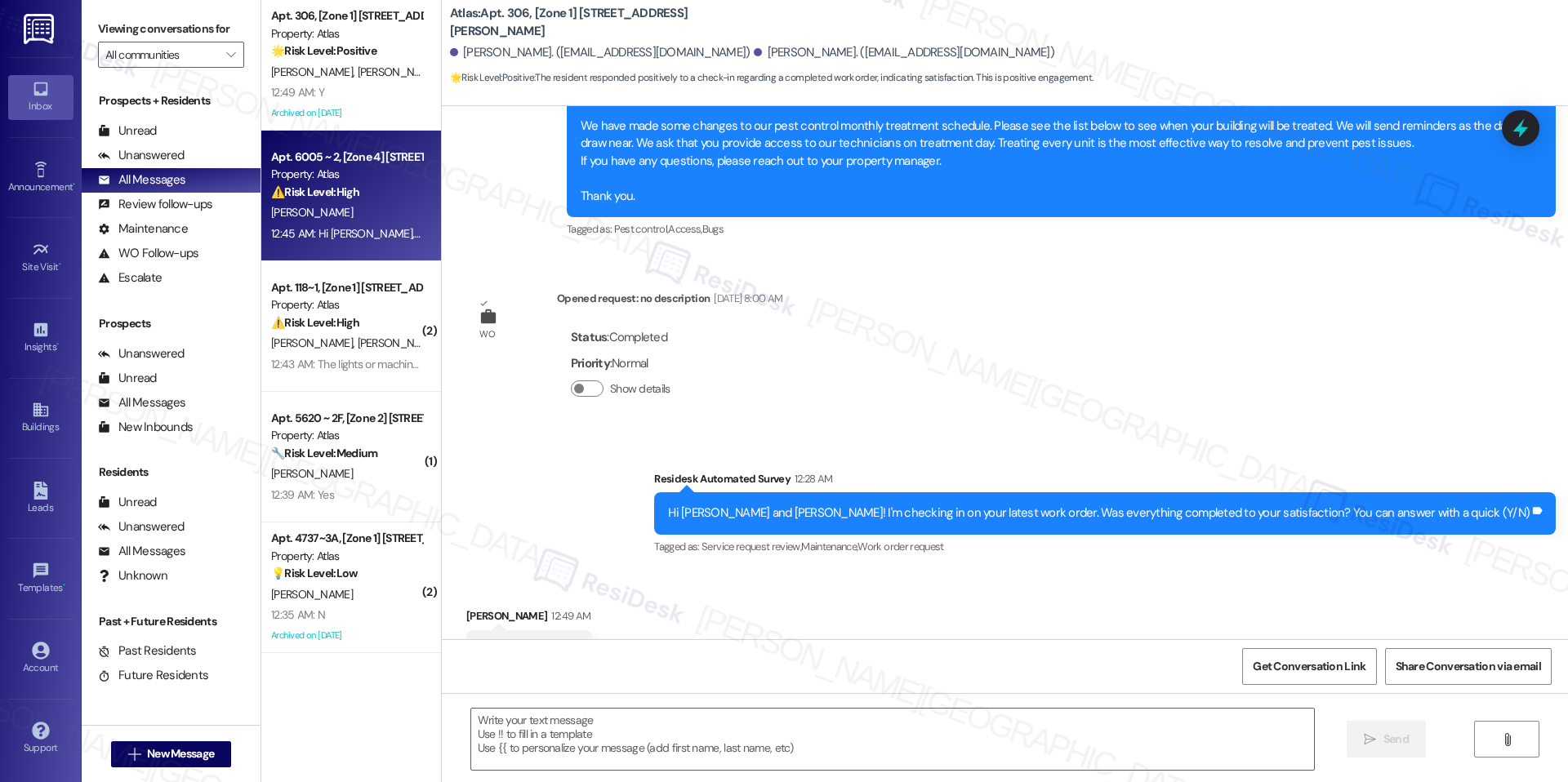
type textarea "Fetching suggested responses. Please feel free to read through the conversation…"
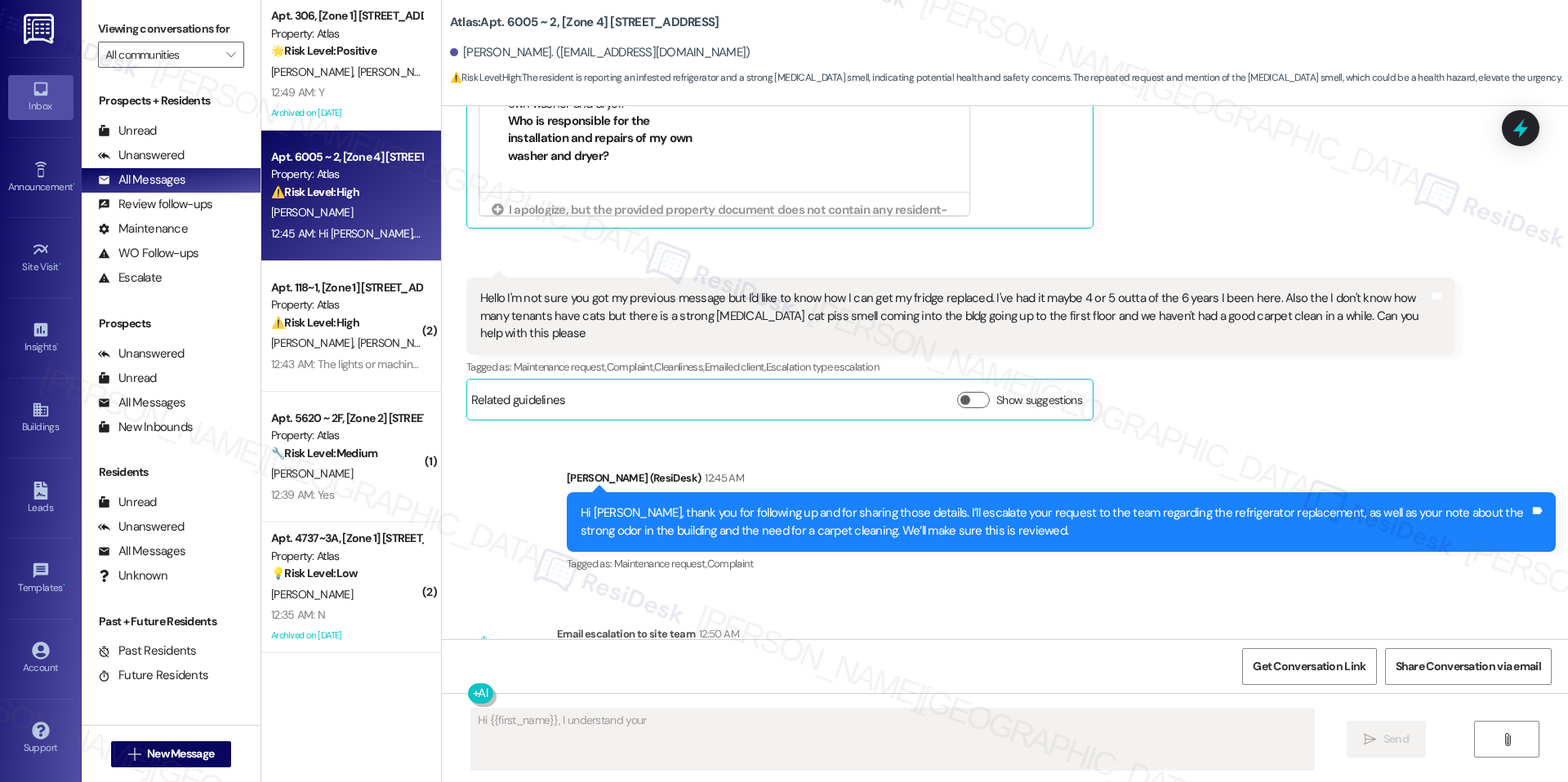
scroll to position [17801, 0]
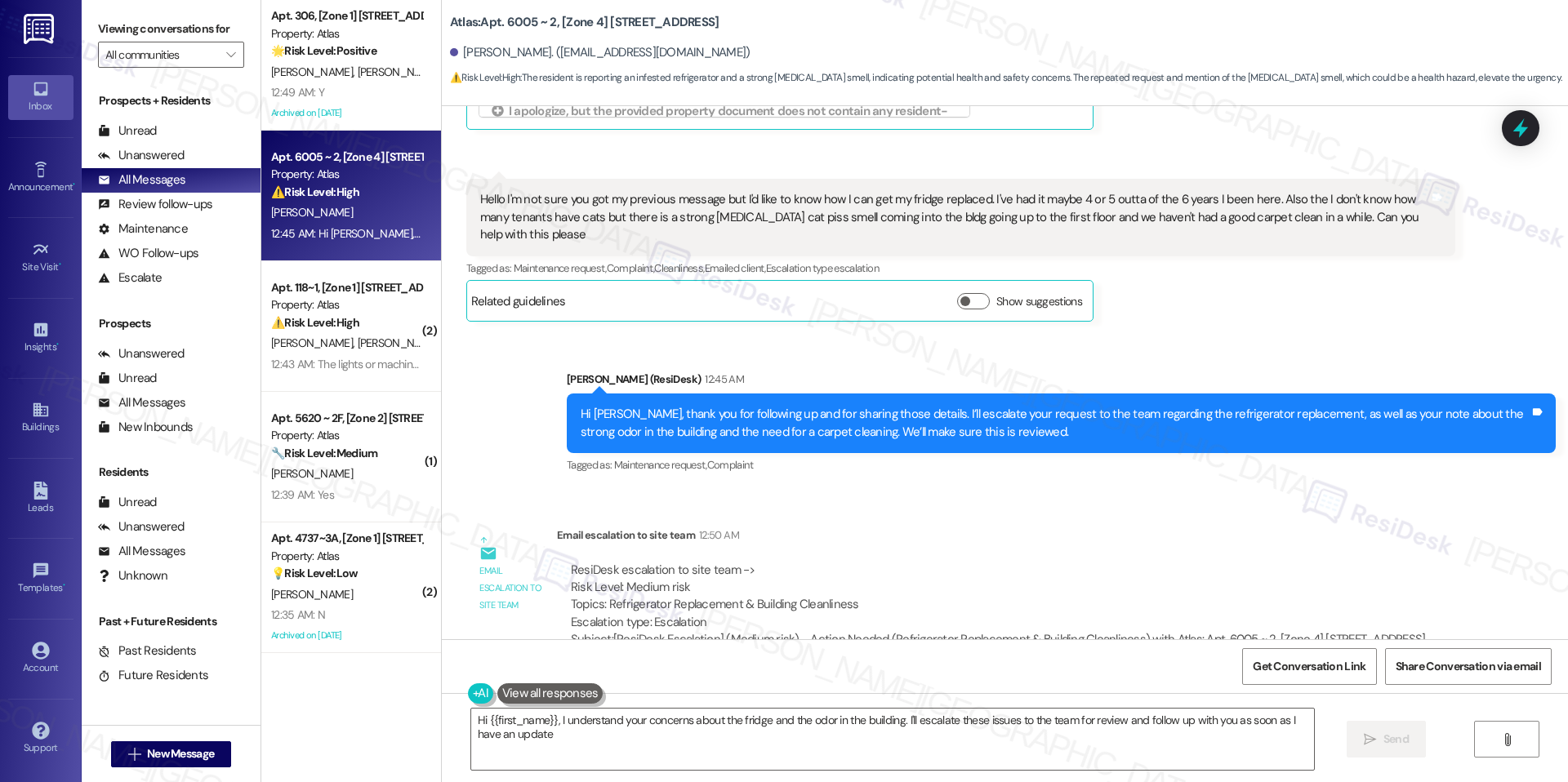
type textarea "Hi {{first_name}}, I understand your concerns about the fridge and the odor in …"
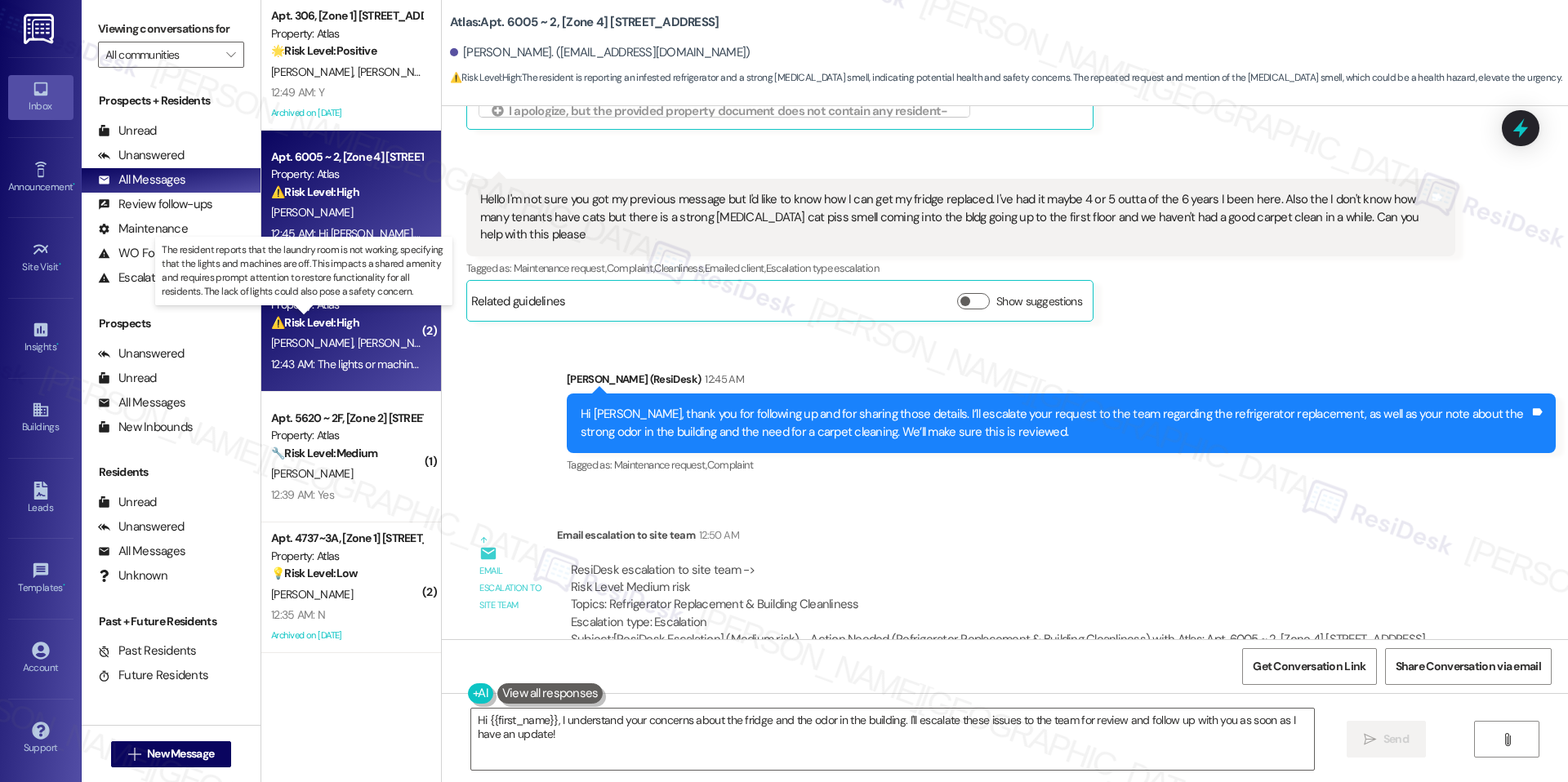
click at [347, 317] on strong "⚠️ Risk Level: High" at bounding box center [315, 322] width 88 height 14
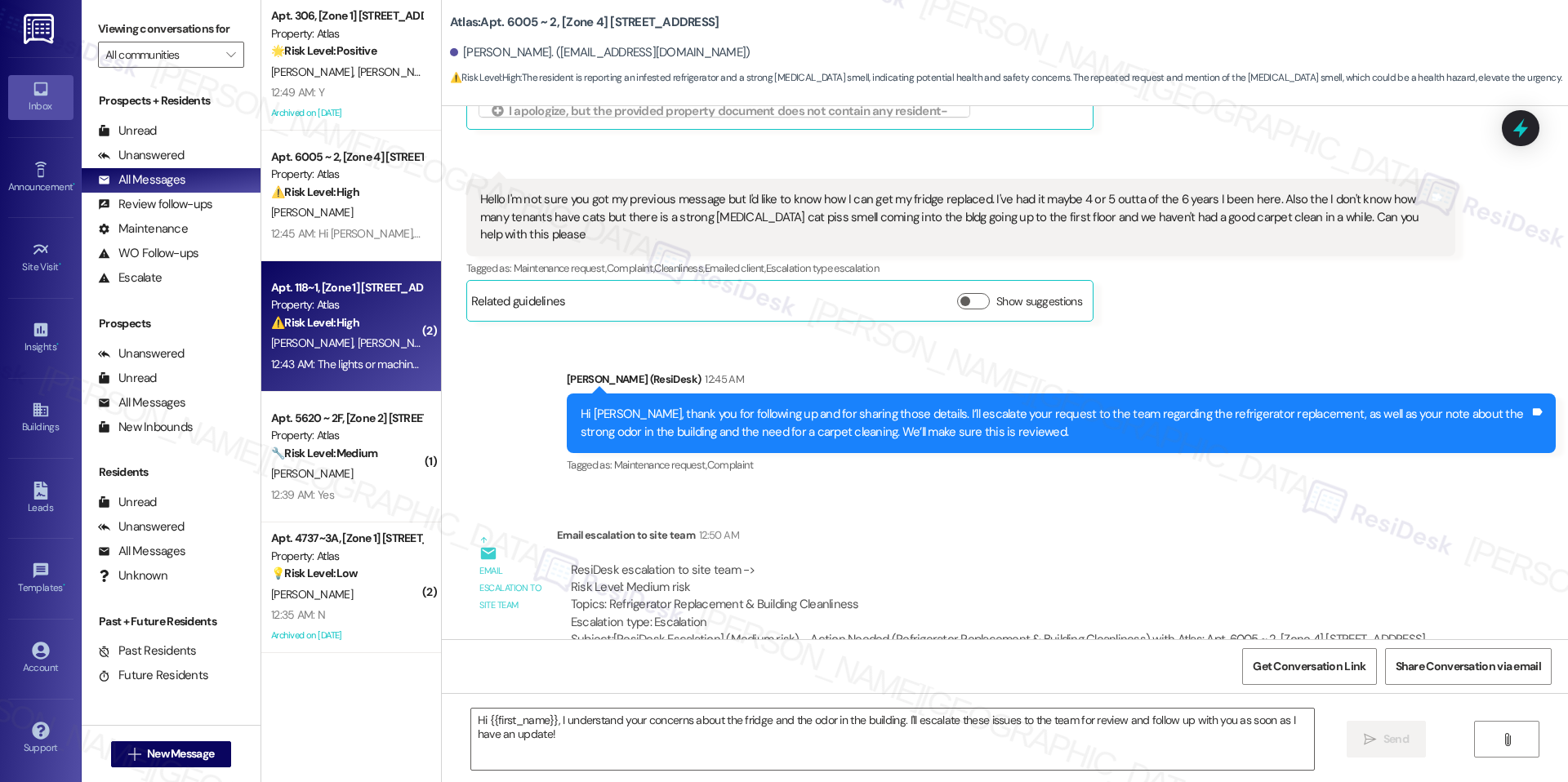
type textarea "Fetching suggested responses. Please feel free to read through the conversation…"
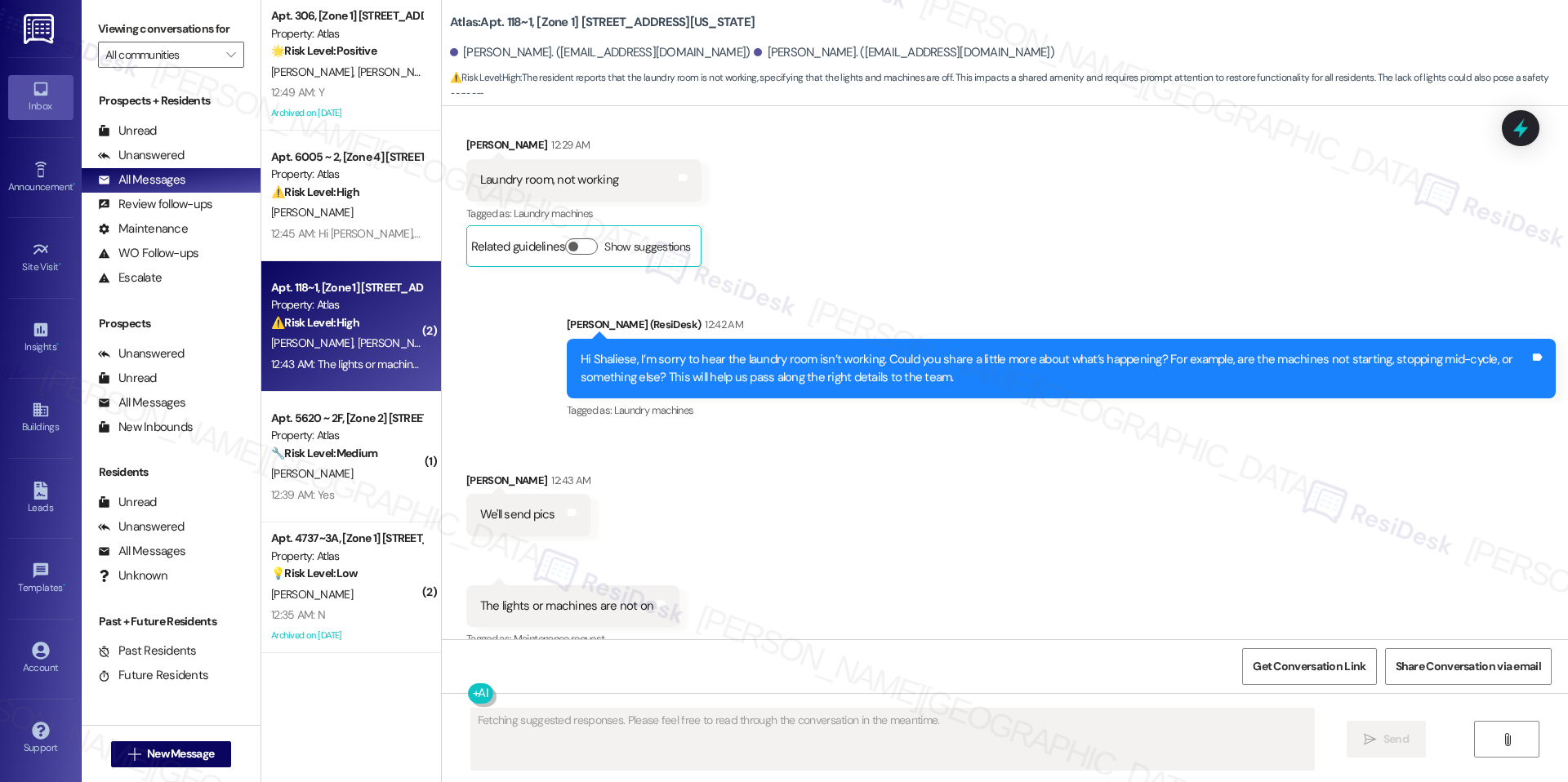
scroll to position [6275, 0]
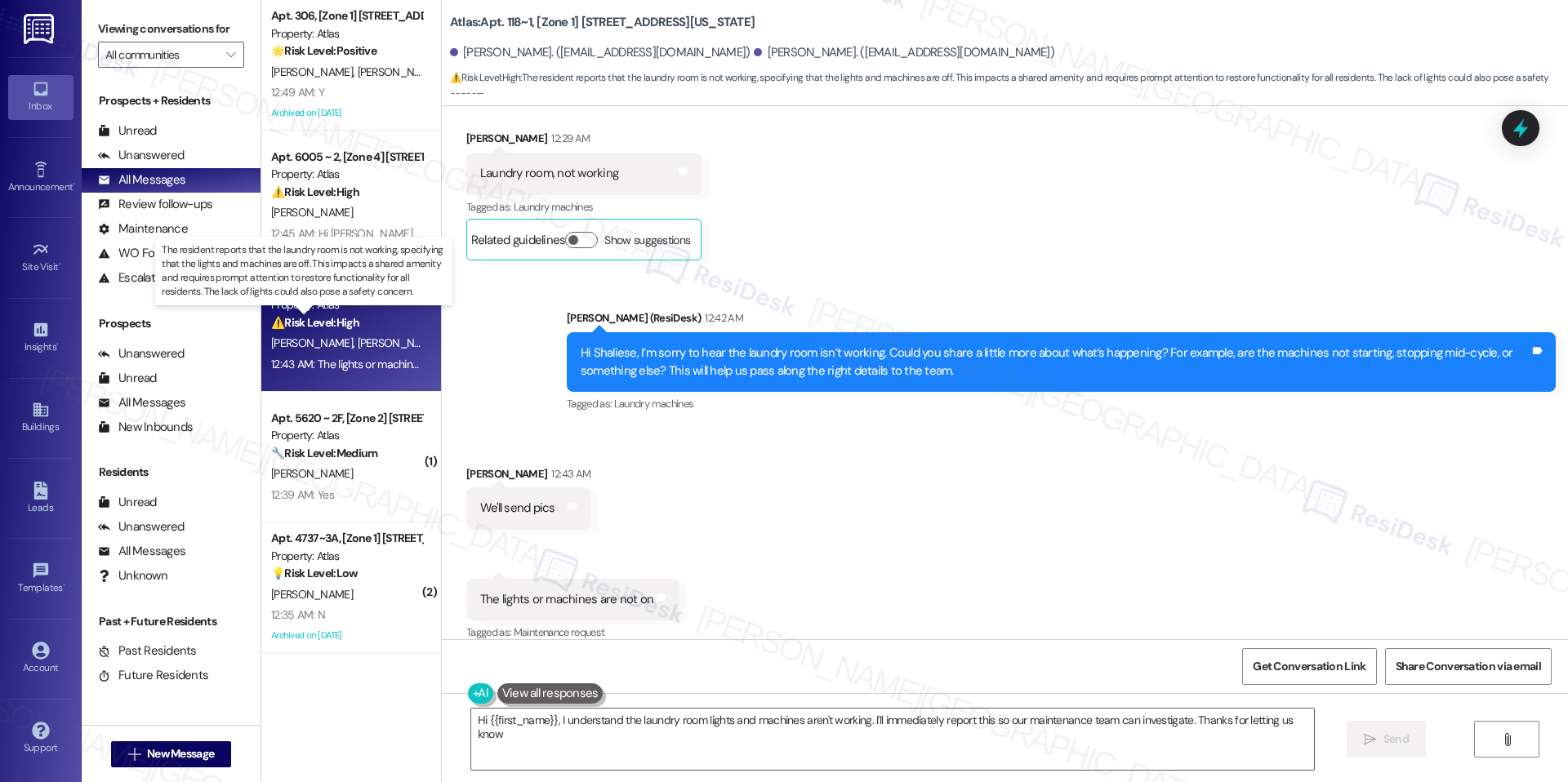
type textarea "Hi {{first_name}}, I understand the laundry room lights and machines aren't wor…"
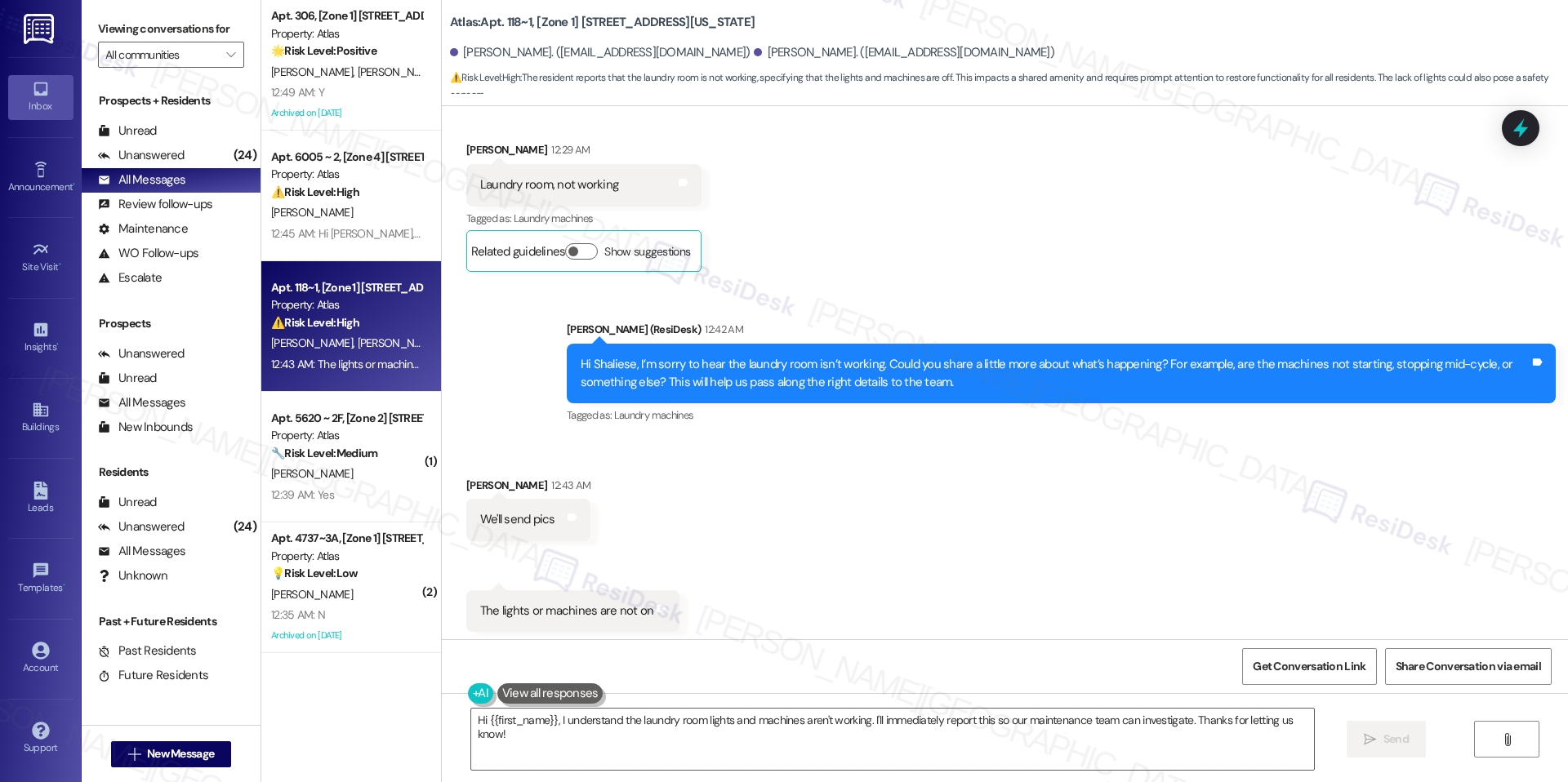
scroll to position [6276, 0]
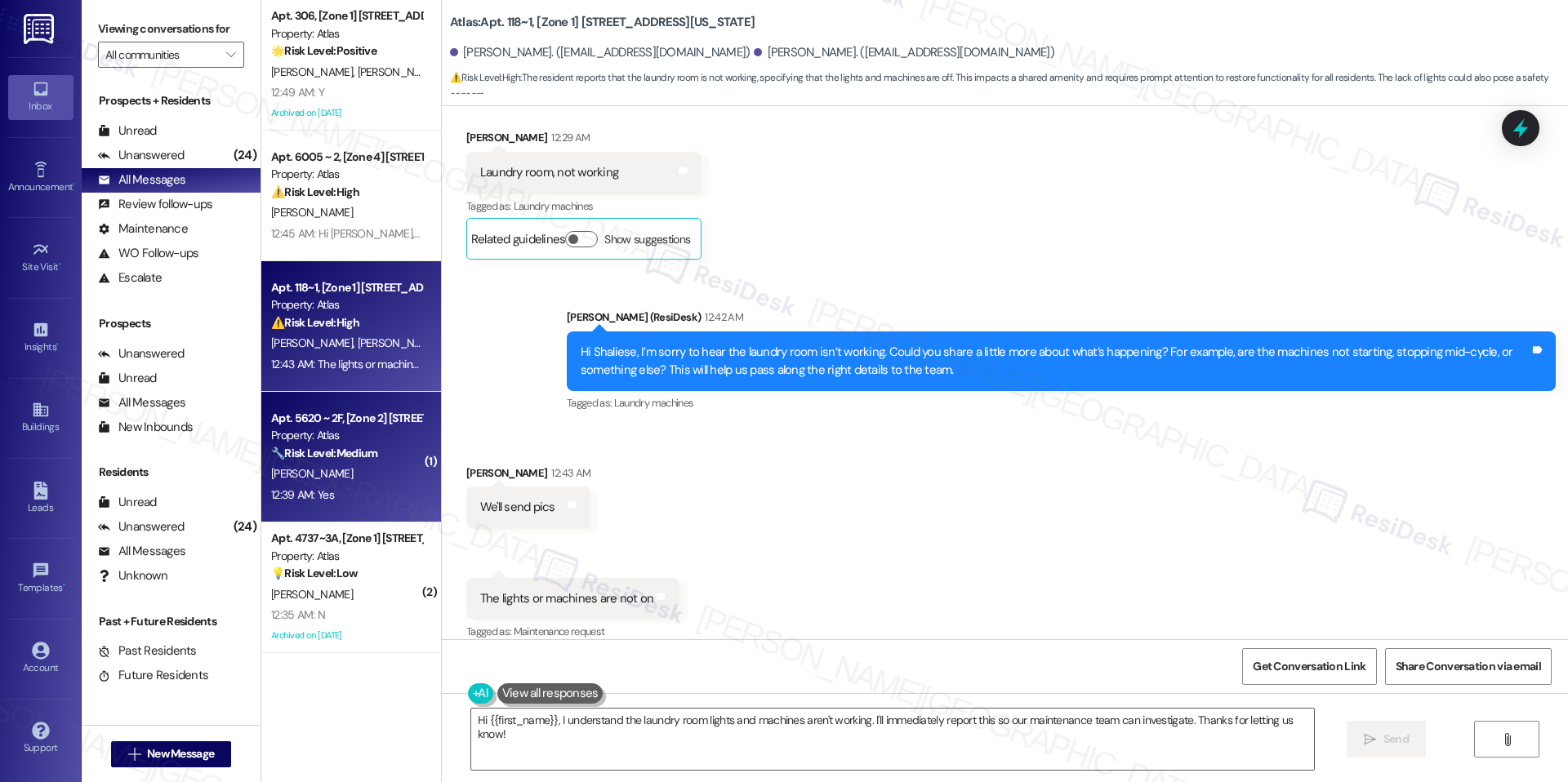
click at [307, 482] on div "[PERSON_NAME]" at bounding box center [347, 474] width 155 height 20
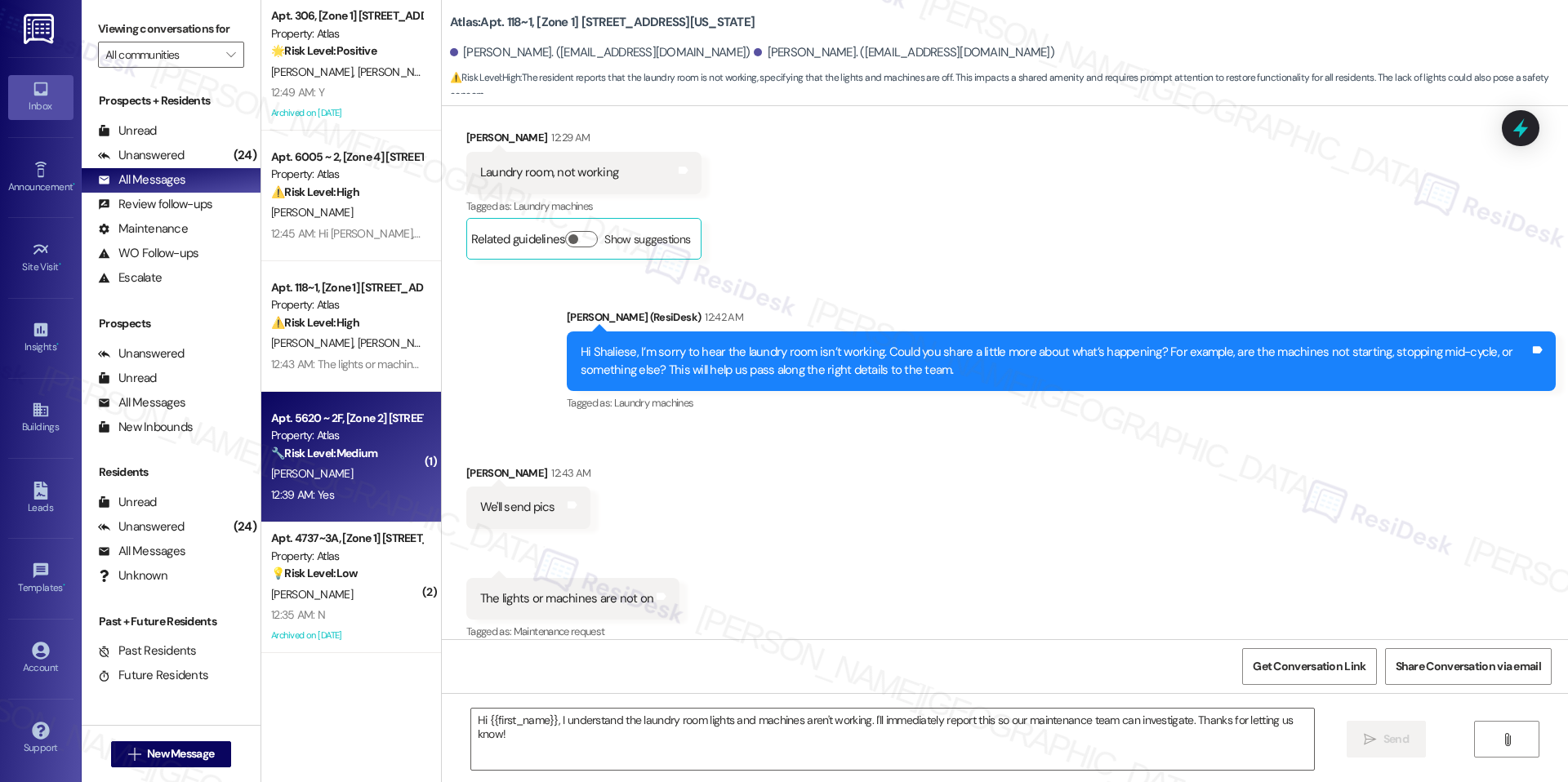
type textarea "Fetching suggested responses. Please feel free to read through the conversation…"
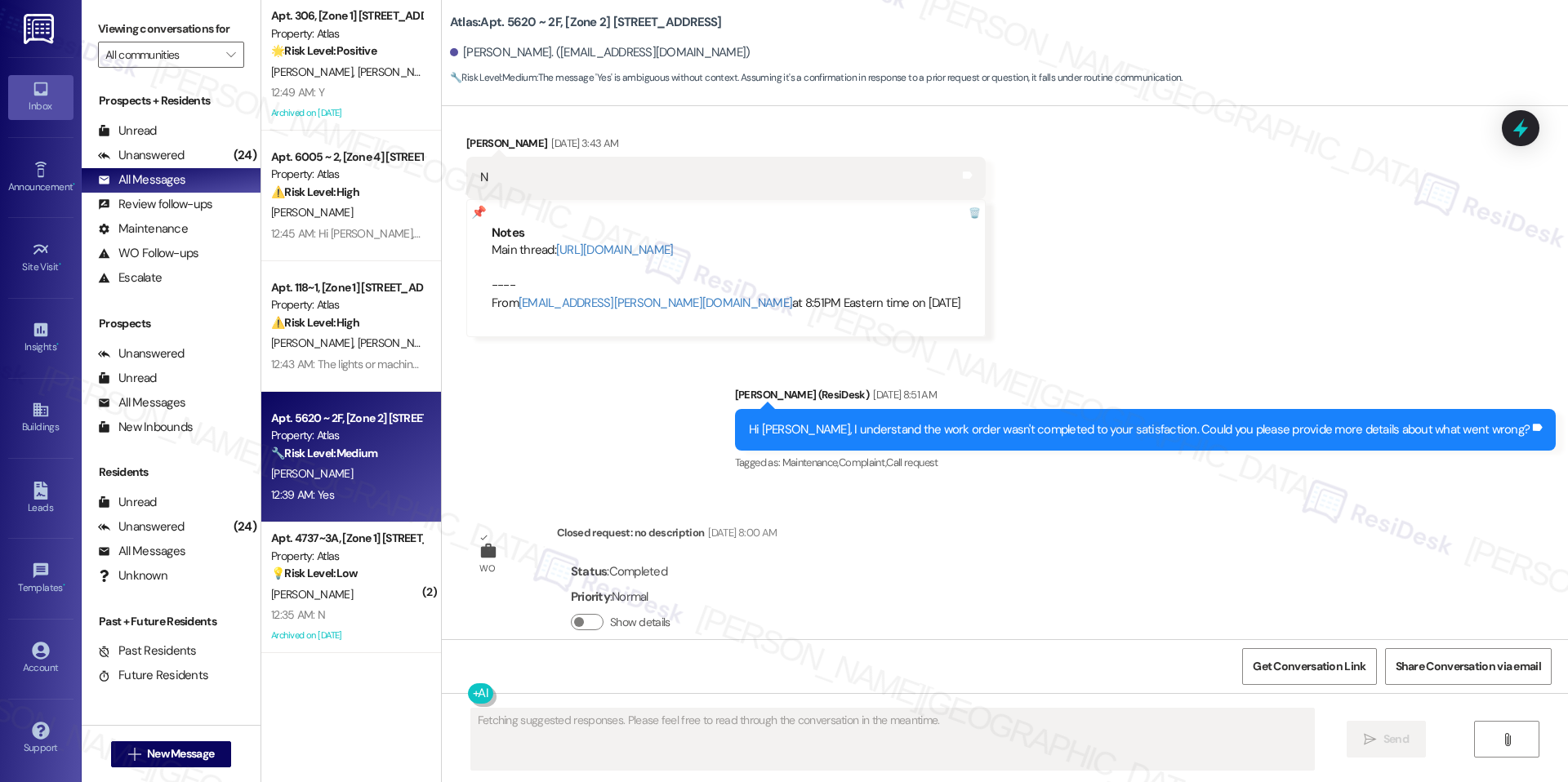
scroll to position [6729, 0]
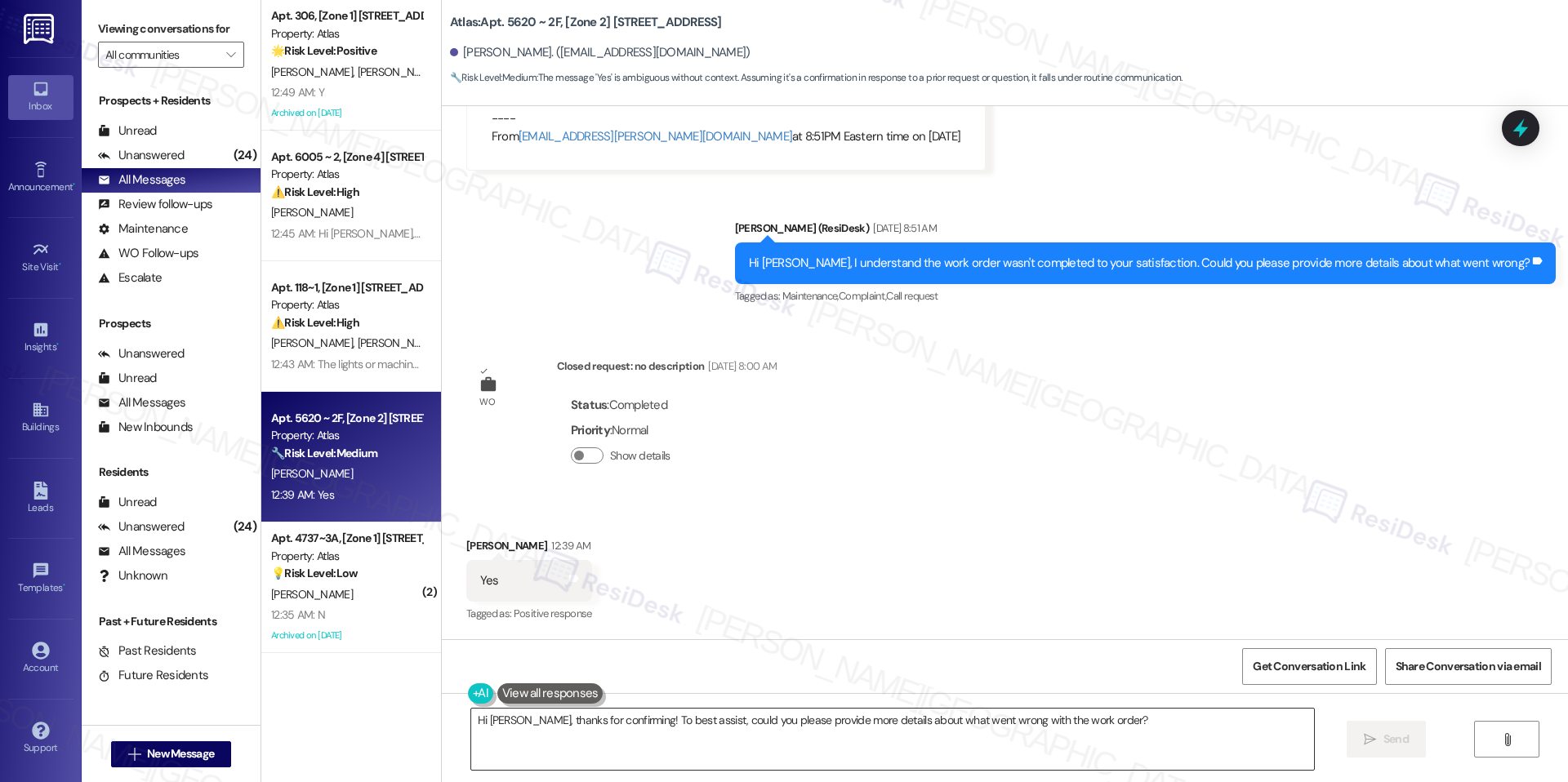
click at [856, 721] on textarea "Hi [PERSON_NAME], thanks for confirming! To best assist, could you please provi…" at bounding box center [892, 739] width 843 height 61
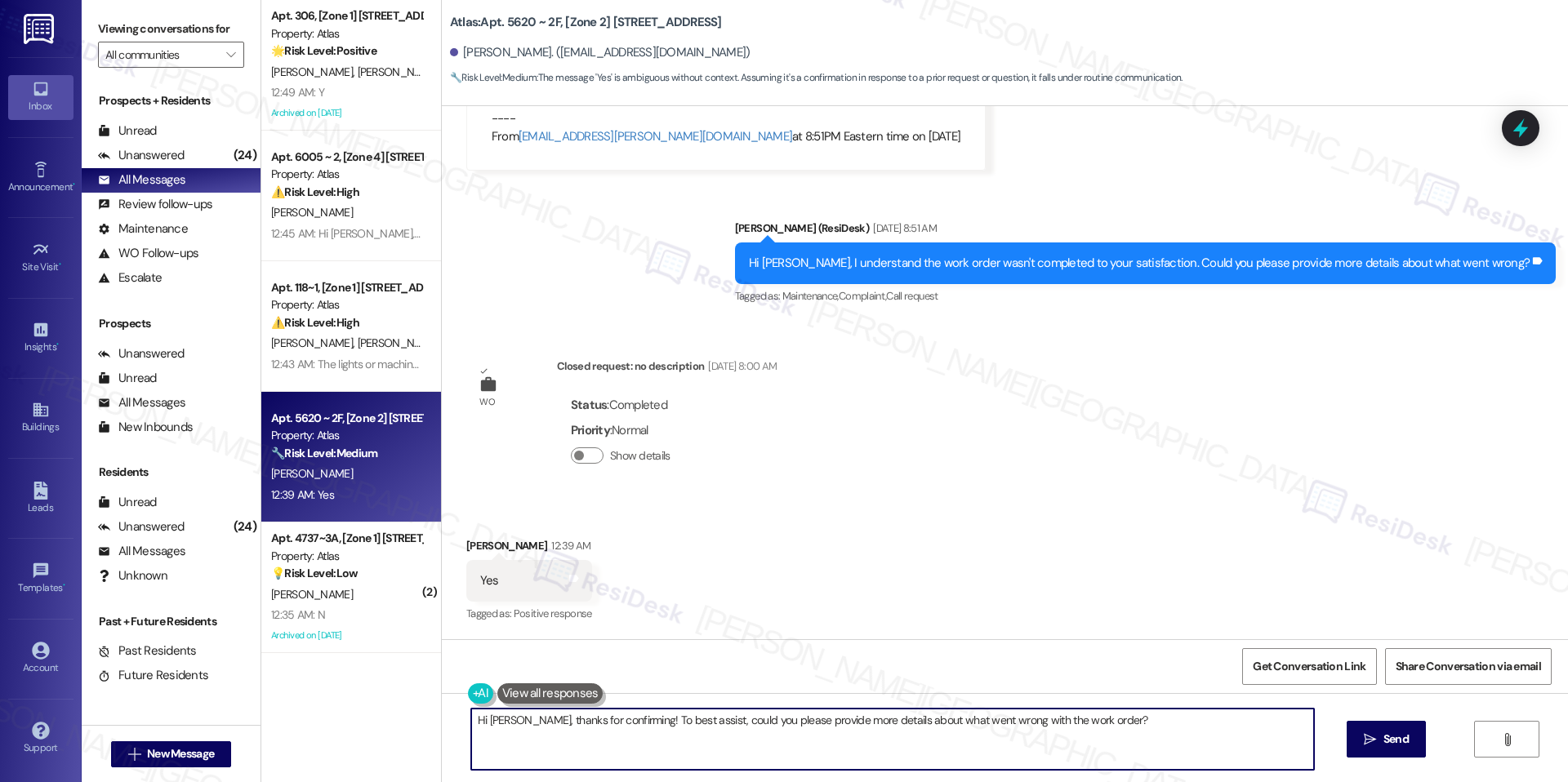
click at [856, 721] on textarea "Hi [PERSON_NAME], thanks for confirming! To best assist, could you please provi…" at bounding box center [892, 739] width 843 height 61
paste textarea "I'm happy the work order was completed to your satisfaction! We'd also love to …"
type textarea "I'm happy the work order was completed to your satisfaction! We'd also love to …"
click at [1354, 730] on button " Send" at bounding box center [1386, 739] width 79 height 36
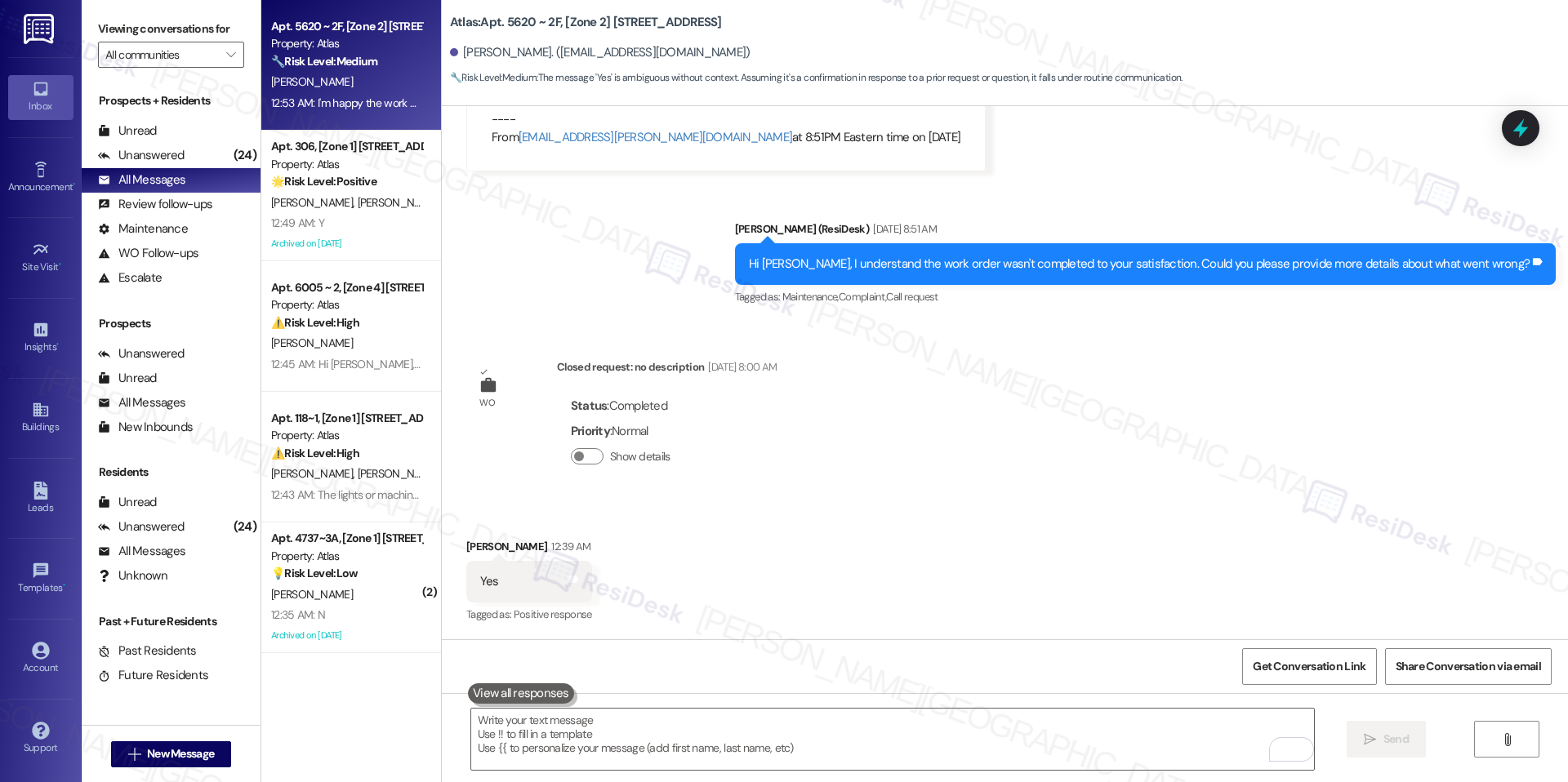
scroll to position [6843, 0]
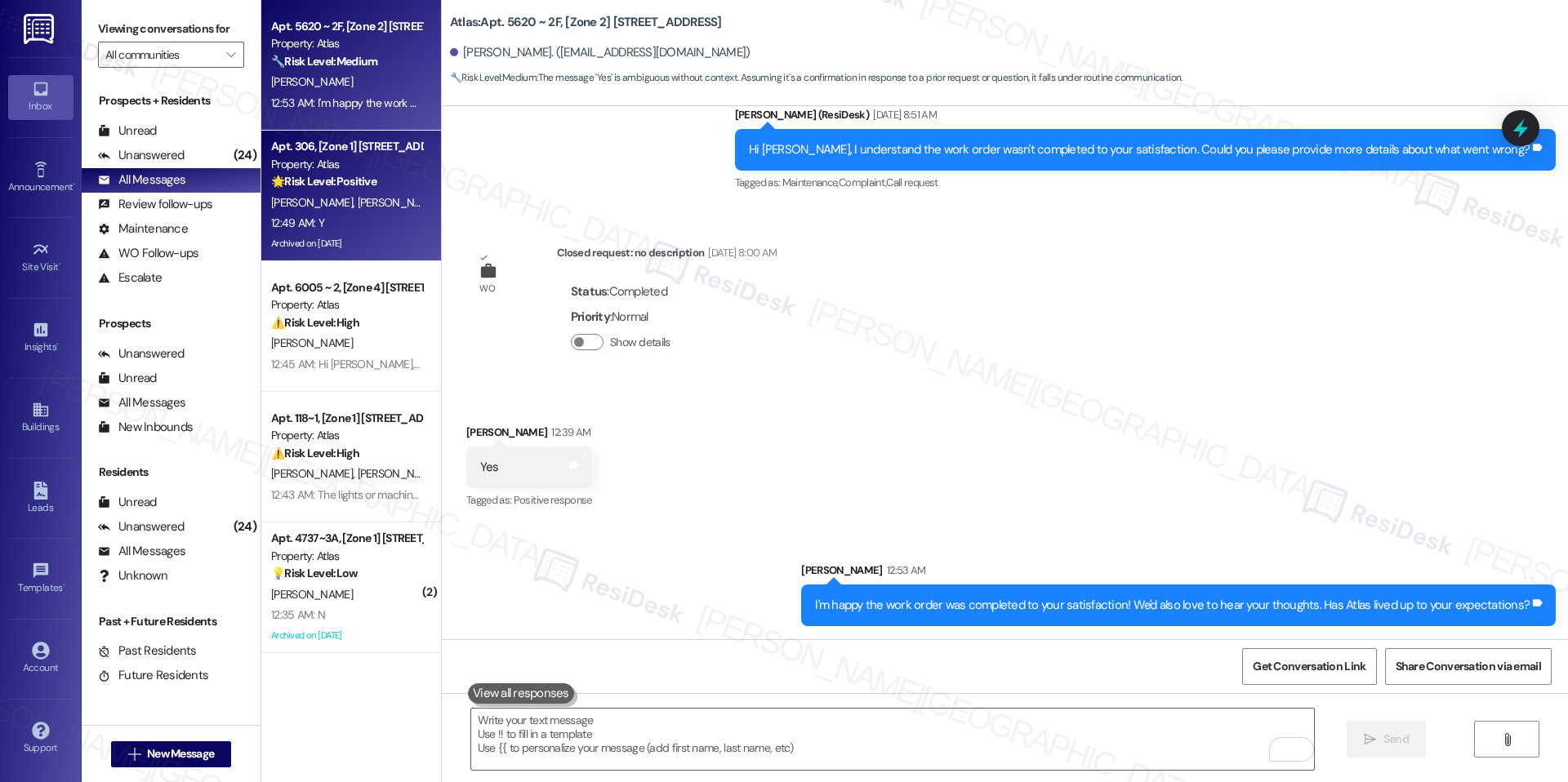
click at [354, 219] on div "12:49 AM: Y 12:49 AM: Y" at bounding box center [347, 223] width 155 height 20
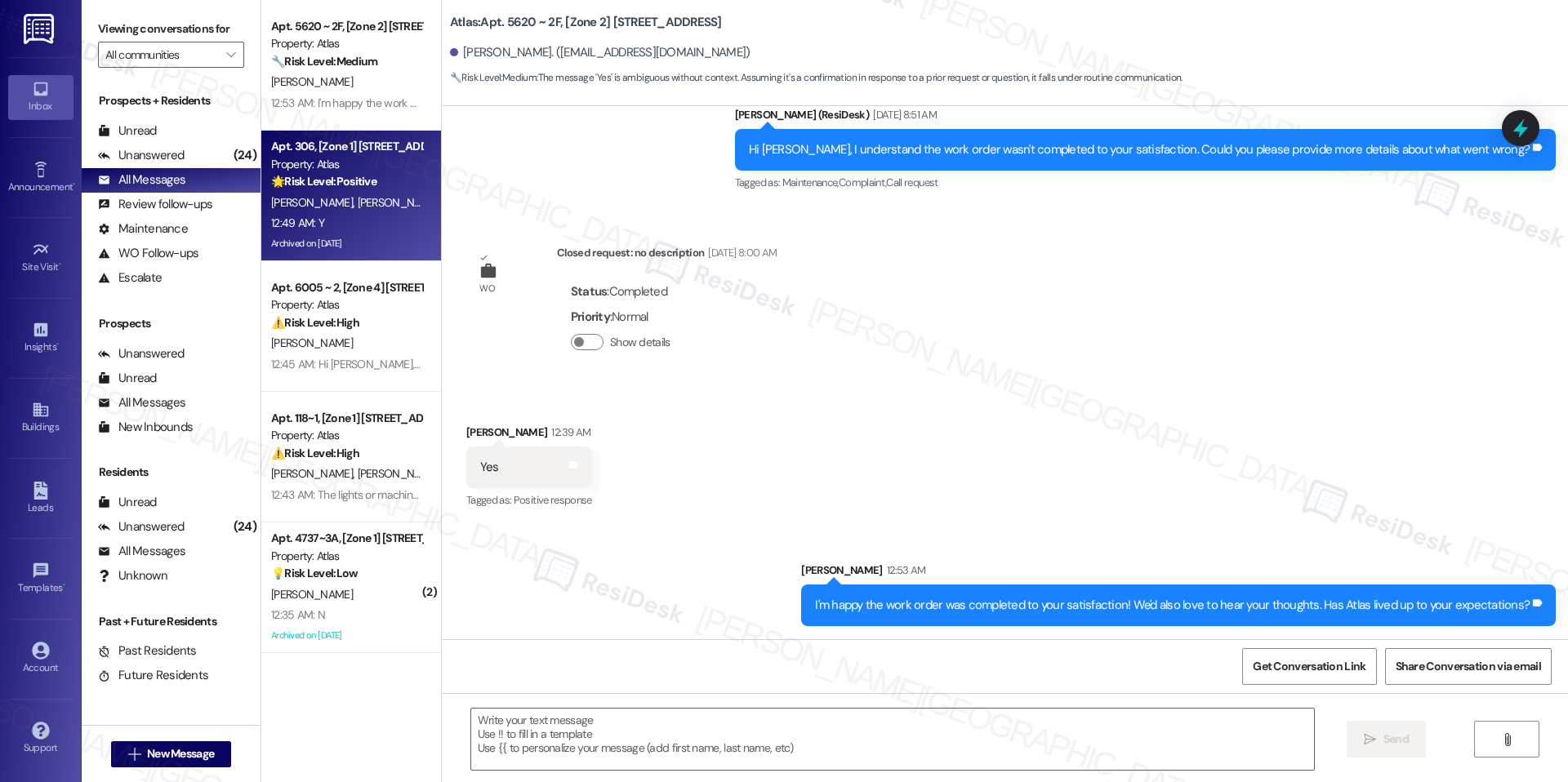
type textarea "Fetching suggested responses. Please feel free to read through the conversation…"
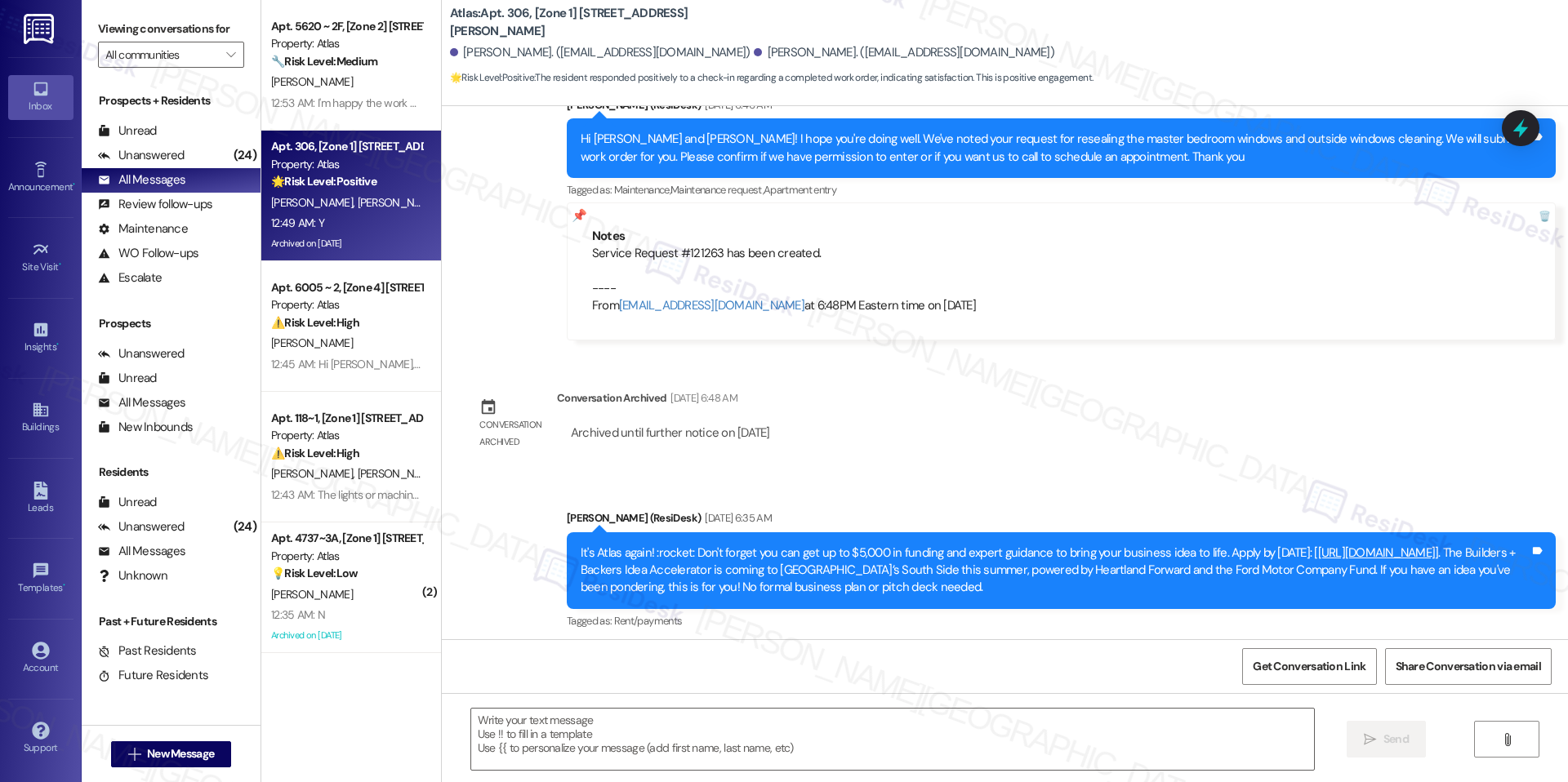
type textarea "Fetching suggested responses. Please feel free to read through the conversation…"
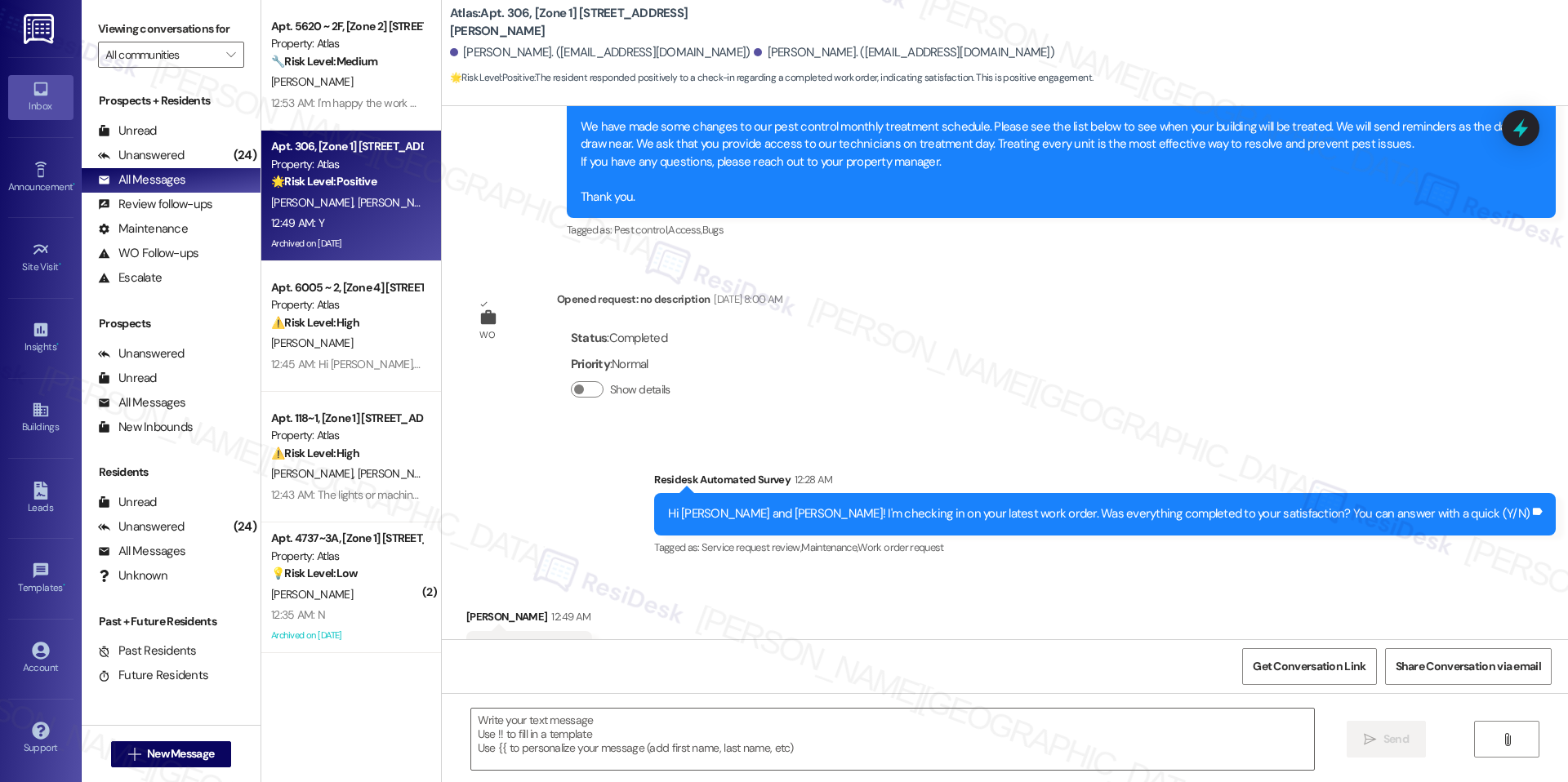
scroll to position [10907, 0]
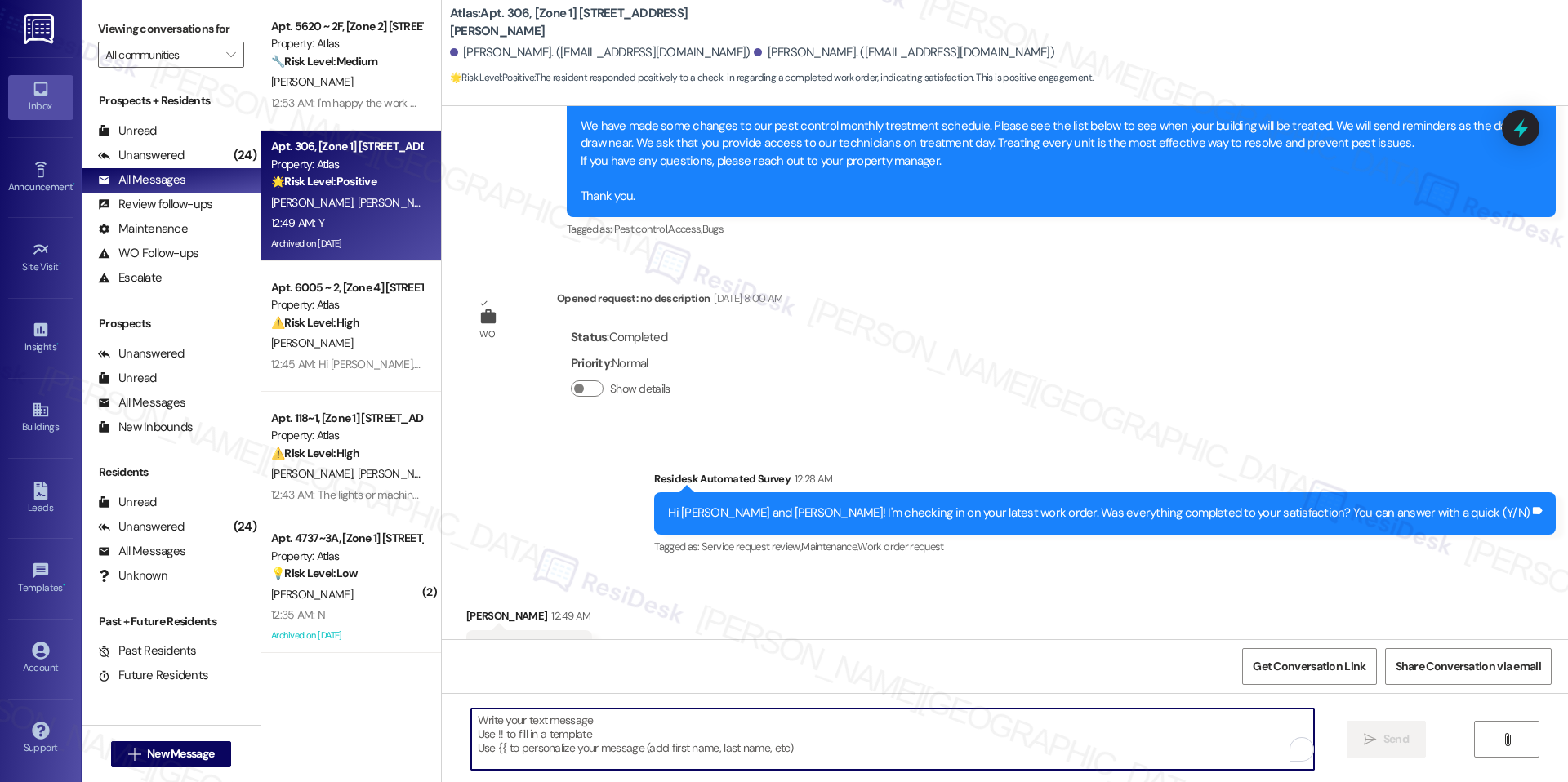
click at [624, 712] on textarea "To enrich screen reader interactions, please activate Accessibility in Grammarl…" at bounding box center [892, 739] width 843 height 61
click at [623, 726] on textarea "To enrich screen reader interactions, please activate Accessibility in Grammarl…" at bounding box center [892, 739] width 843 height 61
paste textarea "I'm happy the work order was completed to your satisfaction! We'd also love to …"
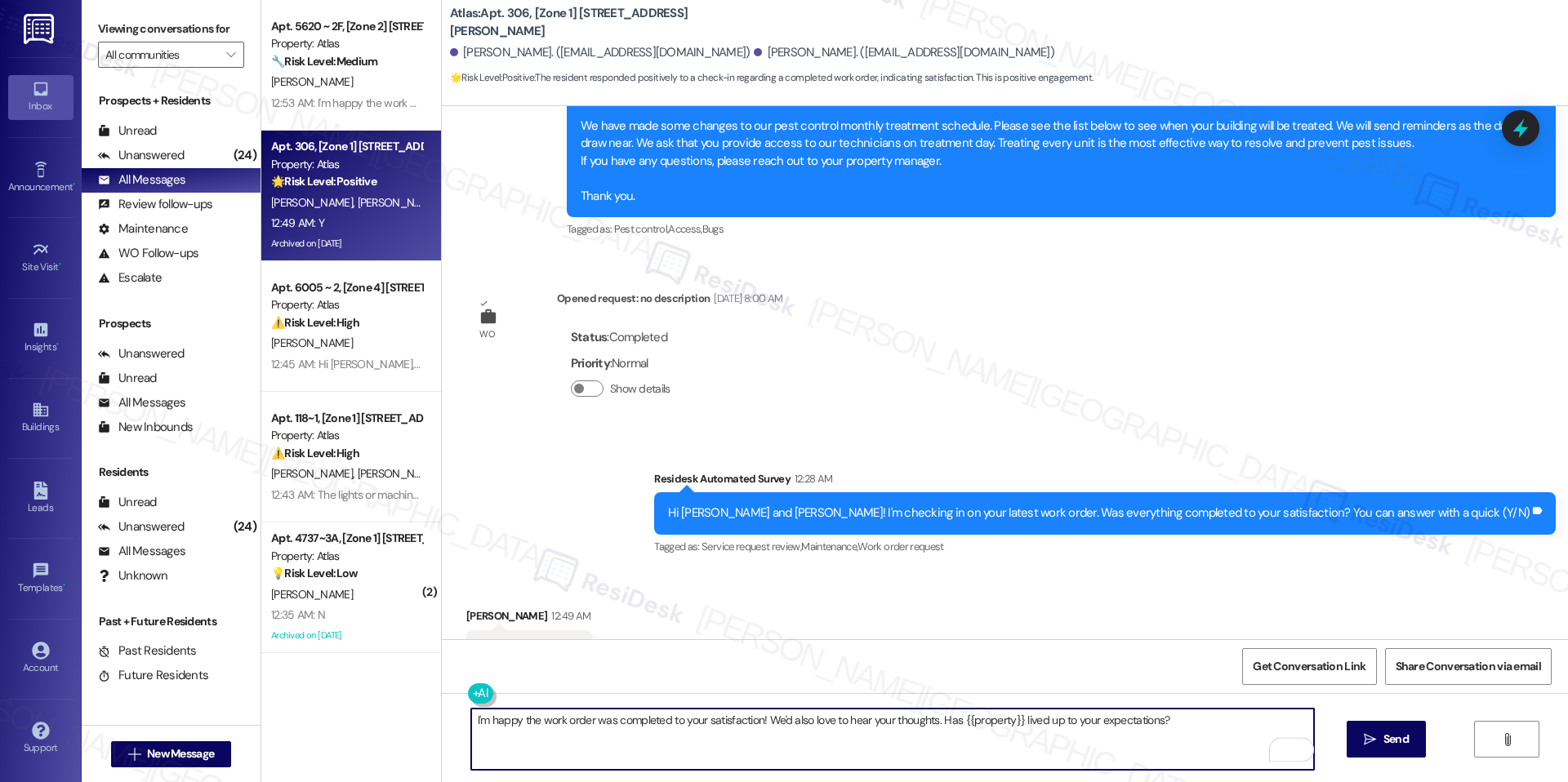
click at [1176, 727] on textarea "I'm happy the work order was completed to your satisfaction! We'd also love to …" at bounding box center [892, 739] width 843 height 61
type textarea "I'm happy the work order was completed to your satisfaction! We'd also love to …"
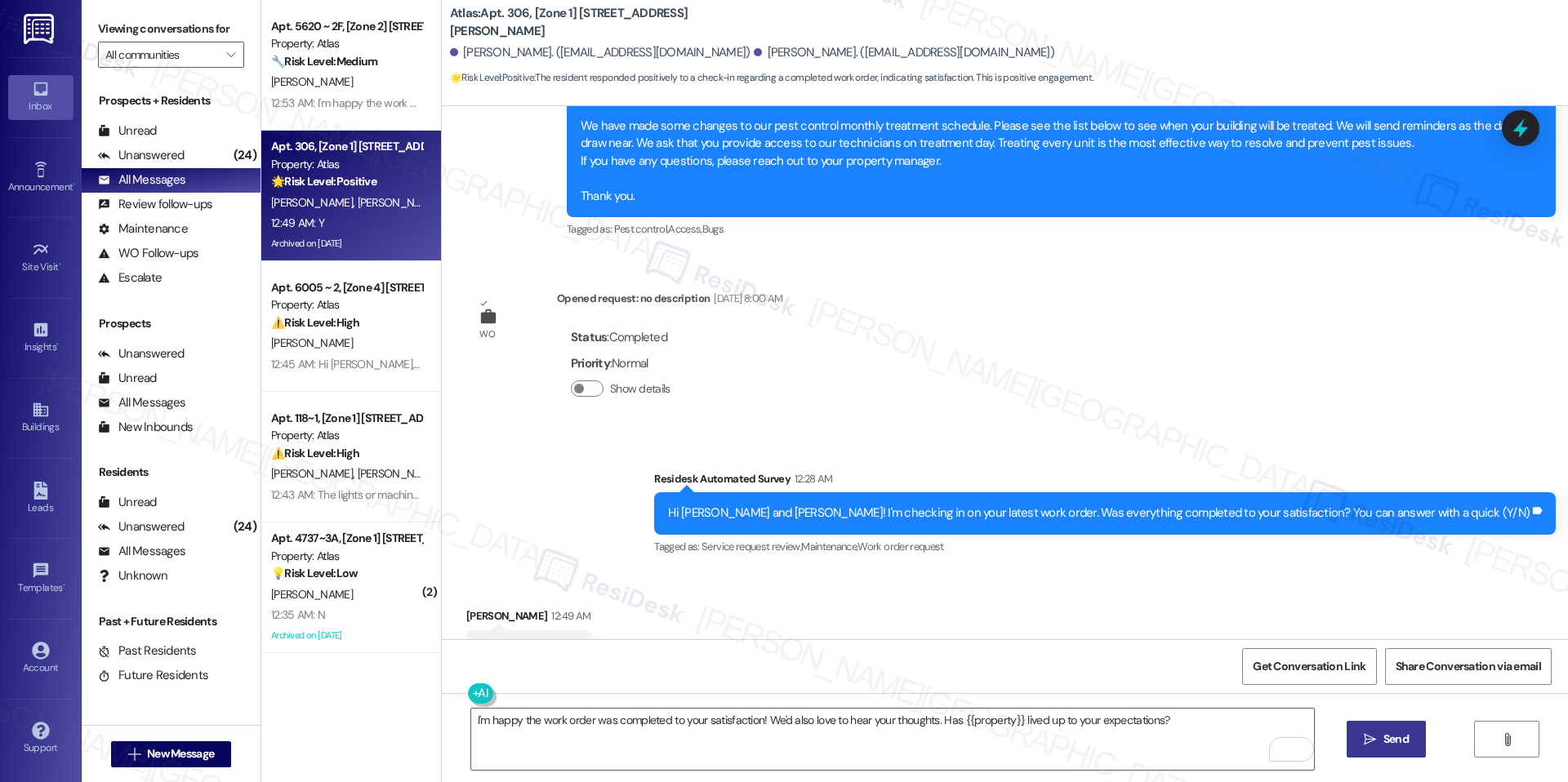
click at [1374, 733] on icon "" at bounding box center [1369, 739] width 12 height 13
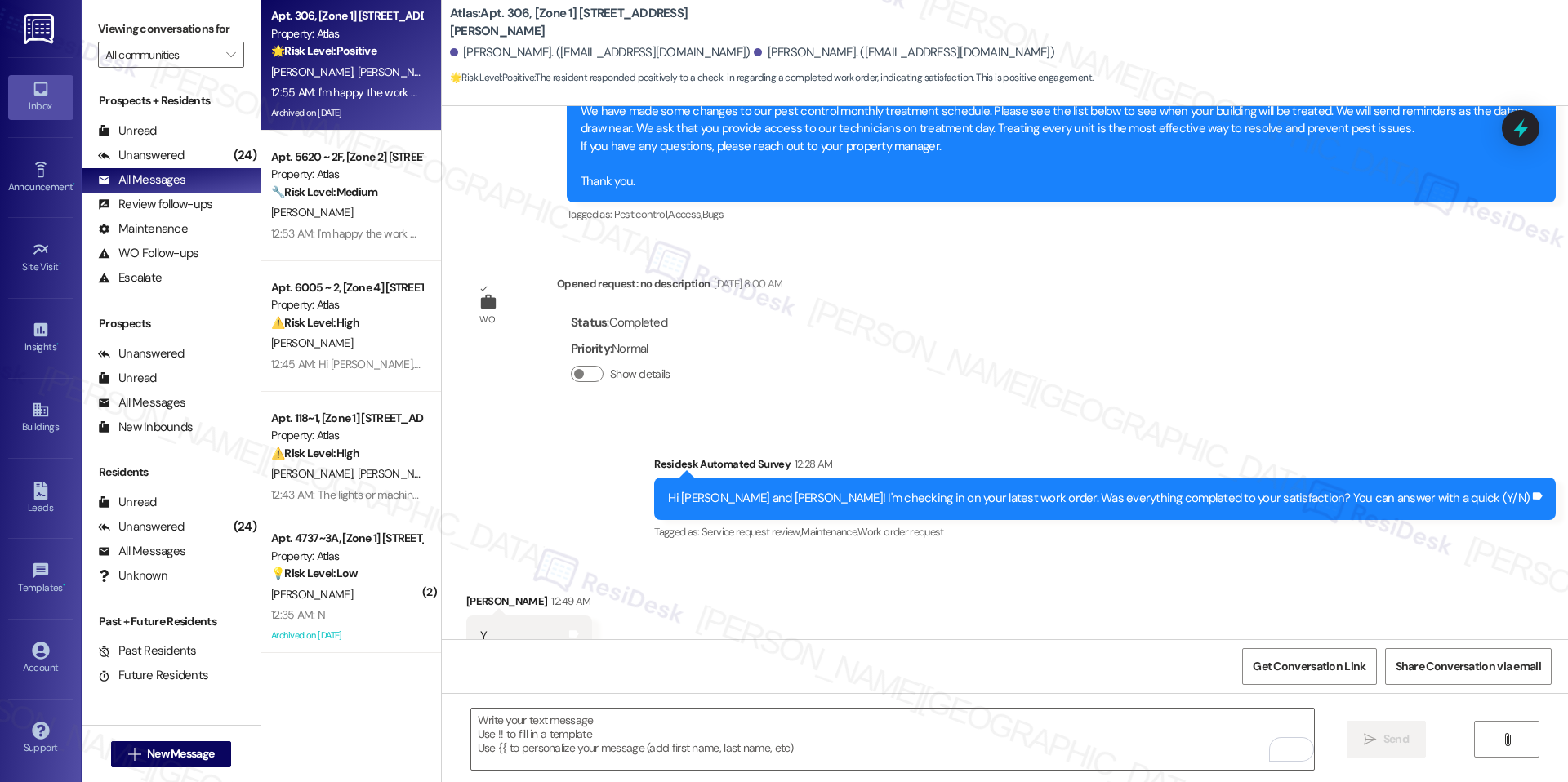
scroll to position [11021, 0]
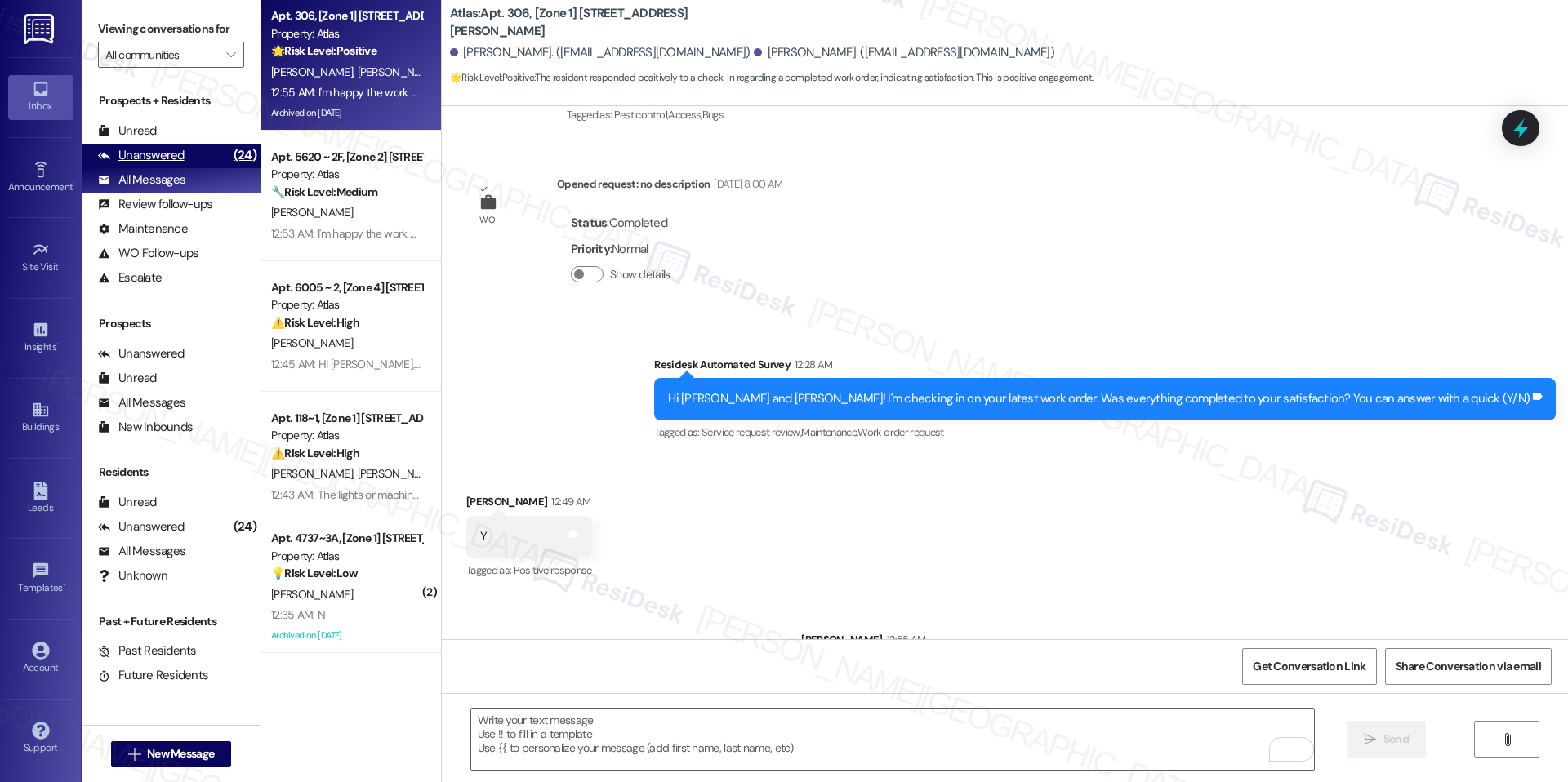
click at [230, 167] on div "(24)" at bounding box center [244, 156] width 31 height 25
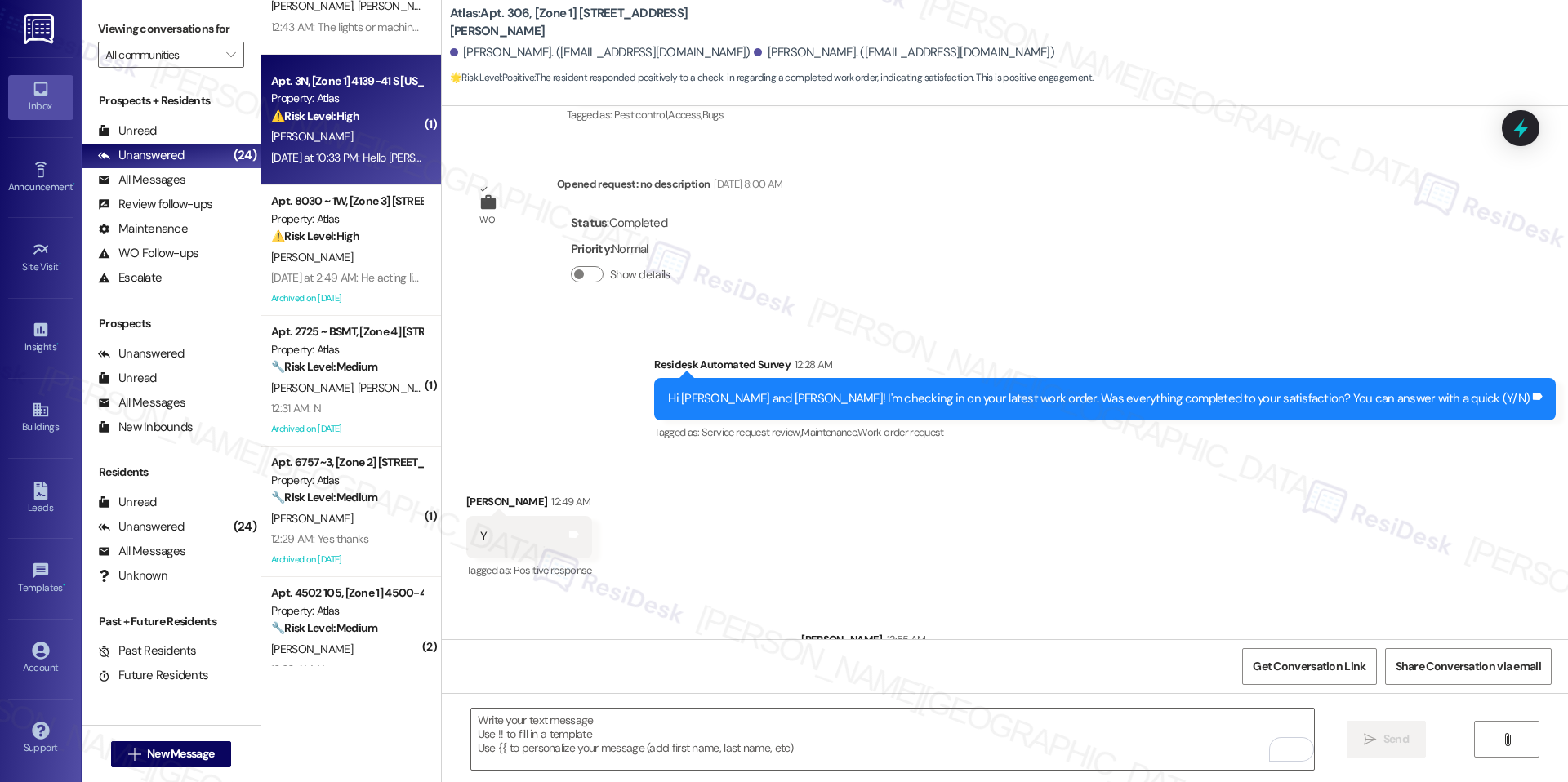
scroll to position [77, 0]
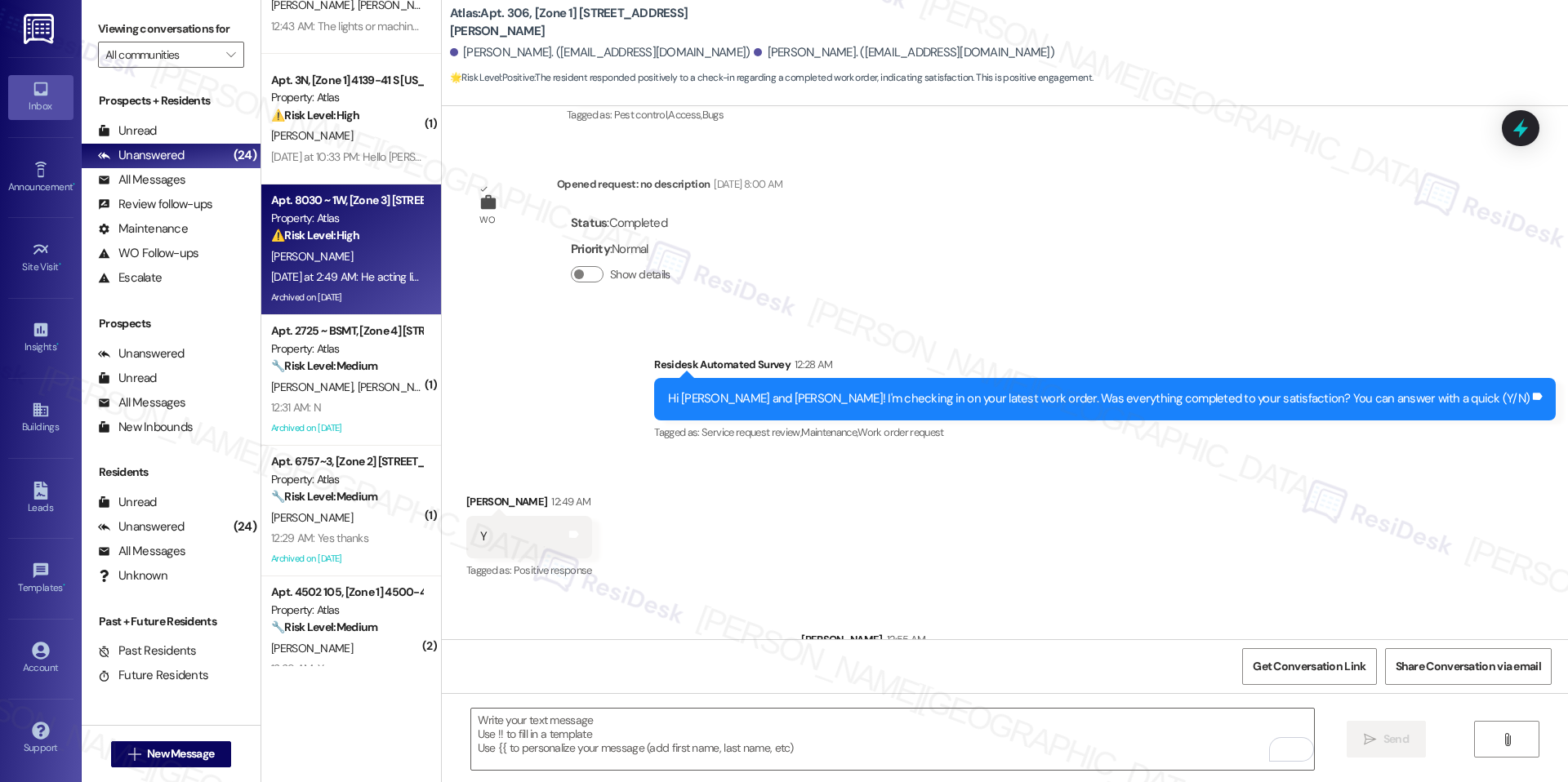
click at [331, 253] on div "[PERSON_NAME]" at bounding box center [347, 257] width 155 height 20
type textarea "Fetching suggested responses. Please feel free to read through the conversation…"
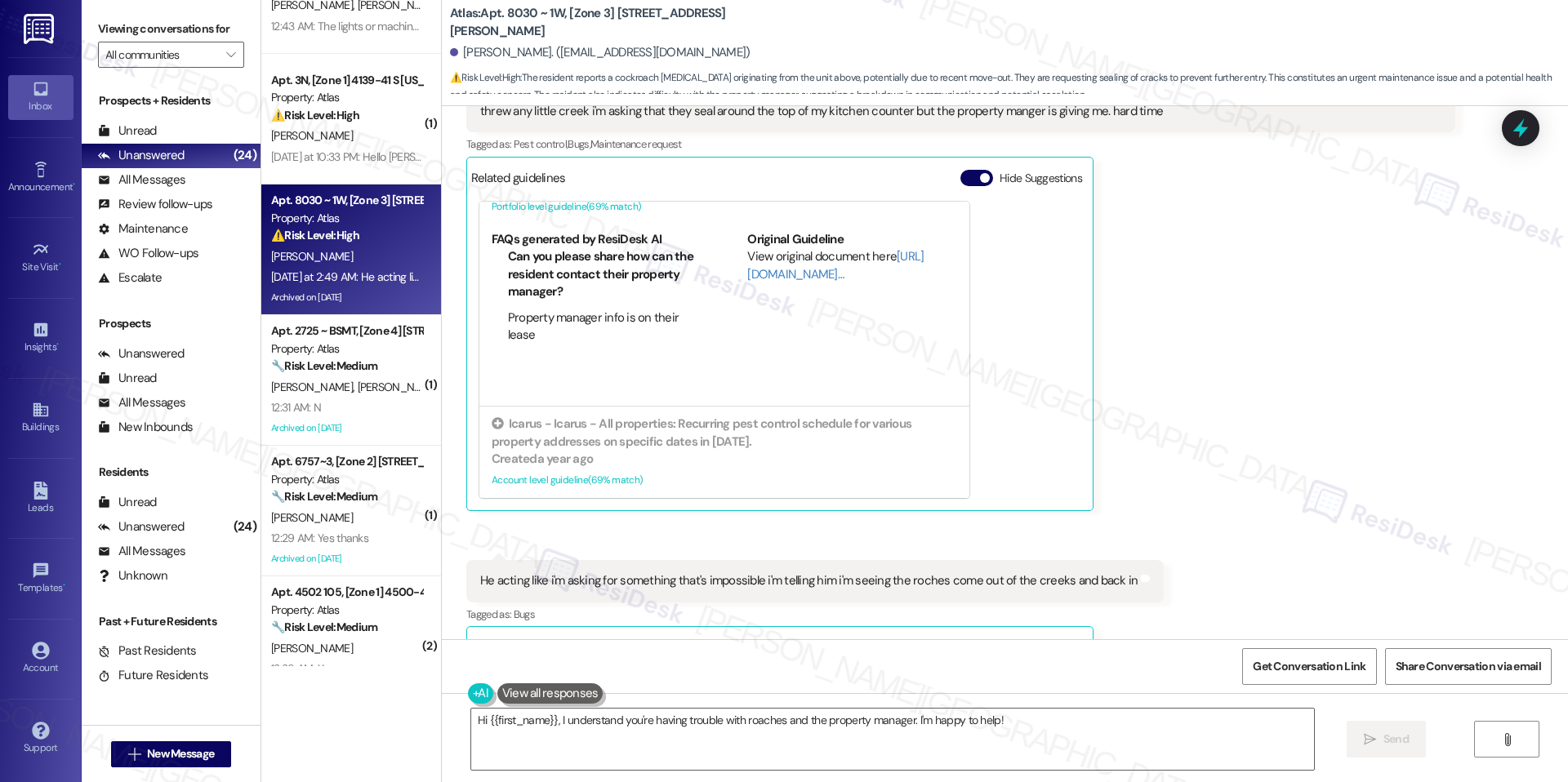
scroll to position [4316, 0]
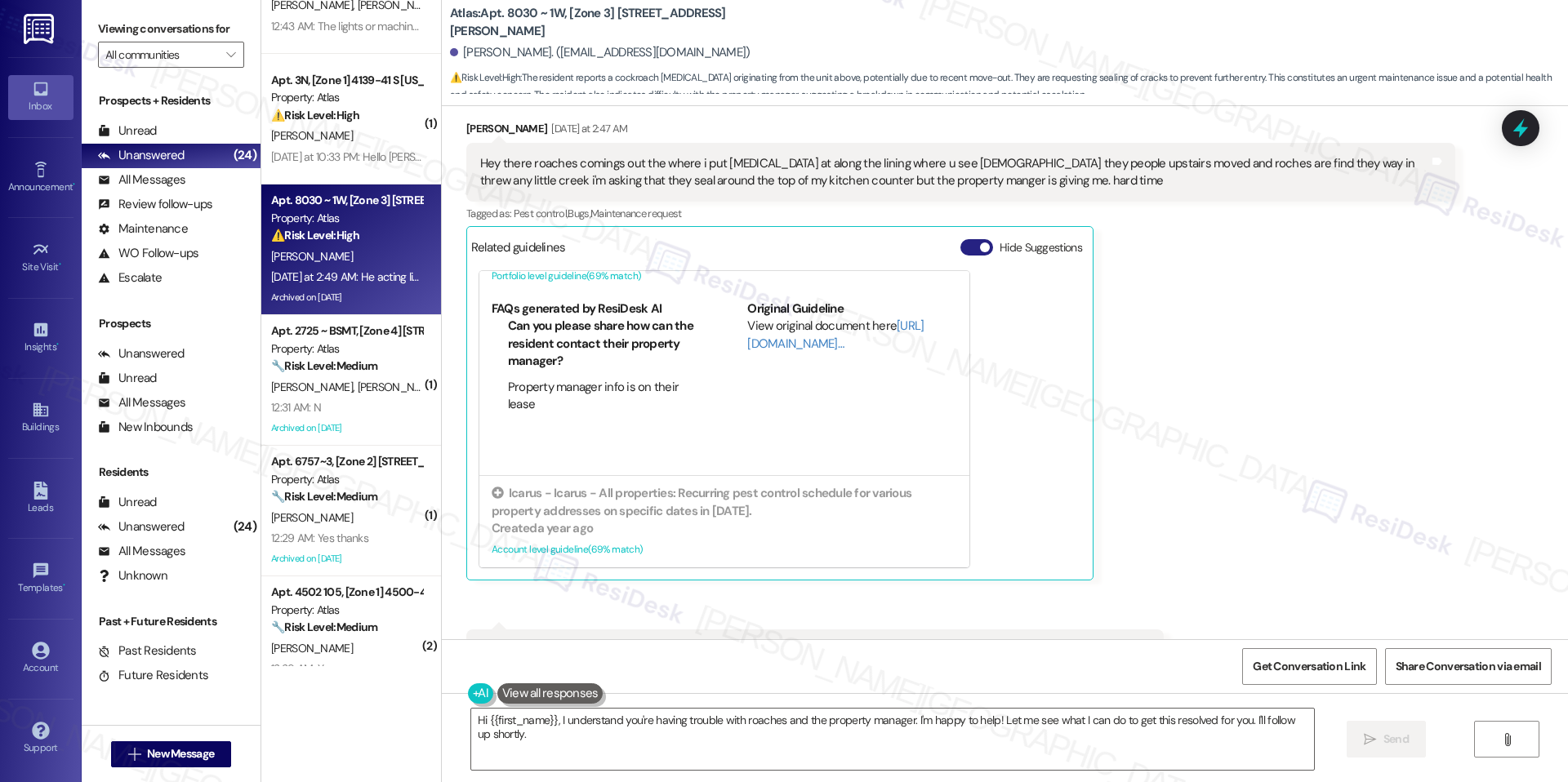
click at [980, 245] on span "button" at bounding box center [985, 248] width 10 height 10
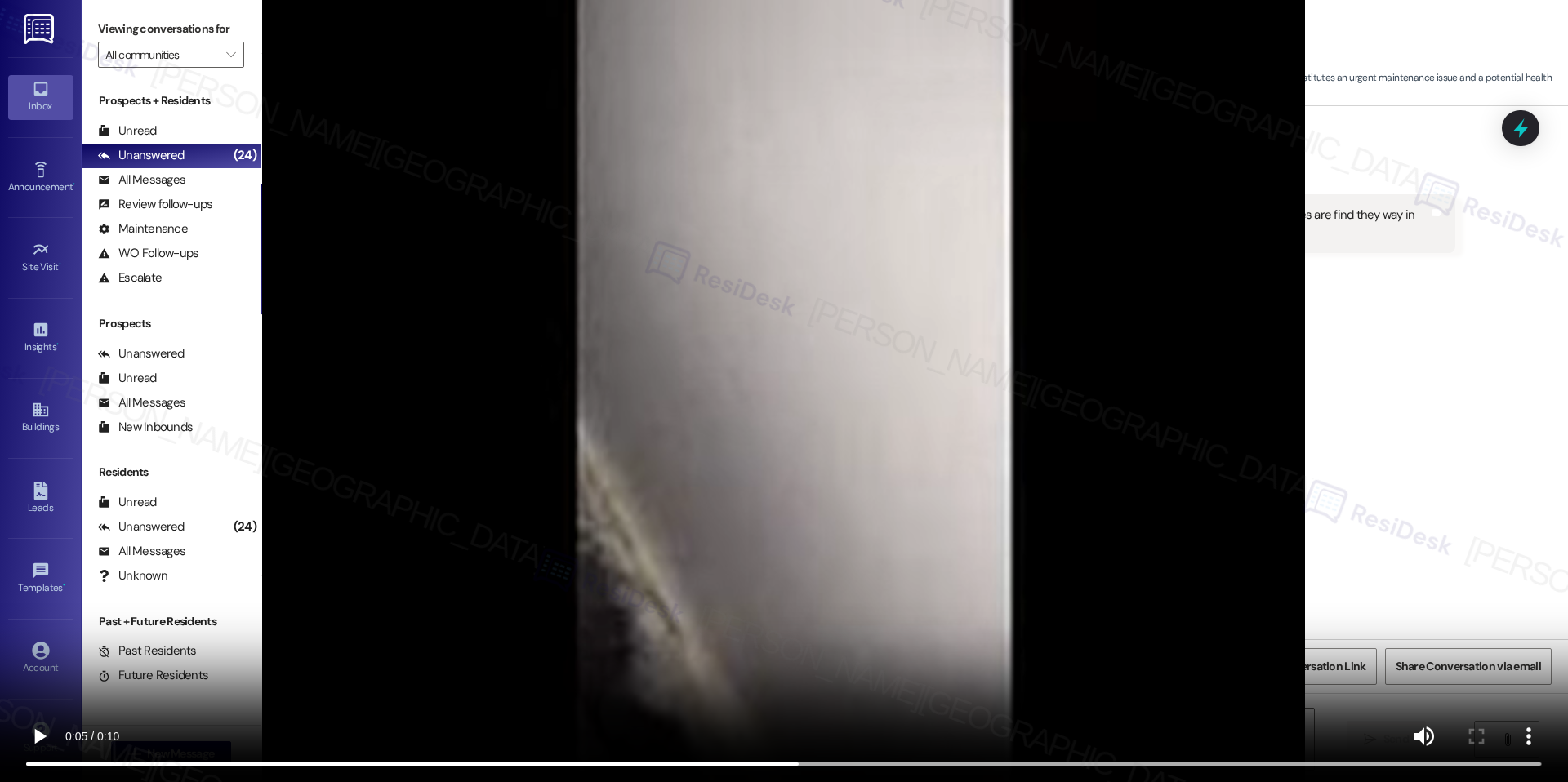
scroll to position [4264, 0]
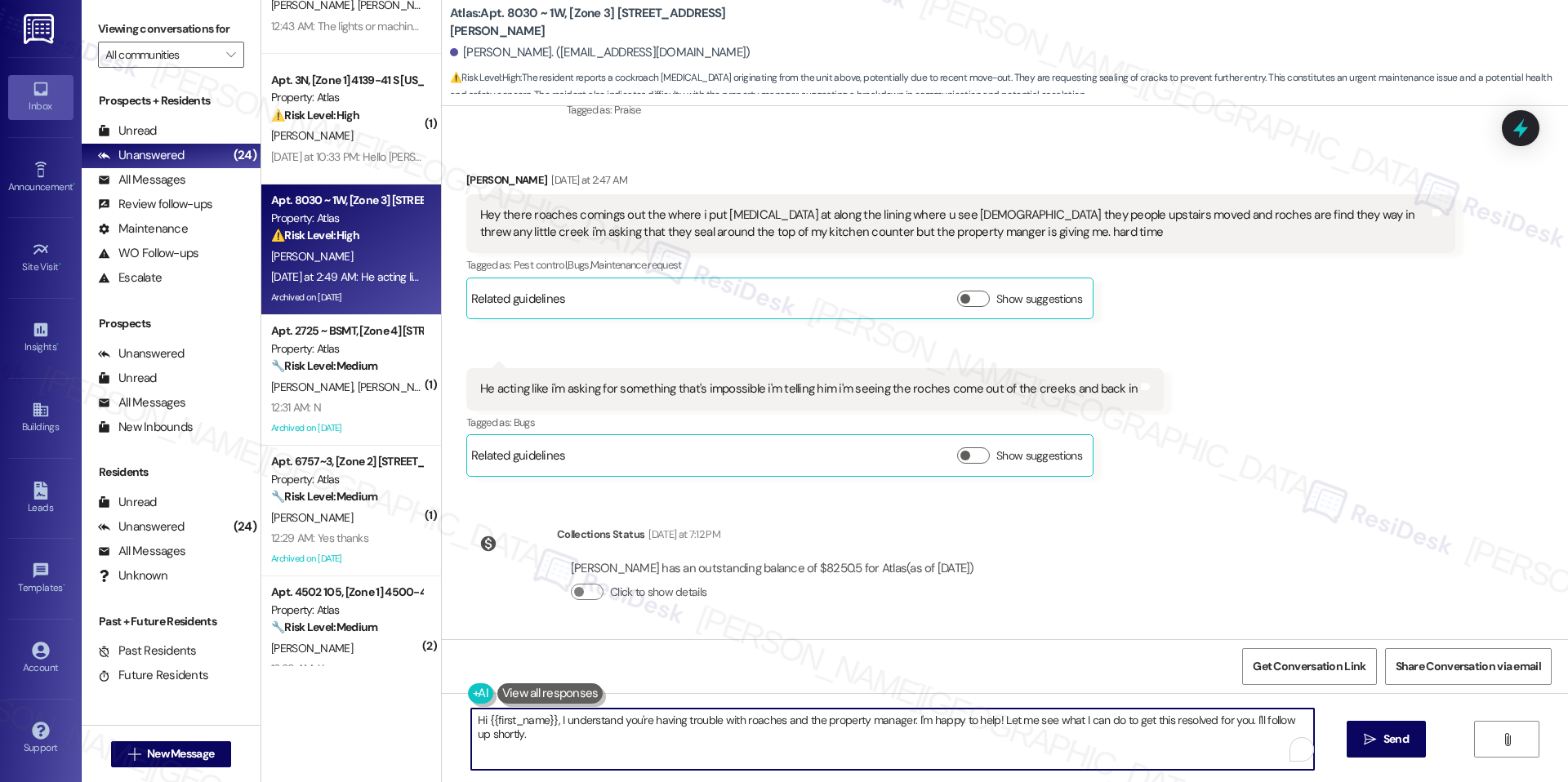
click at [751, 724] on textarea "Hi {{first_name}}, I understand you're having trouble with roaches and the prop…" at bounding box center [892, 739] width 843 height 61
paste textarea "[PERSON_NAME], I’m sorry to hear you’re still experiencing issues with roaches.…"
click at [1117, 725] on textarea "Hi [PERSON_NAME], I’m sorry to hear you’re still experiencing issues with roach…" at bounding box center [892, 739] width 843 height 61
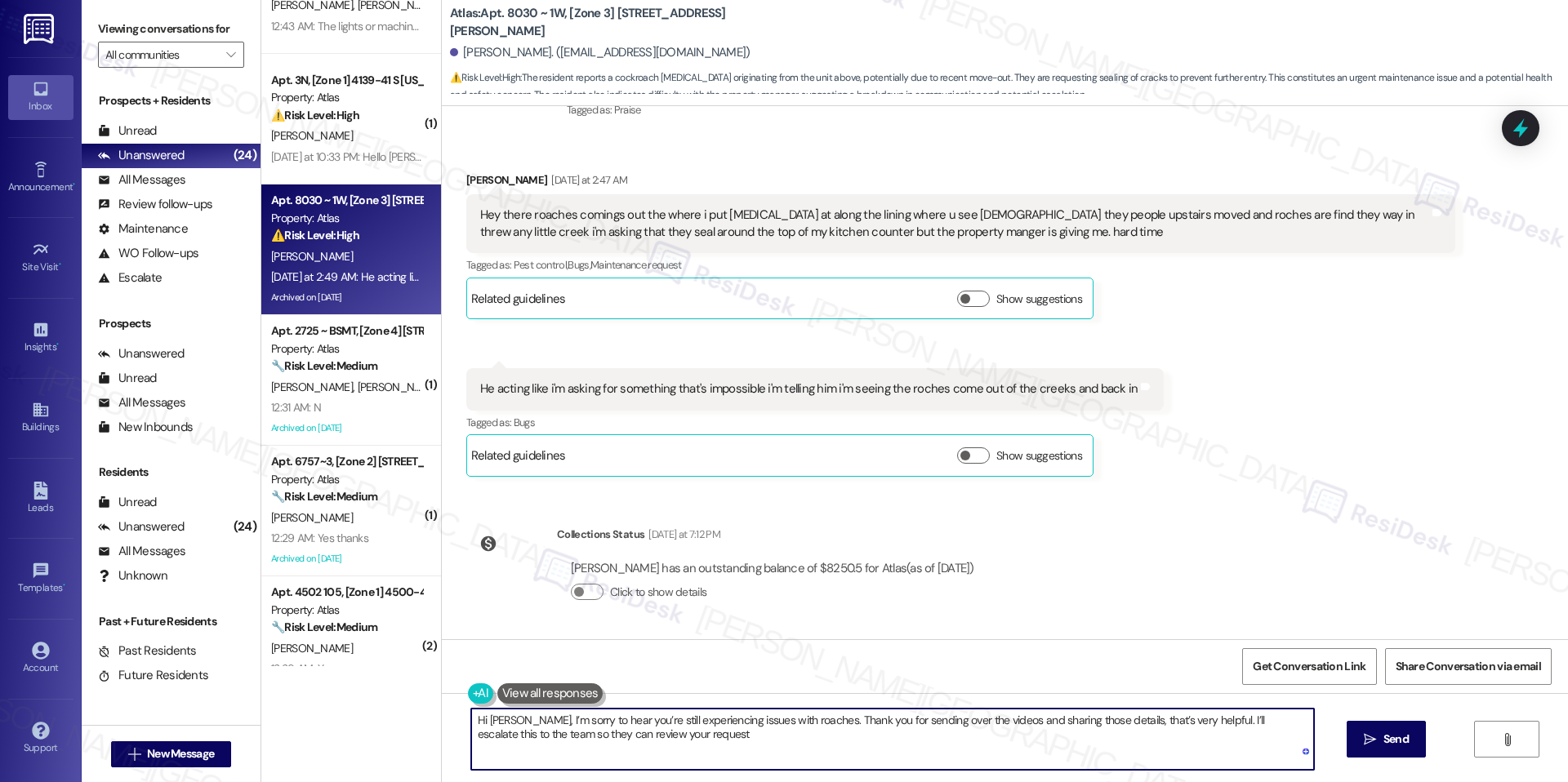
click at [1148, 742] on textarea "Hi [PERSON_NAME], I’m sorry to hear you’re still experiencing issues with roach…" at bounding box center [892, 739] width 843 height 61
click at [1189, 729] on textarea "Hi [PERSON_NAME], I’m sorry to hear you’re still experiencing issues with roach…" at bounding box center [892, 739] width 843 height 61
type textarea "Hi [PERSON_NAME], I’m sorry to hear you’re still experiencing issues with roach…"
click at [1389, 751] on button " Send" at bounding box center [1386, 739] width 79 height 36
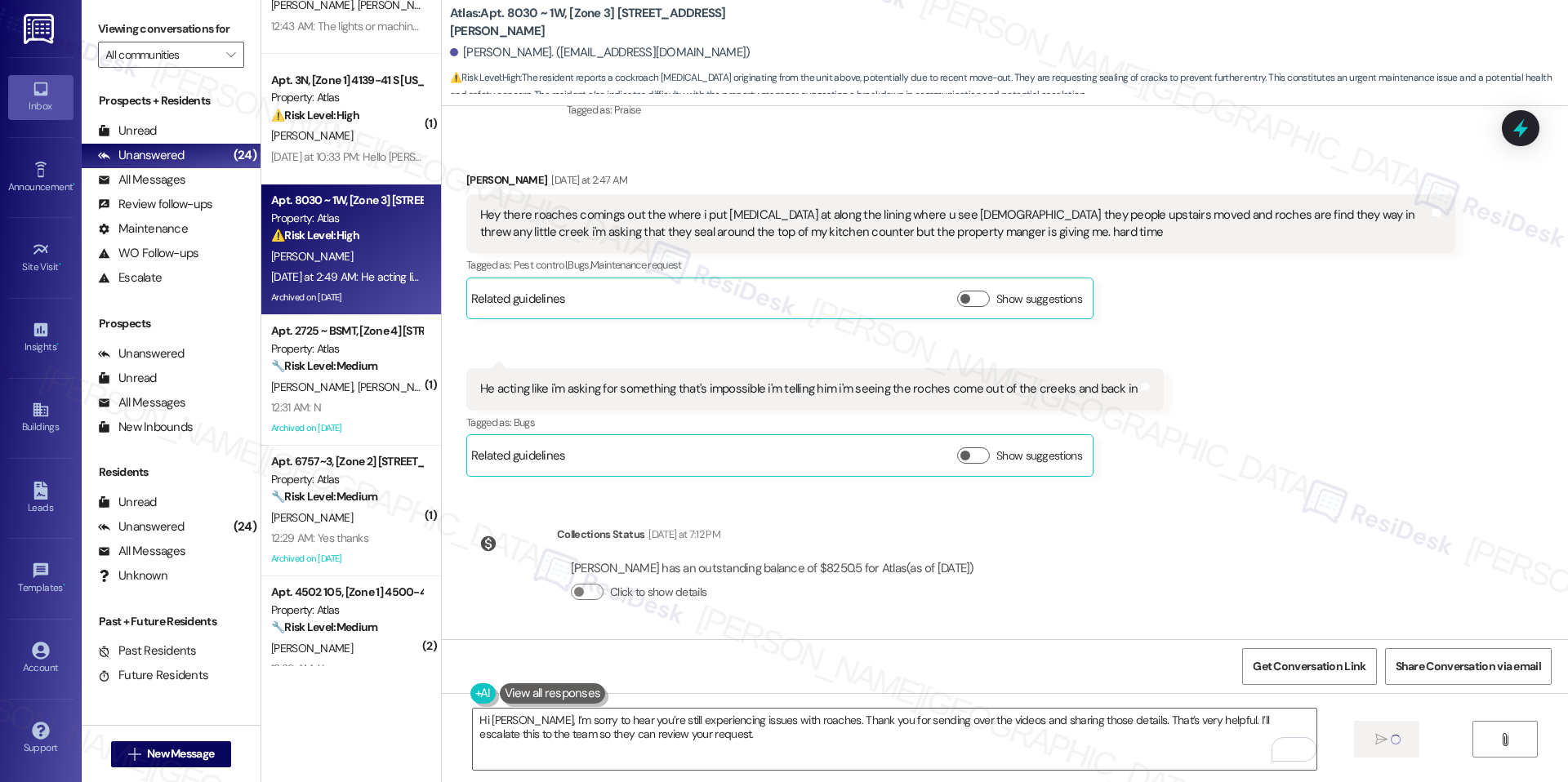
click at [610, 23] on b "Atlas: Apt. 8030 ~ 1W, [Zone 3] [STREET_ADDRESS][PERSON_NAME]" at bounding box center [613, 23] width 326 height 36
copy b "8030"
click at [710, 724] on textarea "Hi [PERSON_NAME], I’m sorry to hear you’re still experiencing issues with roach…" at bounding box center [893, 739] width 843 height 61
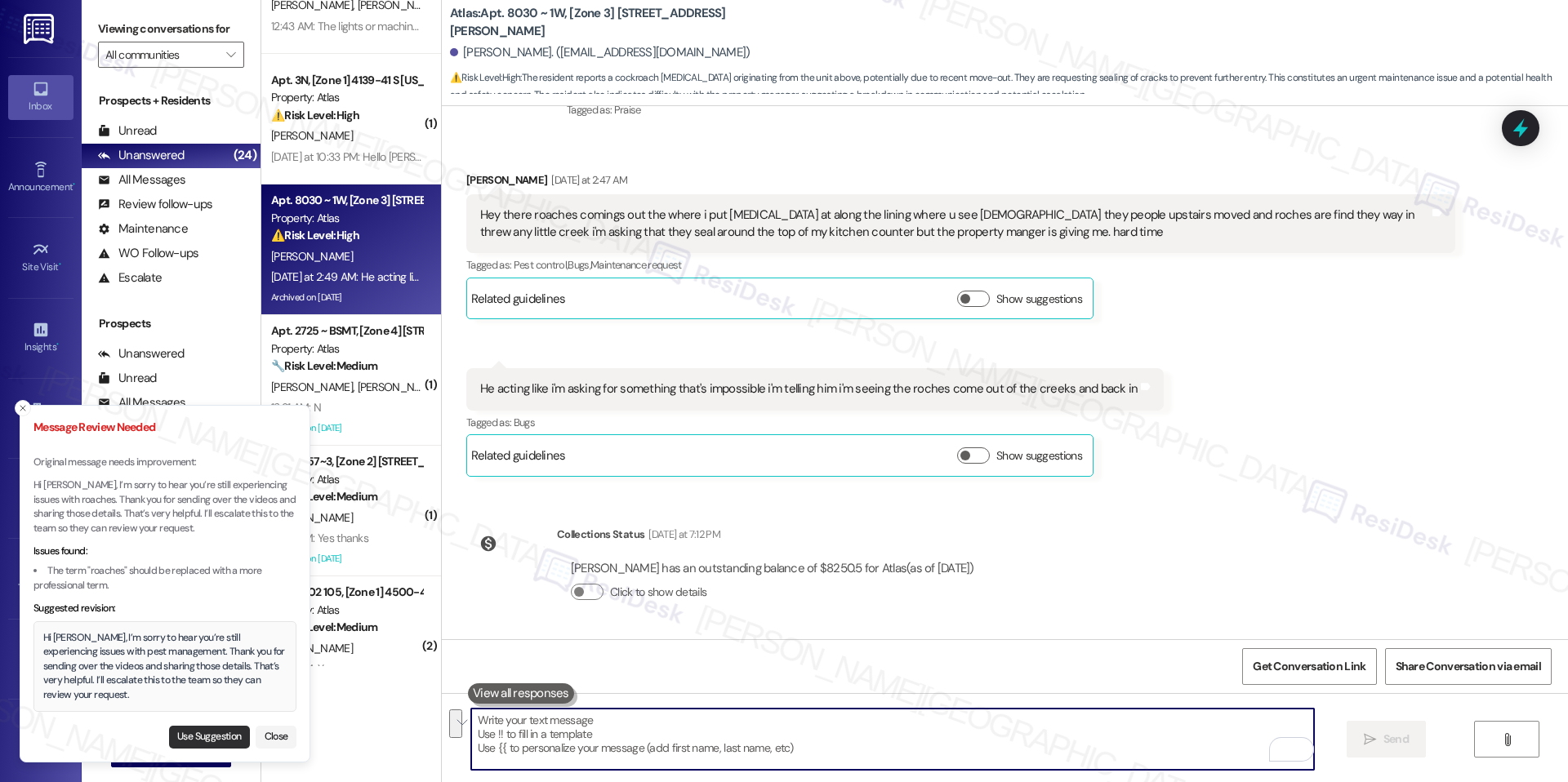
click at [208, 741] on button "Use Suggestion" at bounding box center [210, 737] width 81 height 23
type textarea "Hi [PERSON_NAME], I’m sorry to hear you’re still experiencing issues with pest …"
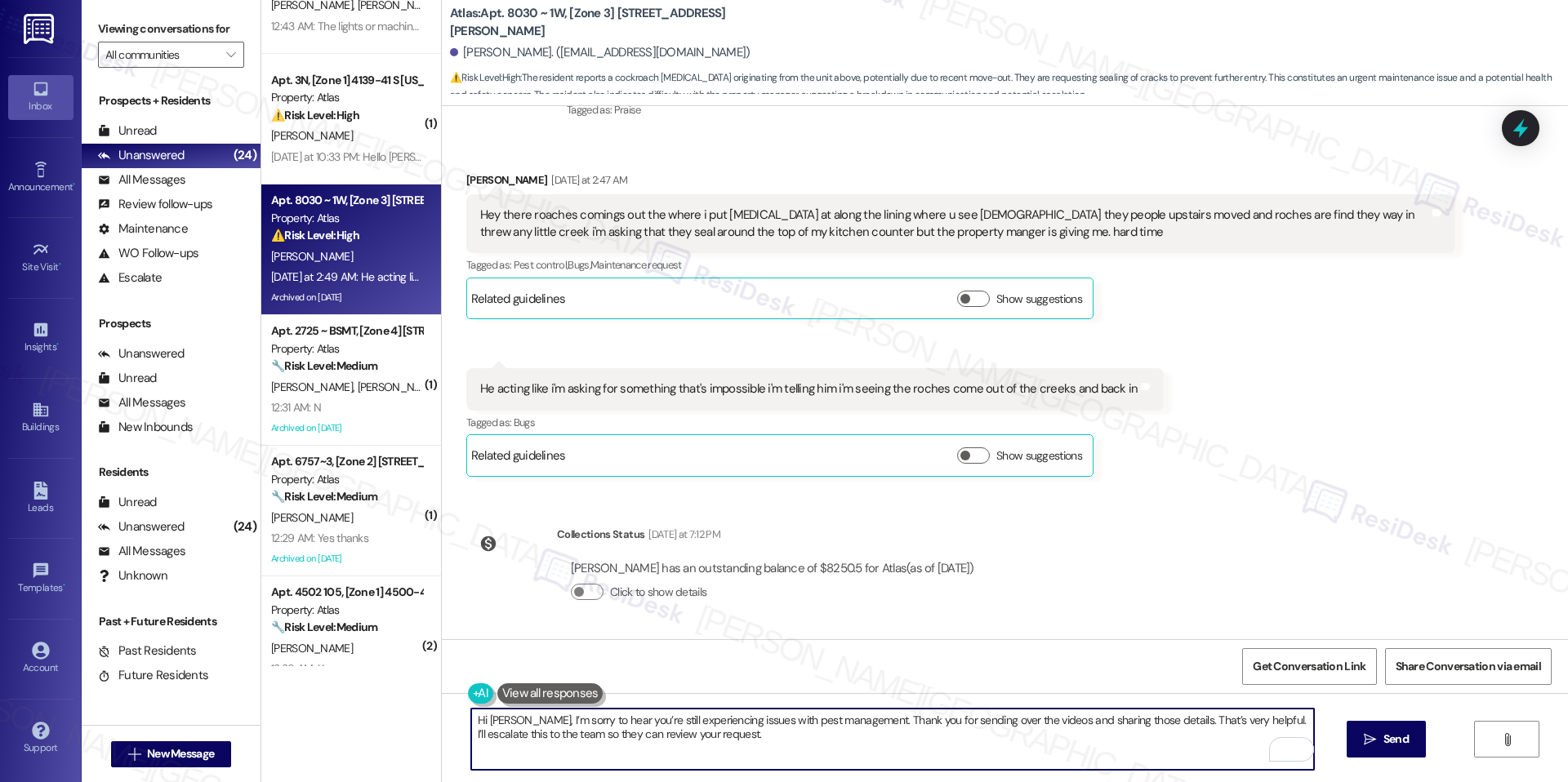
click at [717, 738] on textarea "Hi [PERSON_NAME], I’m sorry to hear you’re still experiencing issues with pest …" at bounding box center [892, 739] width 843 height 61
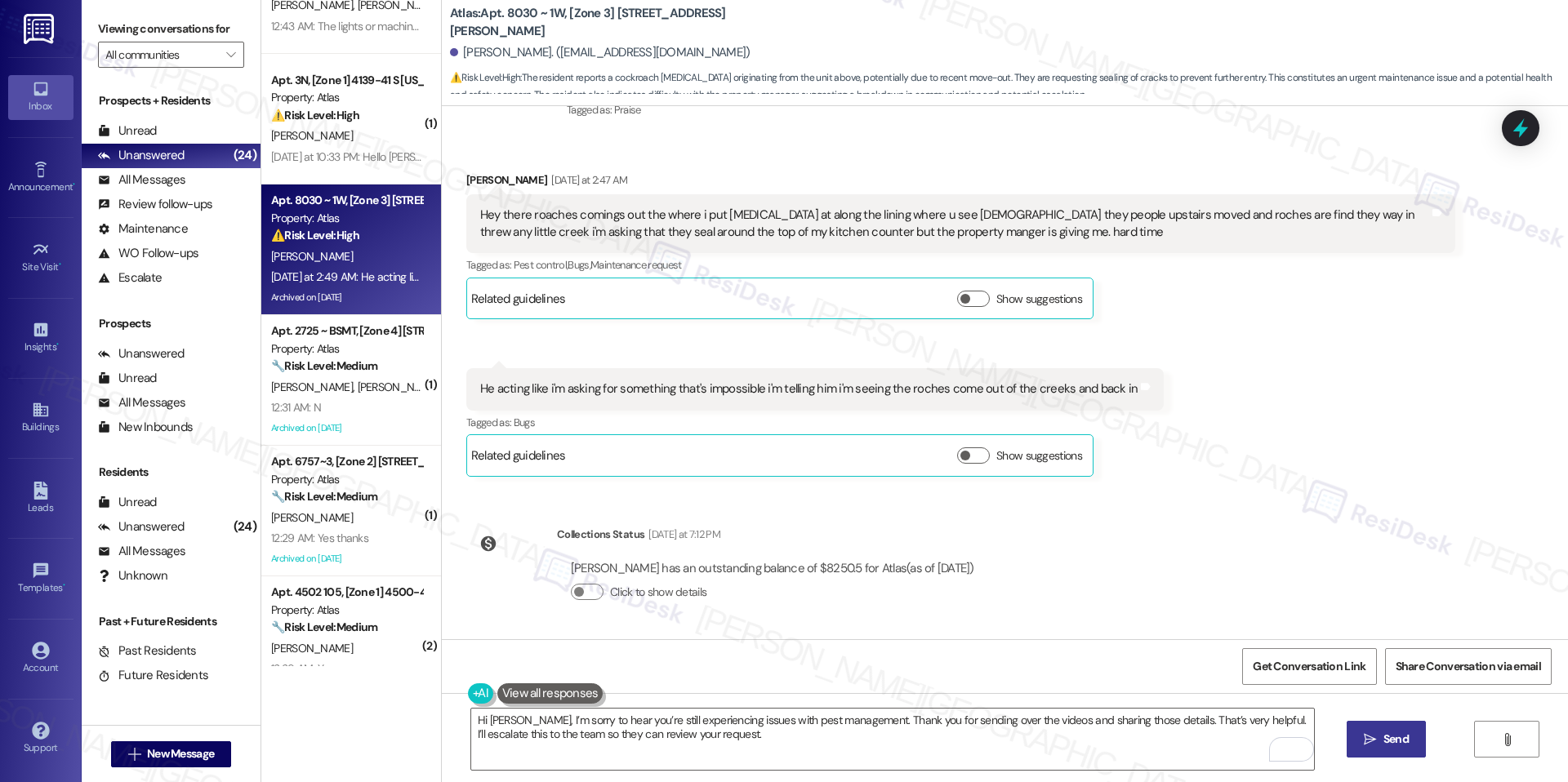
click at [1390, 746] on span "Send" at bounding box center [1396, 740] width 25 height 17
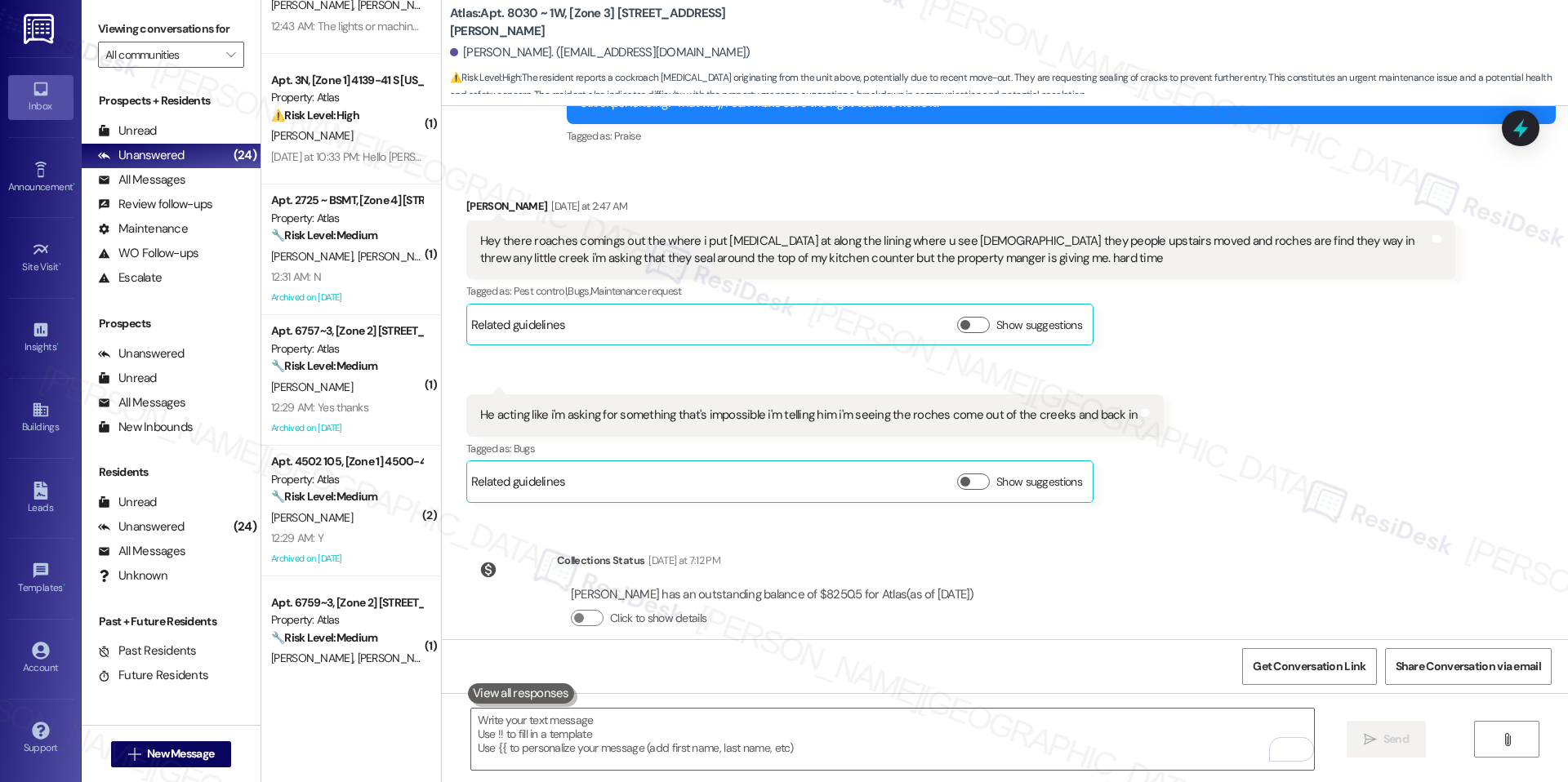
scroll to position [4236, 0]
click at [511, 19] on b "Atlas: Apt. 8030 ~ 1W, [Zone 3] [STREET_ADDRESS][PERSON_NAME]" at bounding box center [613, 23] width 326 height 36
drag, startPoint x: 547, startPoint y: 23, endPoint x: 494, endPoint y: 27, distance: 53.2
click at [494, 27] on b "Atlas: Apt. 8030 ~ 1W, [Zone 3] [STREET_ADDRESS][PERSON_NAME]" at bounding box center [613, 23] width 326 height 36
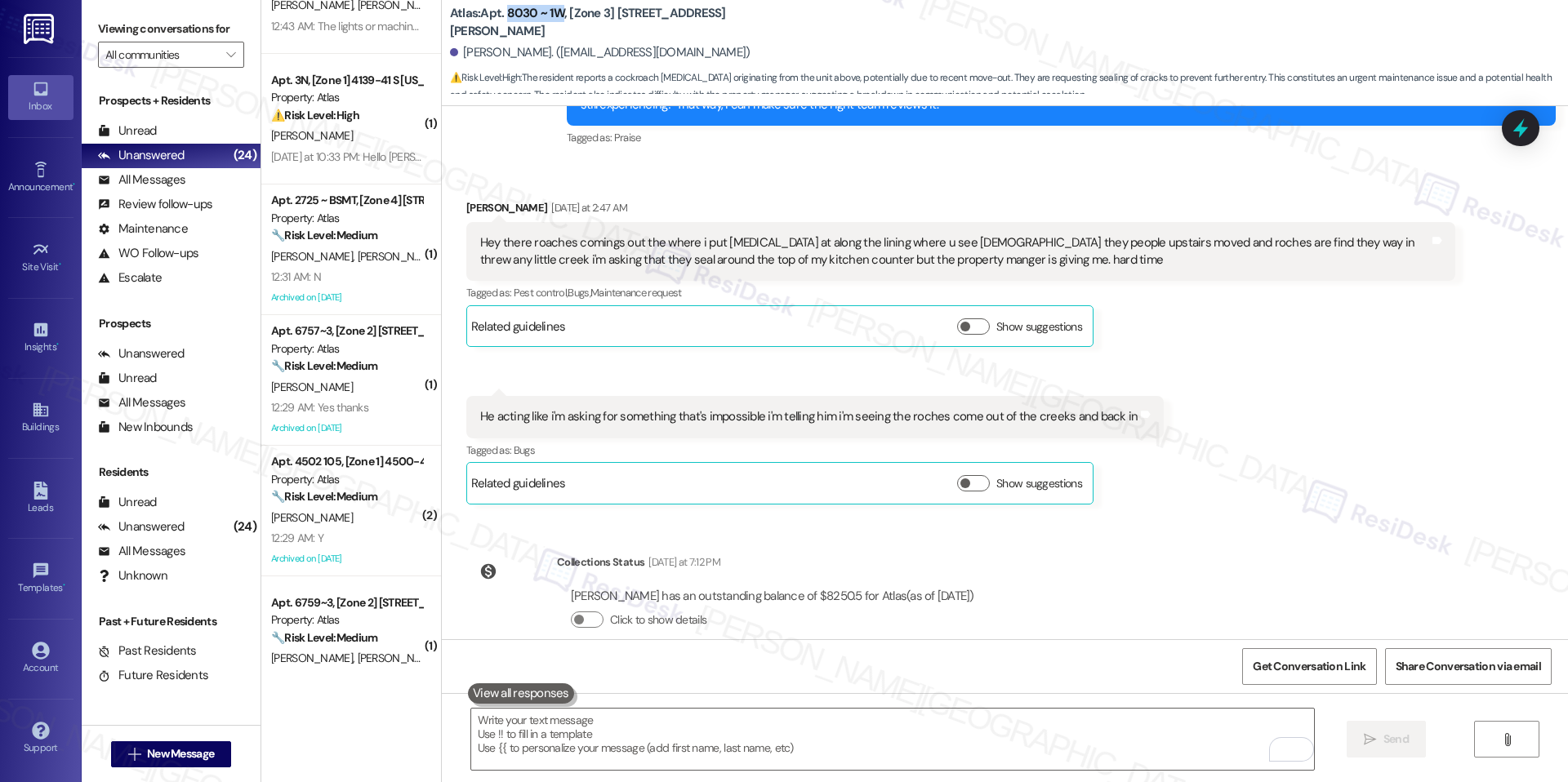
copy b "8030 ~ 1W"
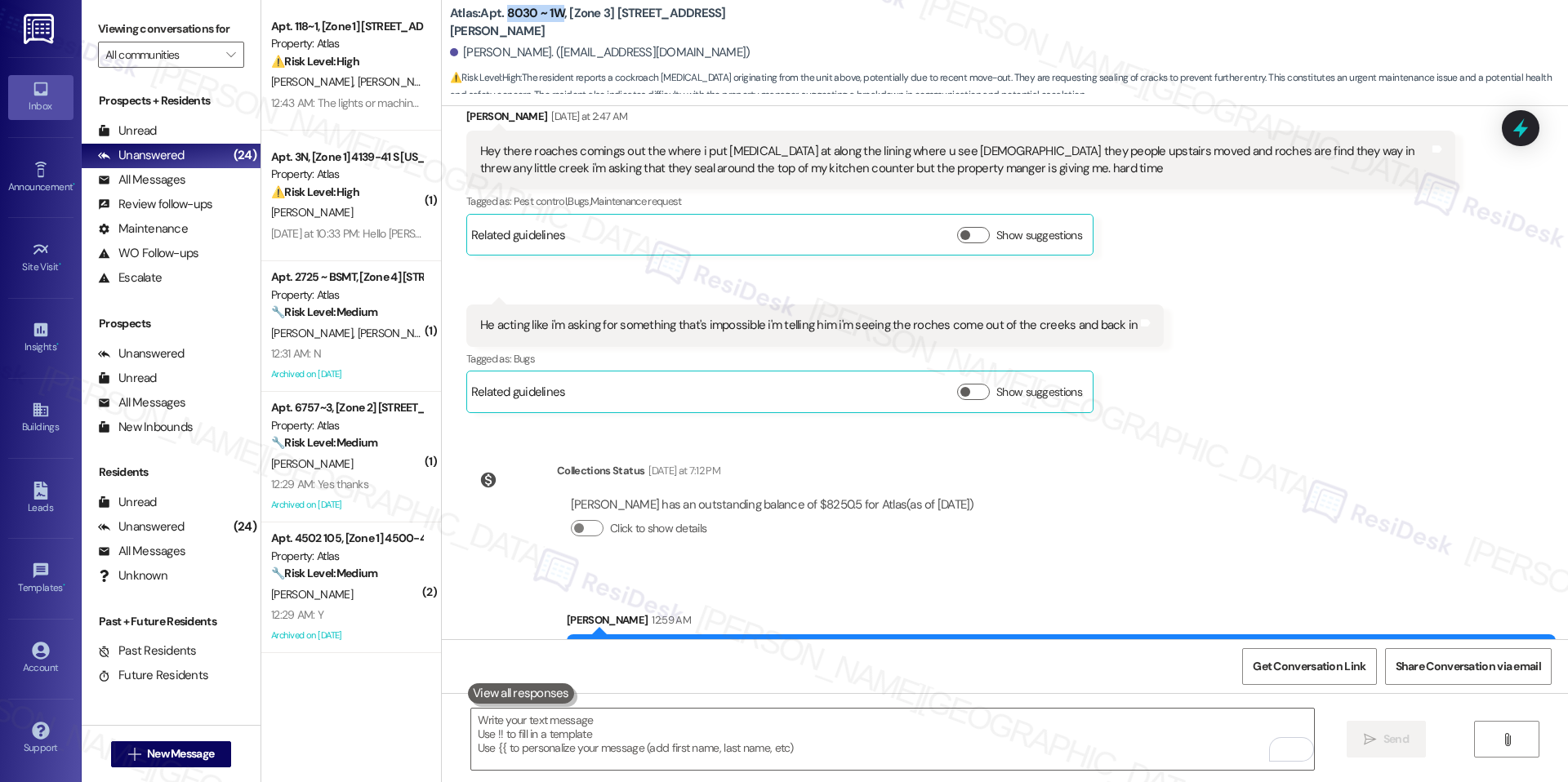
scroll to position [4396, 0]
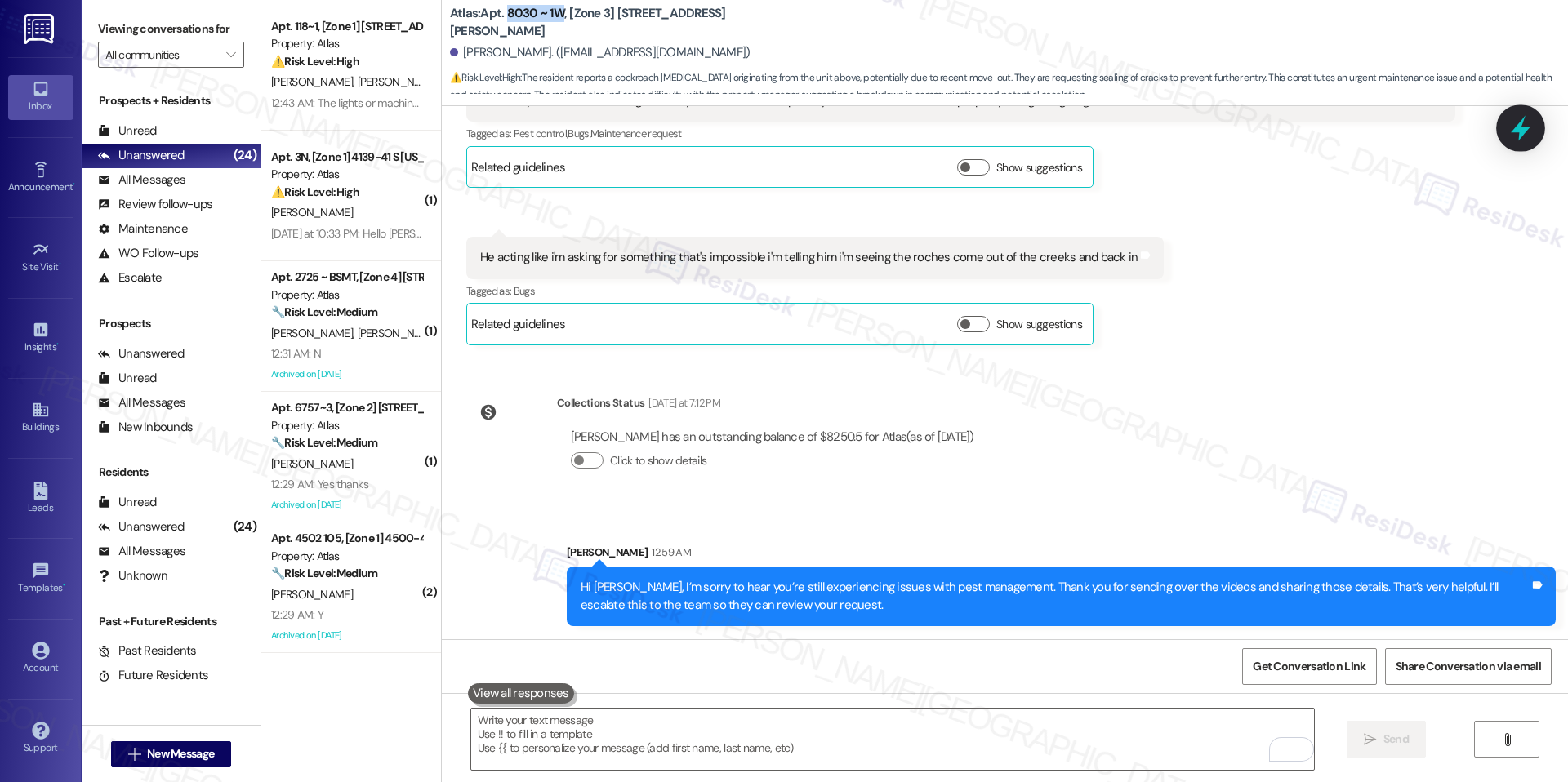
click at [1522, 132] on icon at bounding box center [1520, 129] width 19 height 25
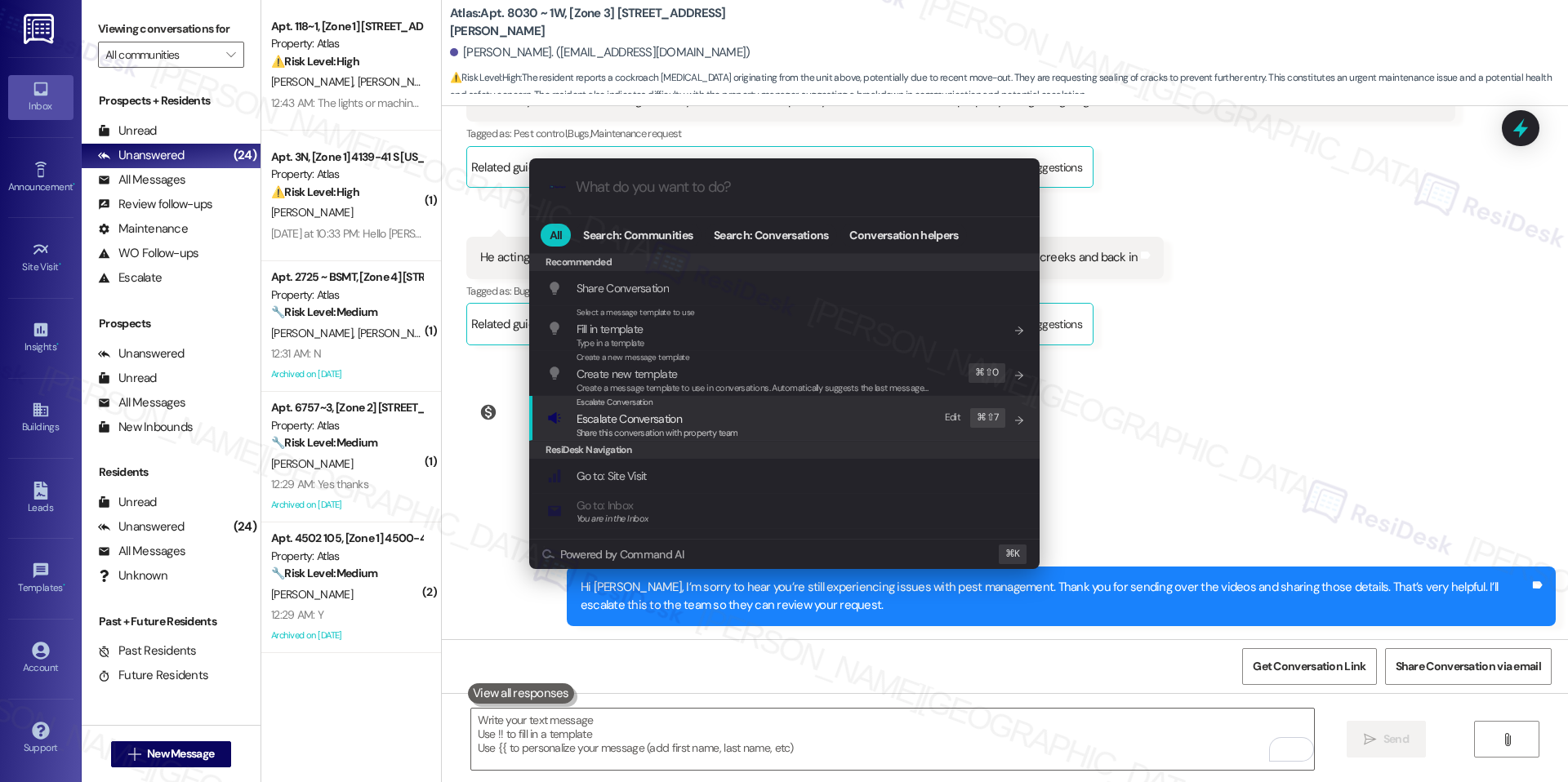
click at [724, 418] on span "Escalate Conversation" at bounding box center [657, 418] width 161 height 18
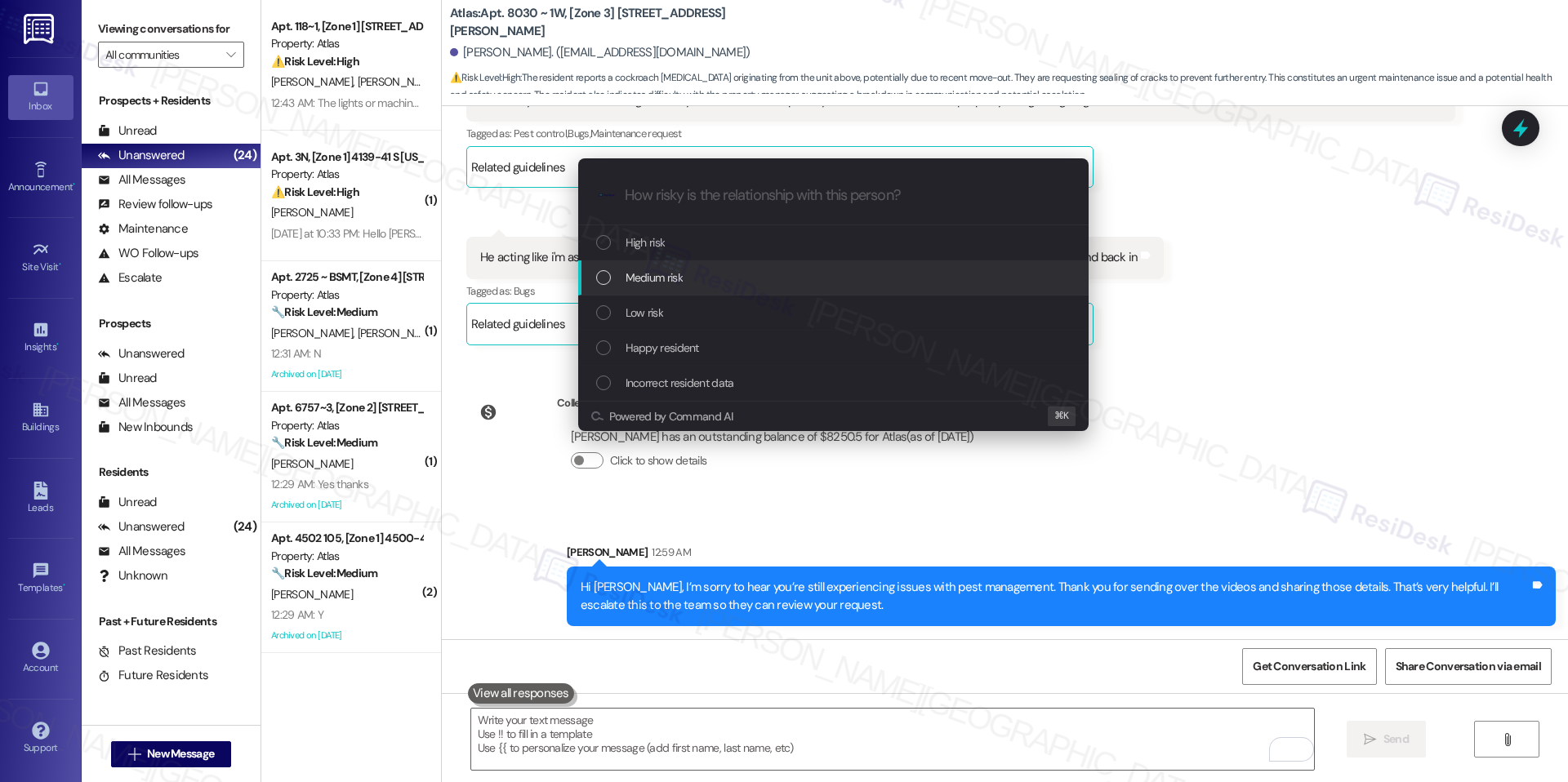
click at [784, 270] on div "Medium risk" at bounding box center [834, 277] width 478 height 18
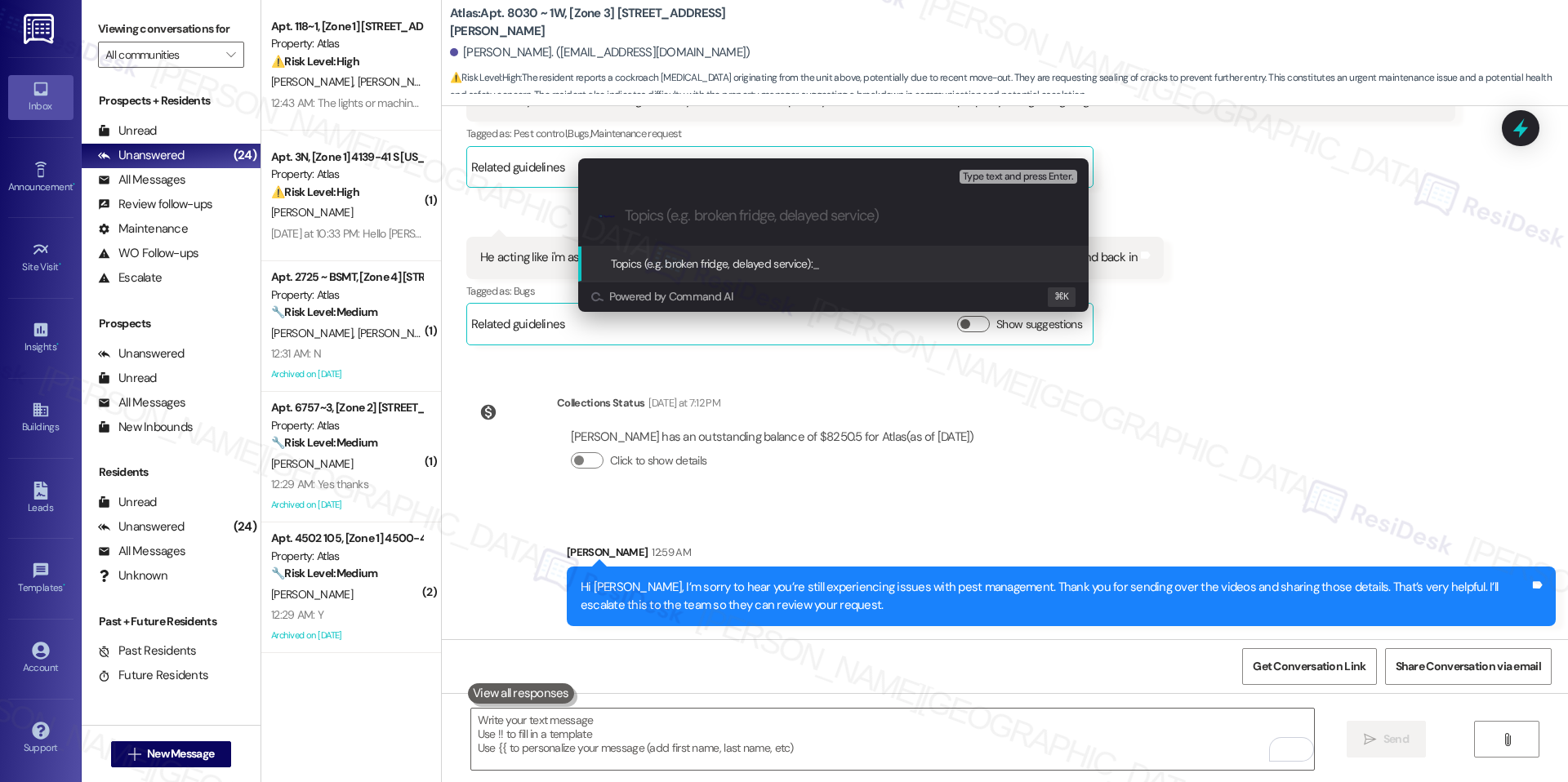
paste input "Pest Control – [PERSON_NAME] Activity & Sealing Request WO #: 168699"
type input "Pest Control – [PERSON_NAME] Activity & Sealing Request WO #: 168699"
click at [836, 264] on span "Pest Control – [PERSON_NAME] Activity & Sealing Request WO #: 168699" at bounding box center [987, 263] width 351 height 14
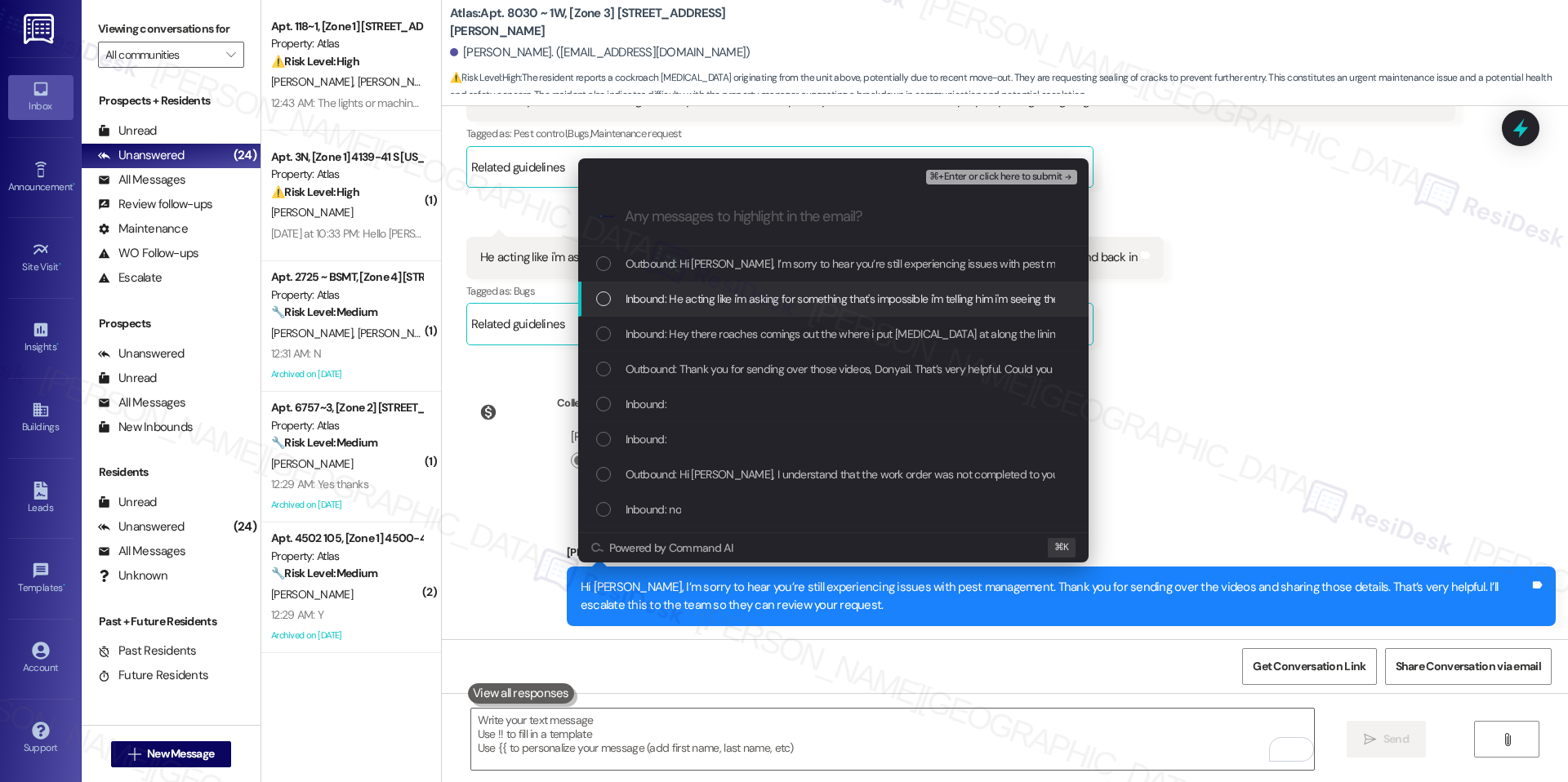
click at [782, 296] on span "Inbound: He acting like i'm asking for something that's impossible i'm telling …" at bounding box center [945, 298] width 640 height 18
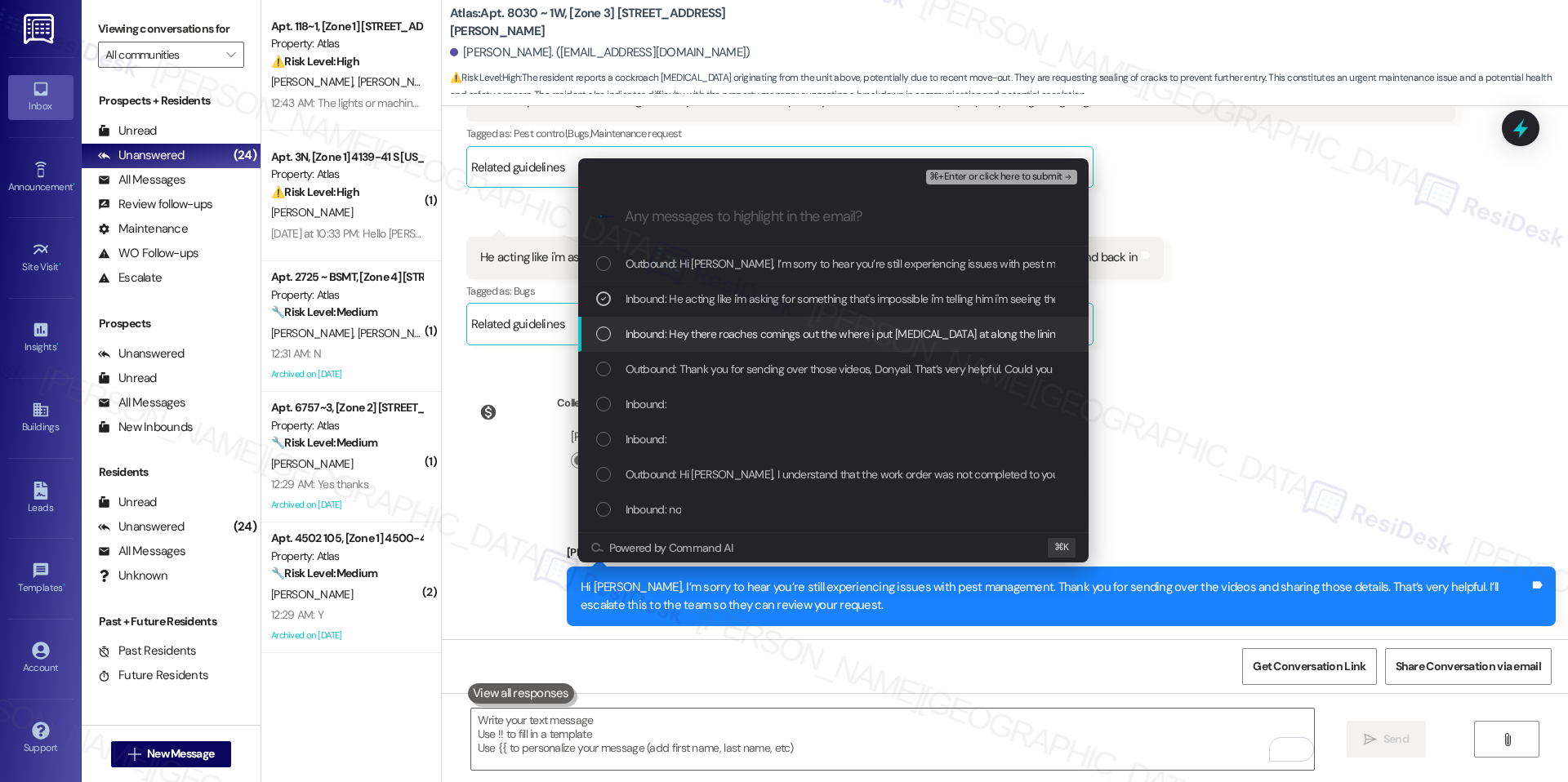
click at [773, 334] on span "Inbound: Hey there roaches comings out the where i put [MEDICAL_DATA] at along …" at bounding box center [1388, 333] width 1526 height 18
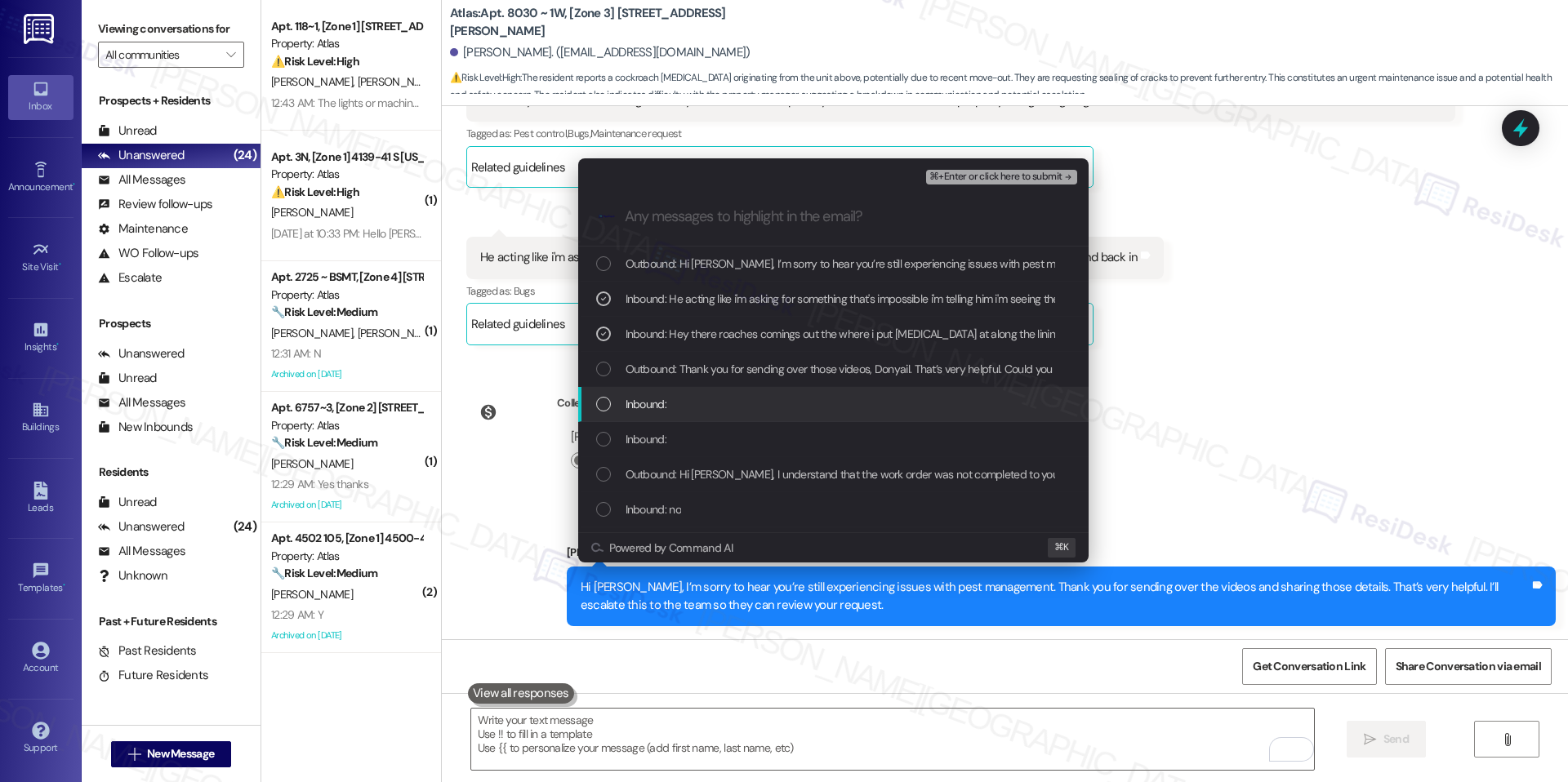
click at [754, 407] on div "Inbound:" at bounding box center [834, 404] width 478 height 18
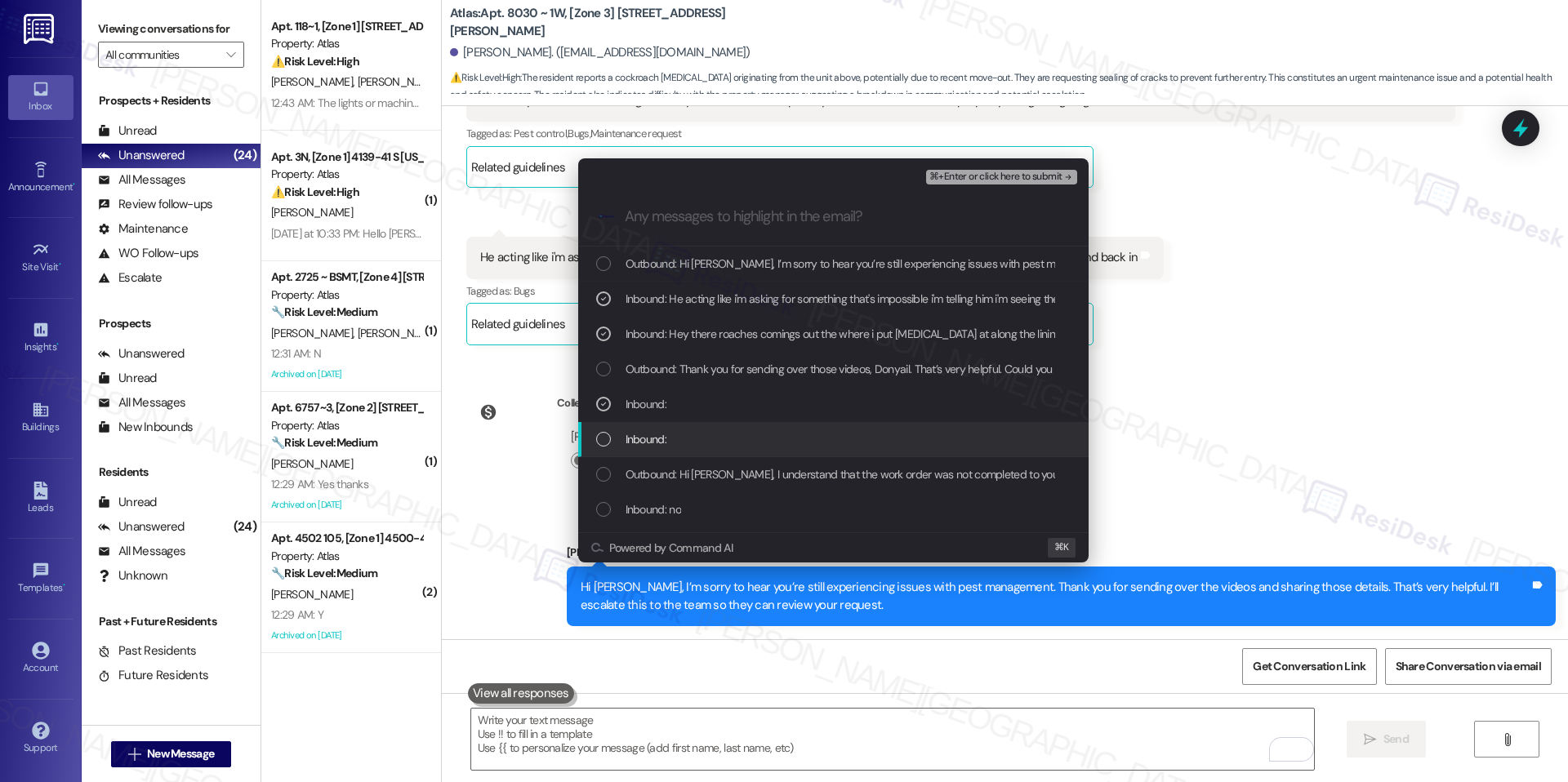
click at [718, 441] on div "Inbound:" at bounding box center [834, 439] width 478 height 18
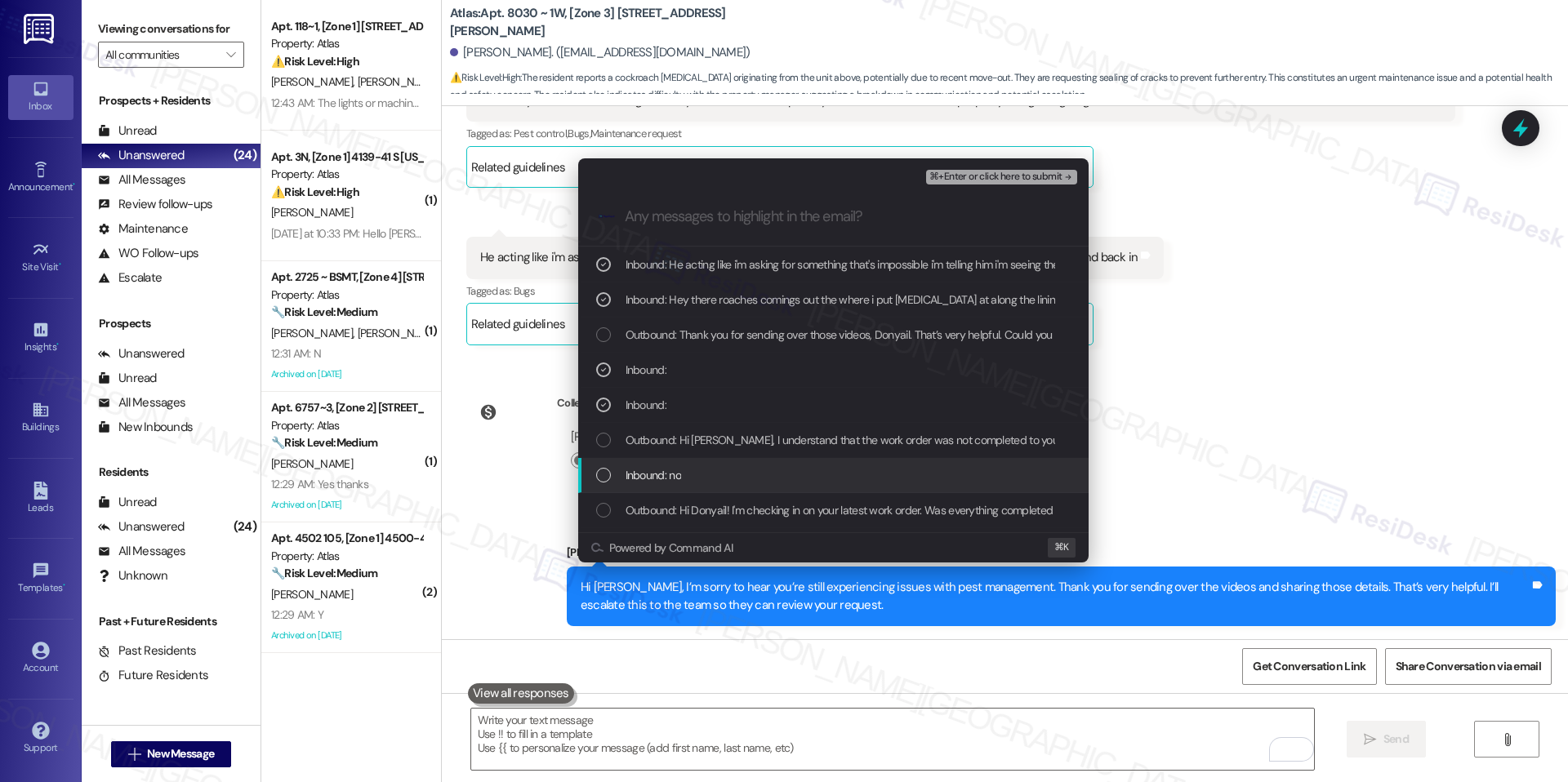
click at [706, 468] on div "Inbound: no" at bounding box center [834, 475] width 478 height 18
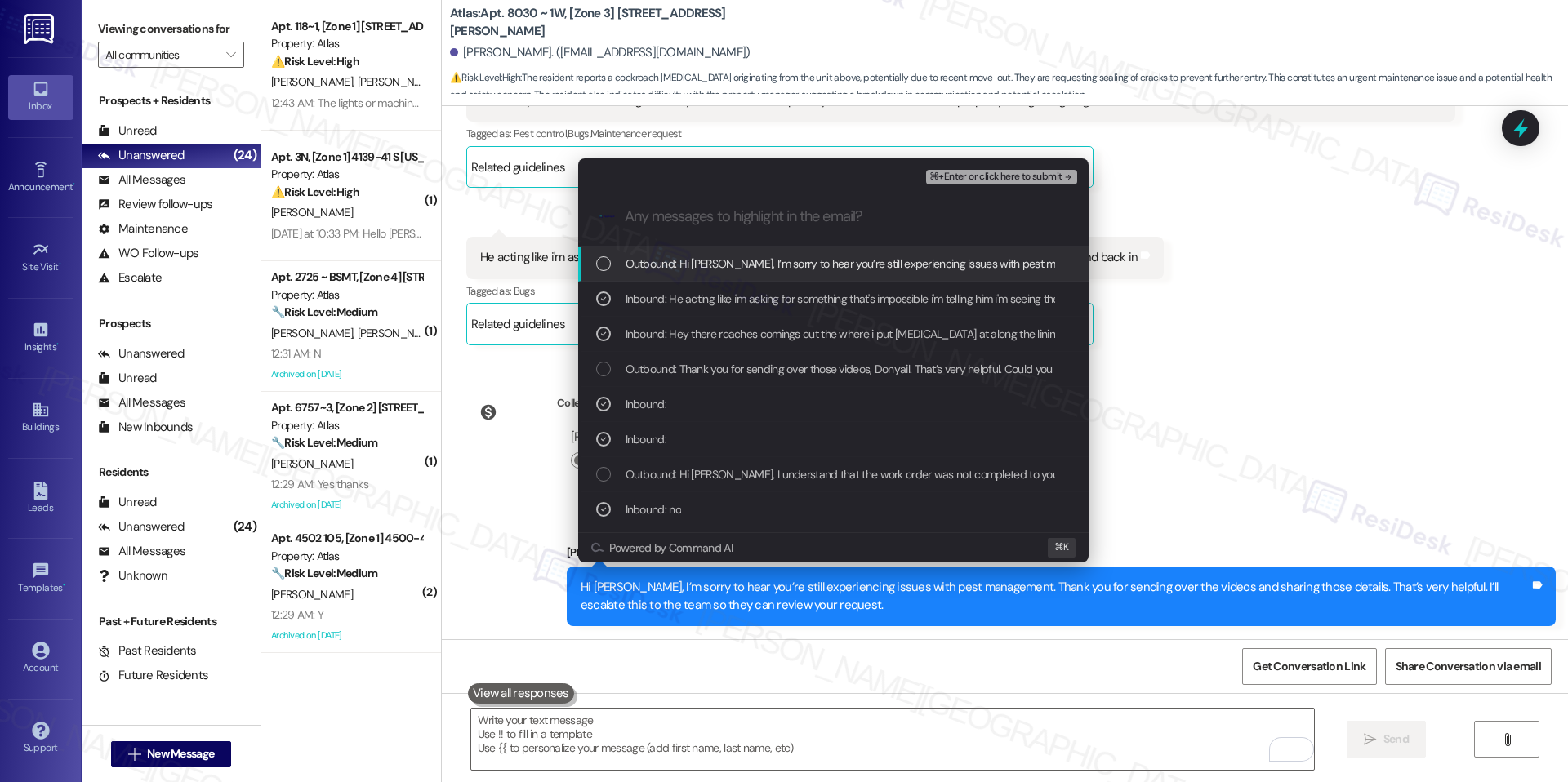
click at [986, 173] on span "⌘+Enter or click here to submit" at bounding box center [995, 178] width 132 height 12
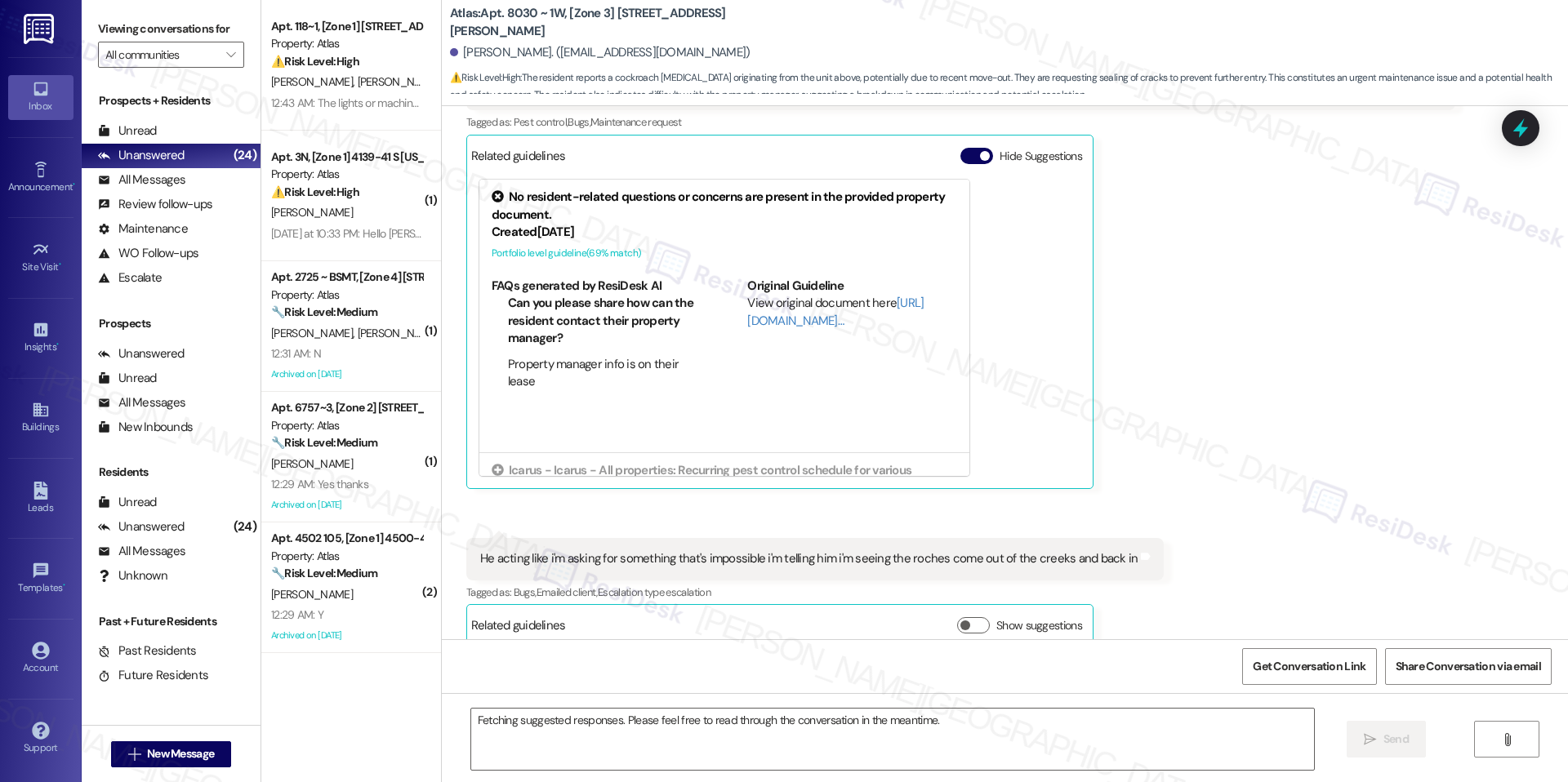
scroll to position [4427, 0]
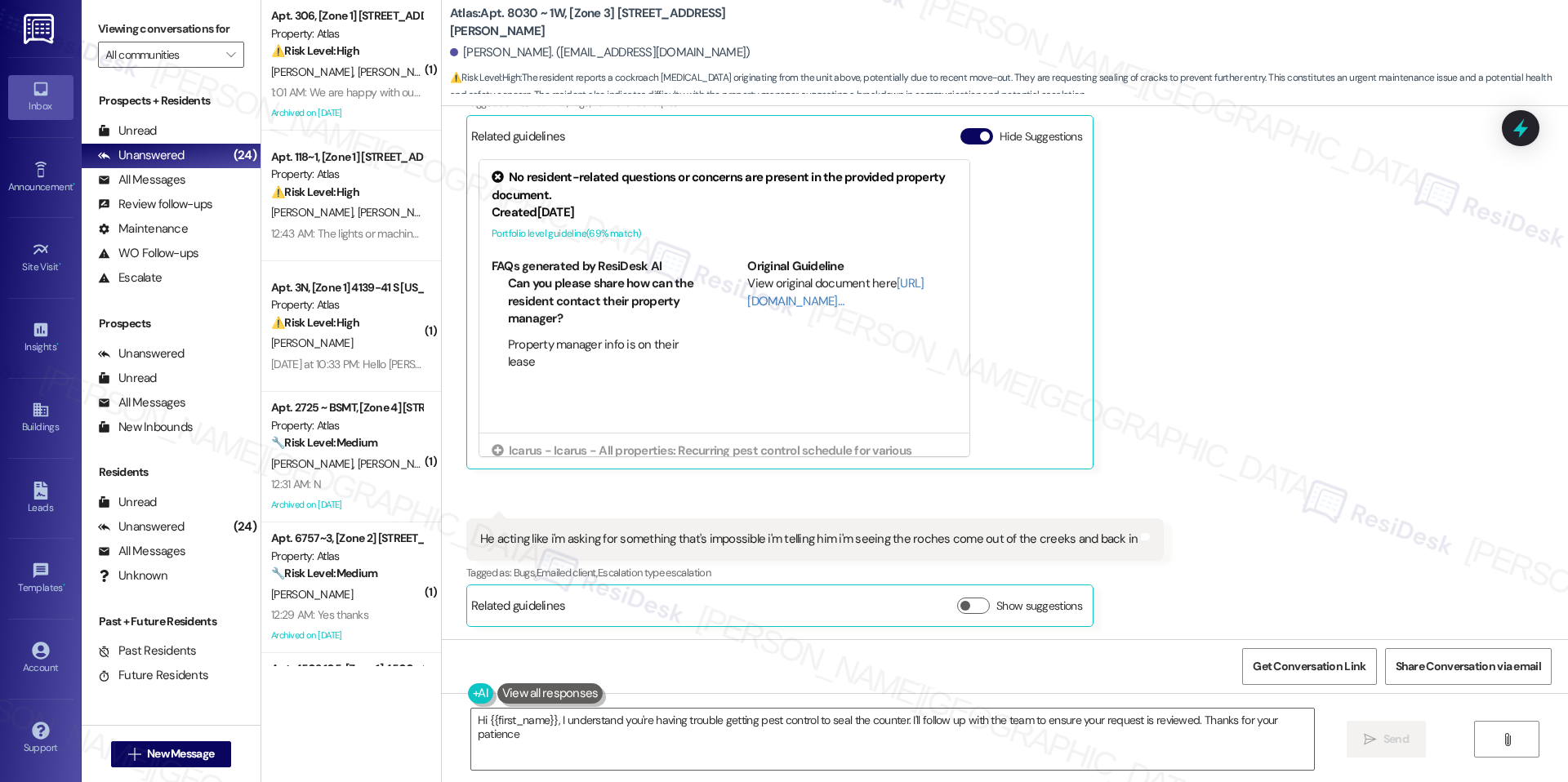
type textarea "Hi {{first_name}}, I understand you're having trouble getting pest control to s…"
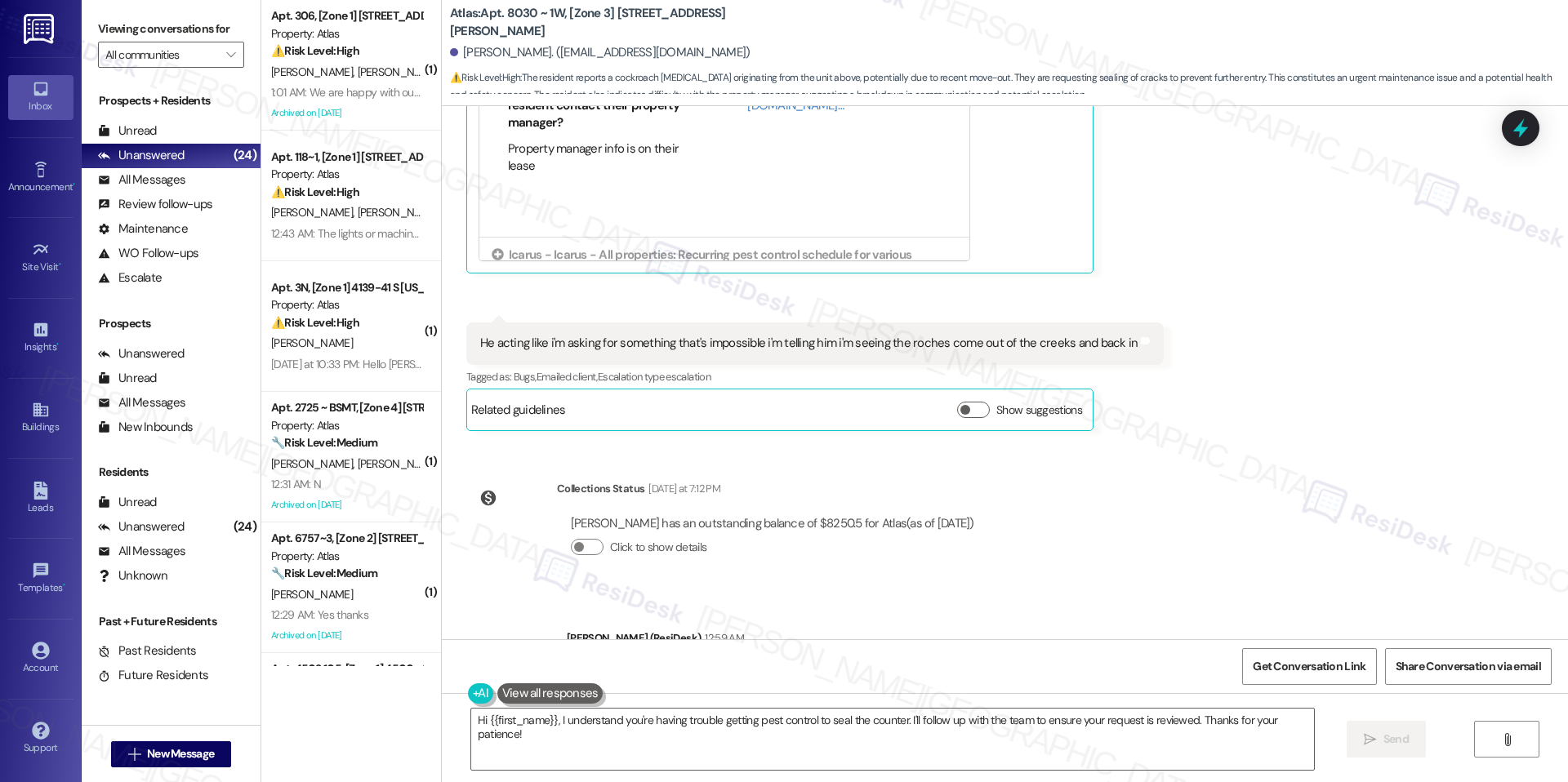
scroll to position [4733, 0]
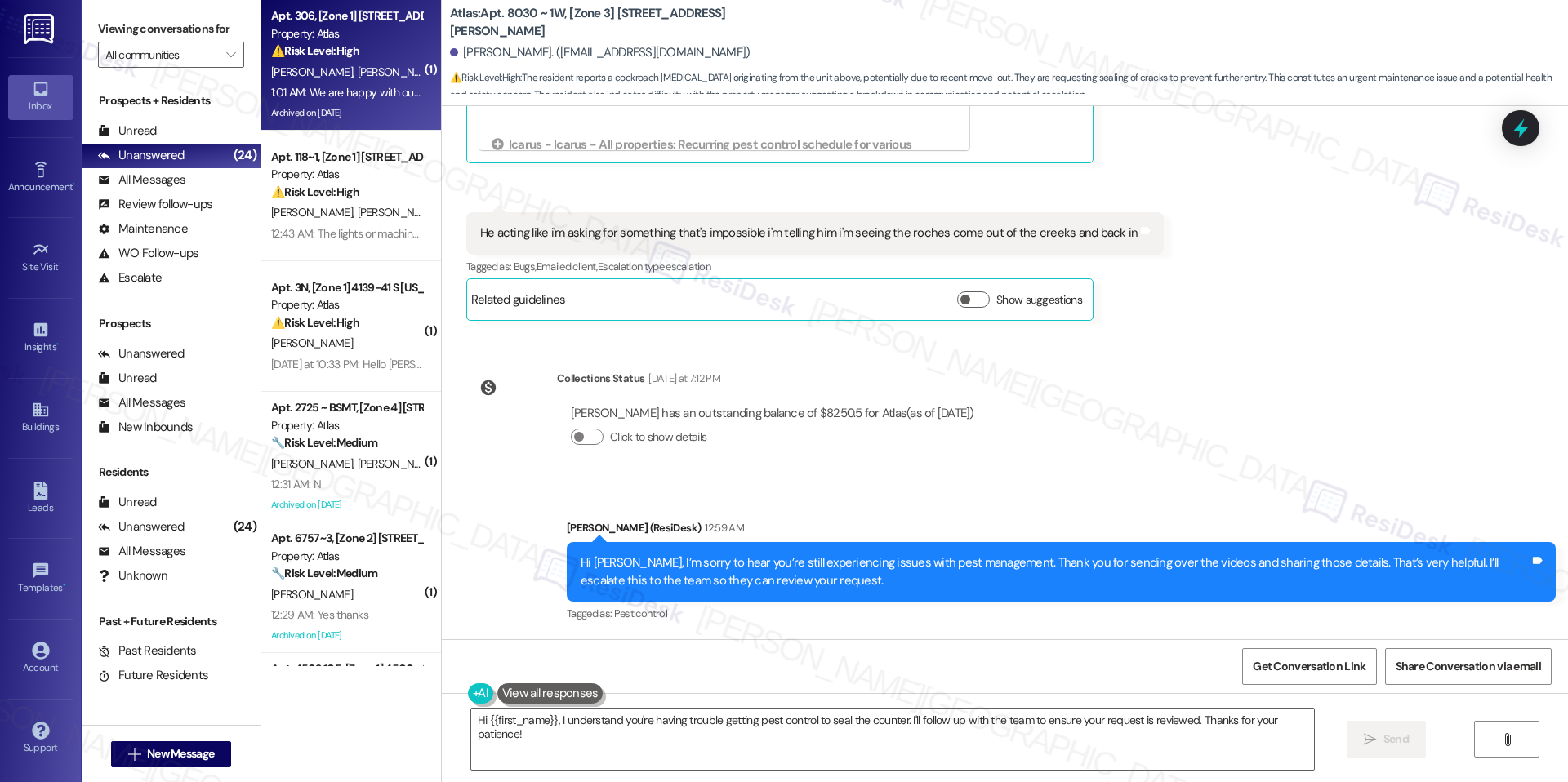
click at [357, 78] on span "[PERSON_NAME]" at bounding box center [397, 71] width 82 height 14
type textarea "Fetching suggested responses. Please feel free to read through the conversation…"
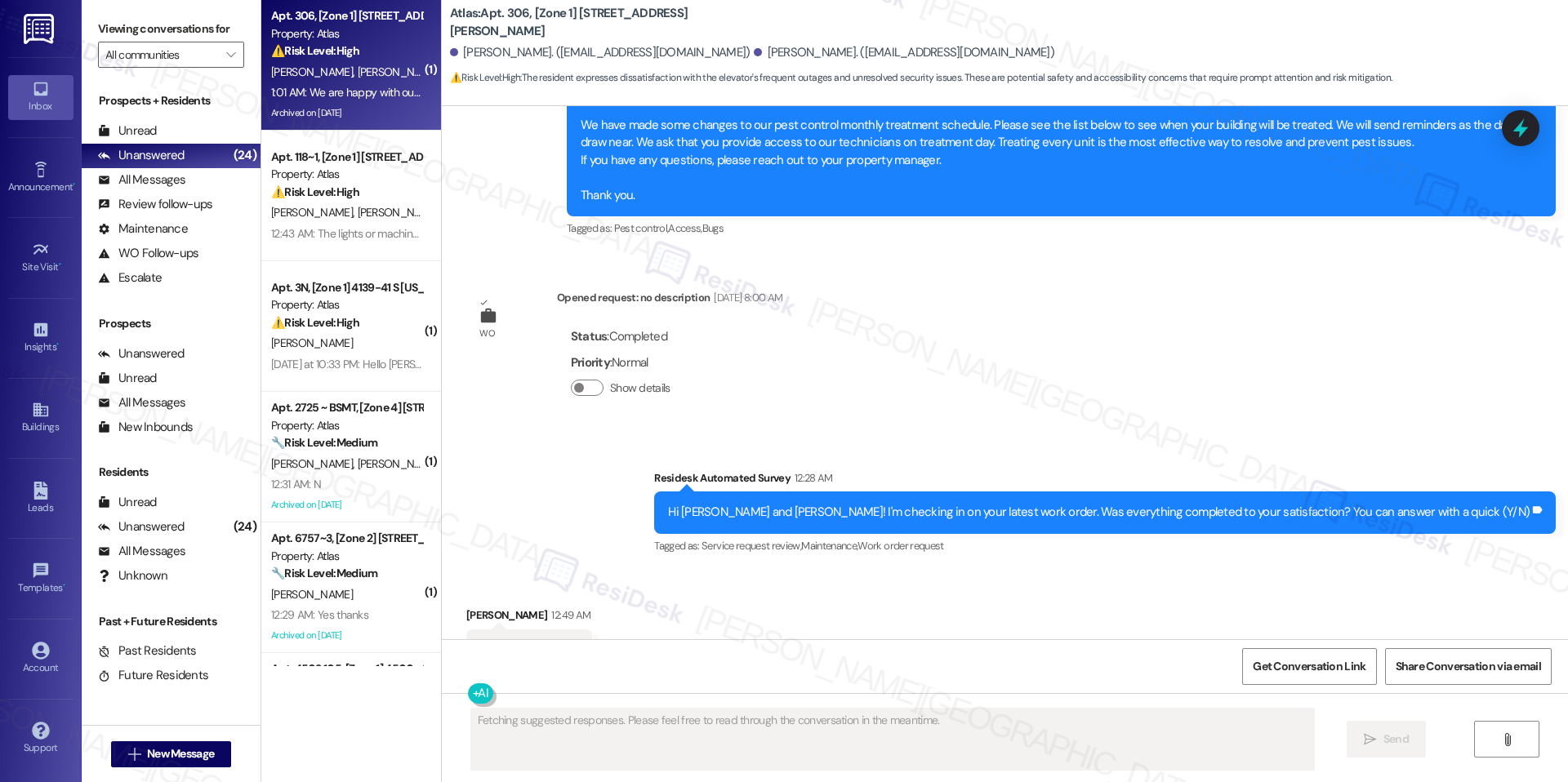
scroll to position [11554, 0]
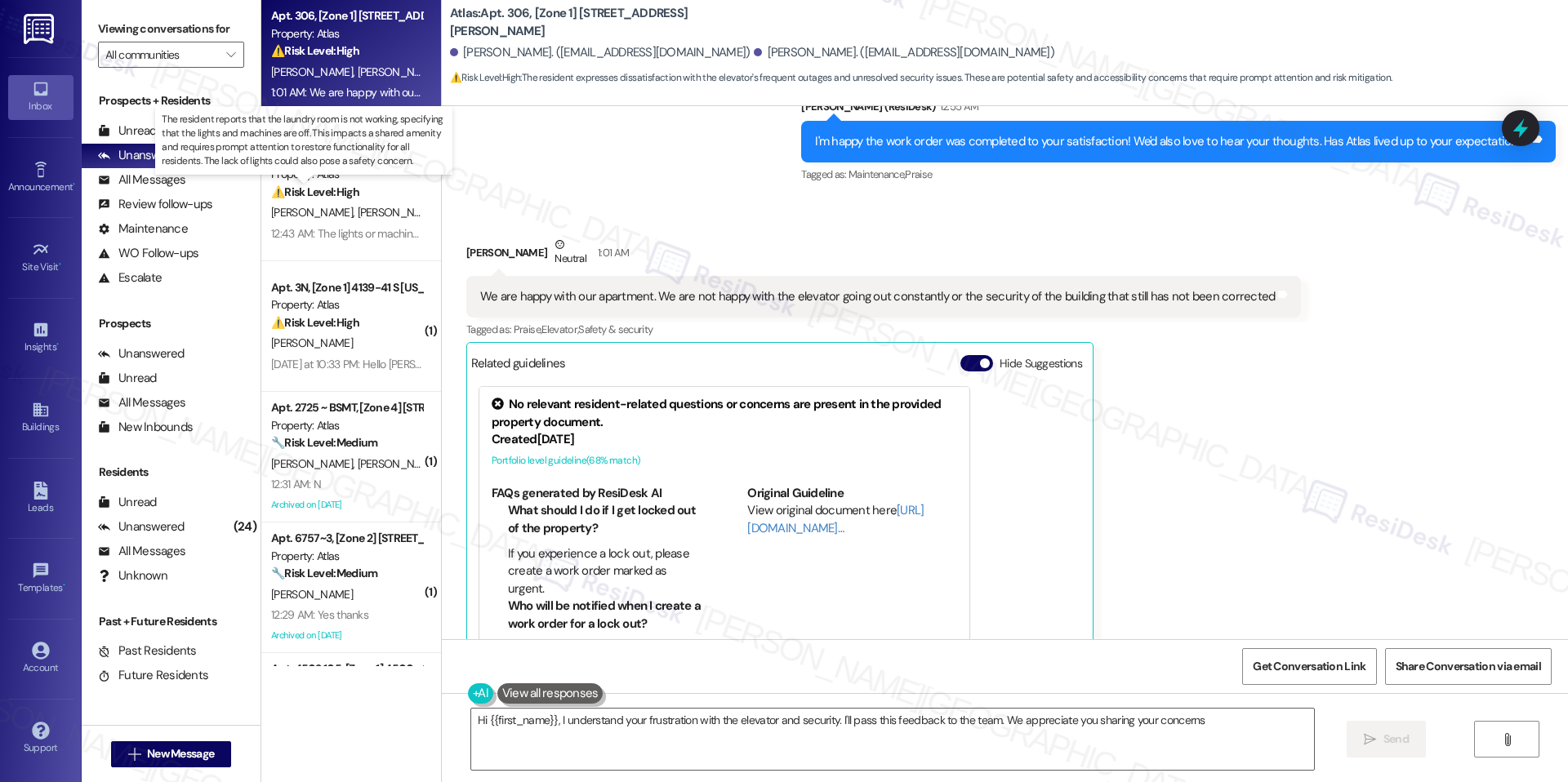
type textarea "Hi {{first_name}}, I understand your frustration with the elevator and security…"
